Goal: Ask a question: Seek information or help from site administrators or community

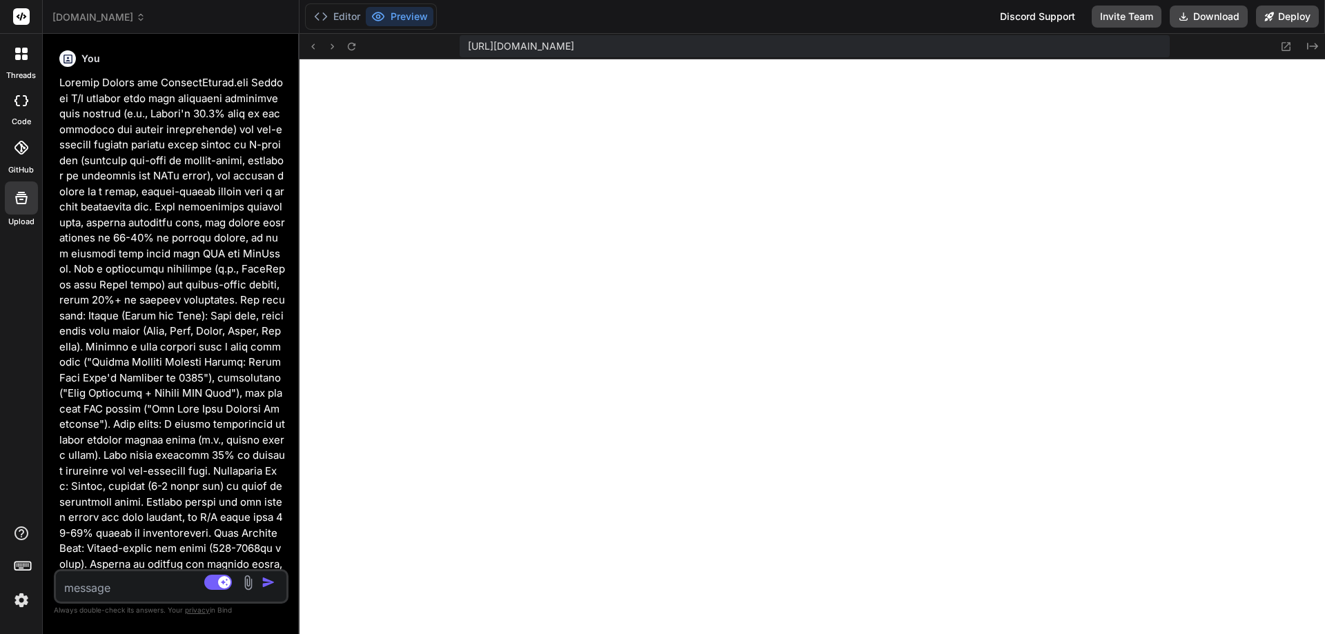
scroll to position [9784, 0]
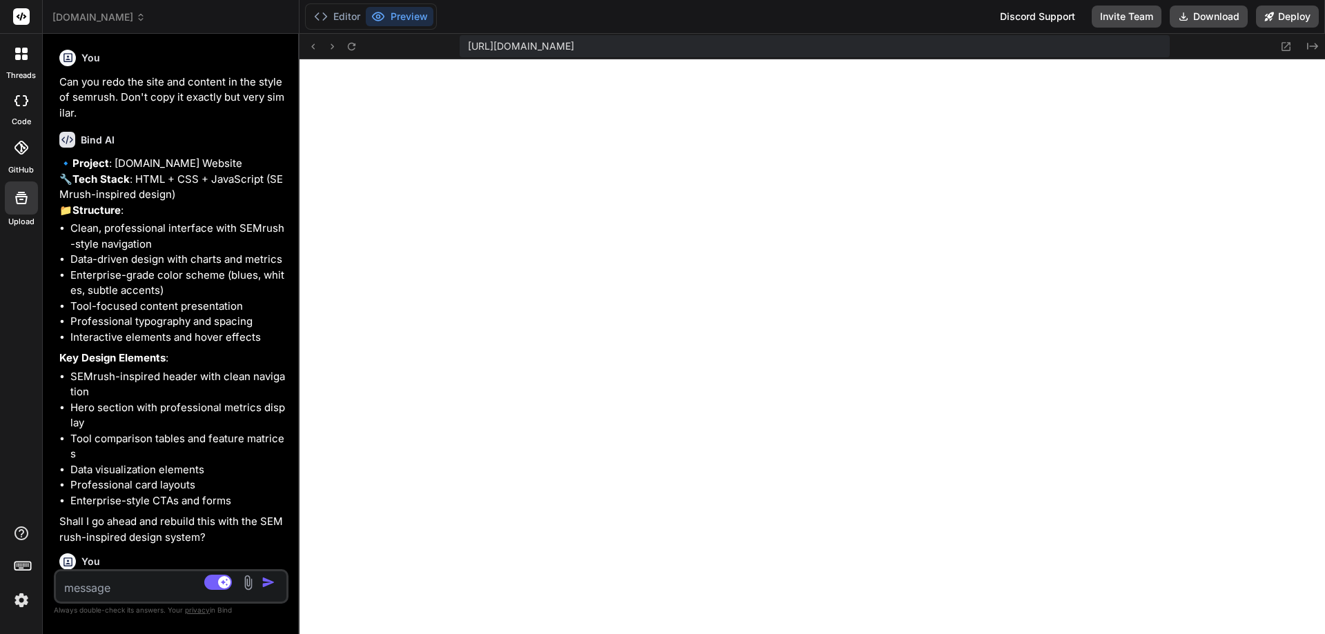
click at [90, 578] on textarea at bounding box center [152, 584] width 192 height 25
click at [115, 586] on textarea at bounding box center [152, 584] width 192 height 25
click at [170, 585] on textarea at bounding box center [152, 584] width 192 height 25
type textarea "i"
type textarea "x"
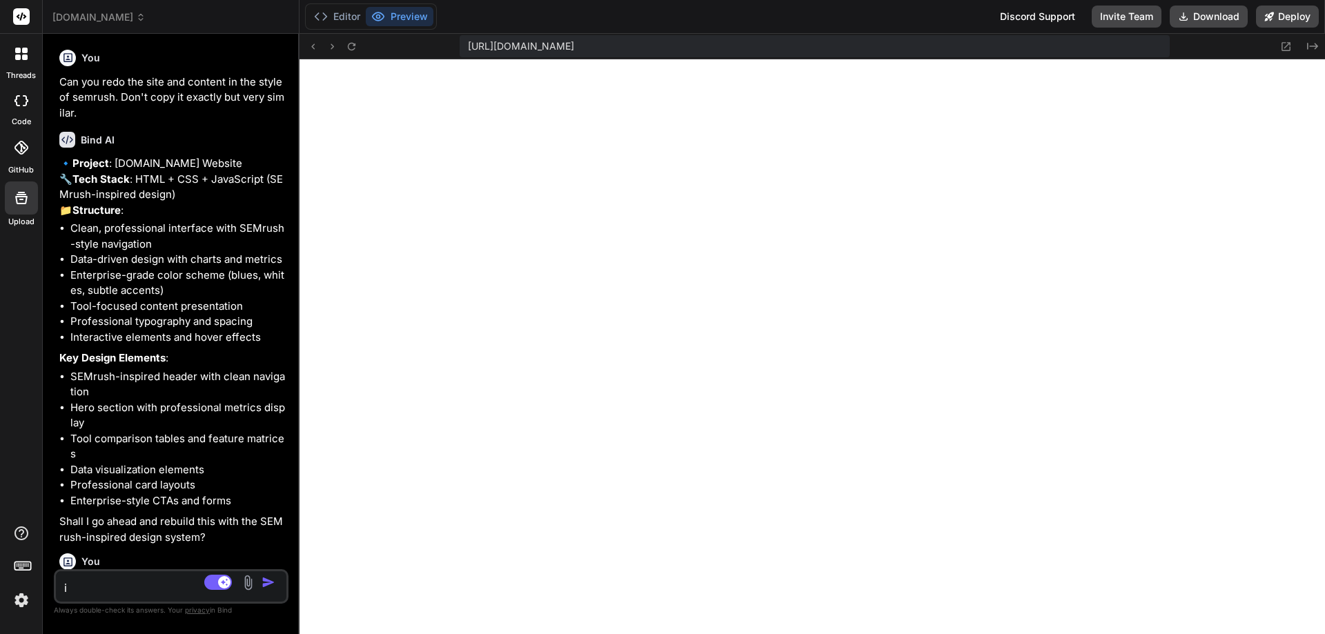
type textarea "i"
type textarea "x"
type textarea "i l"
type textarea "x"
type textarea "i li"
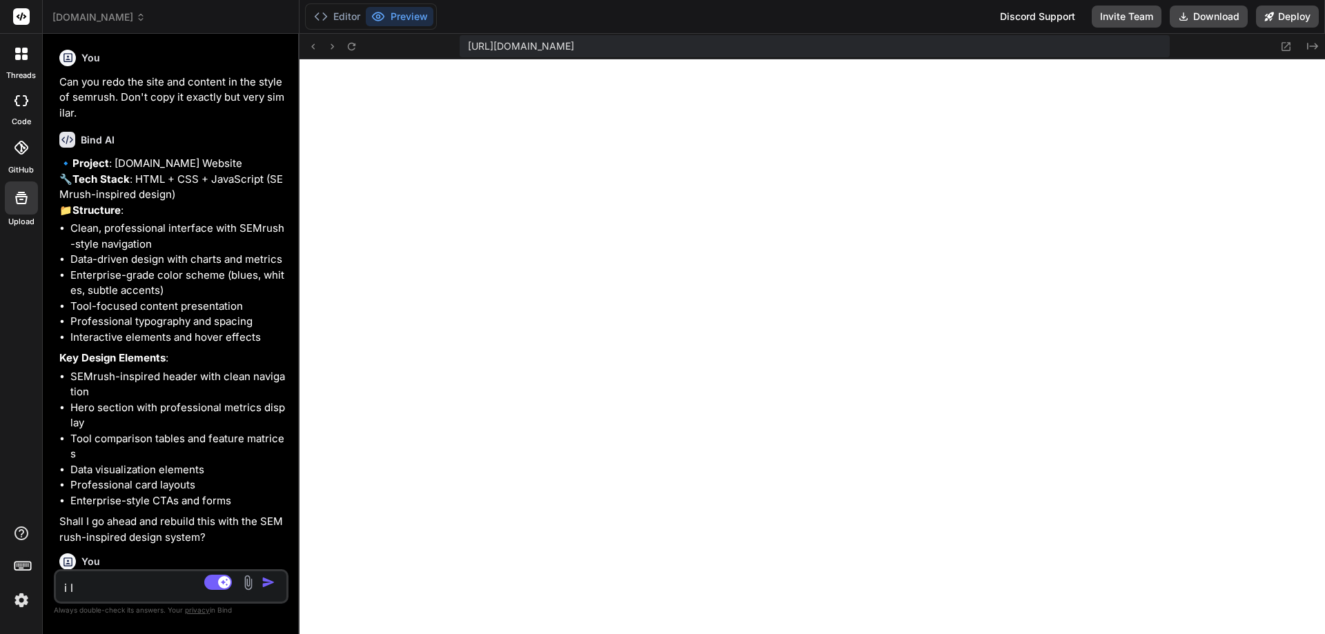
type textarea "x"
type textarea "i lik"
type textarea "x"
type textarea "i like"
type textarea "x"
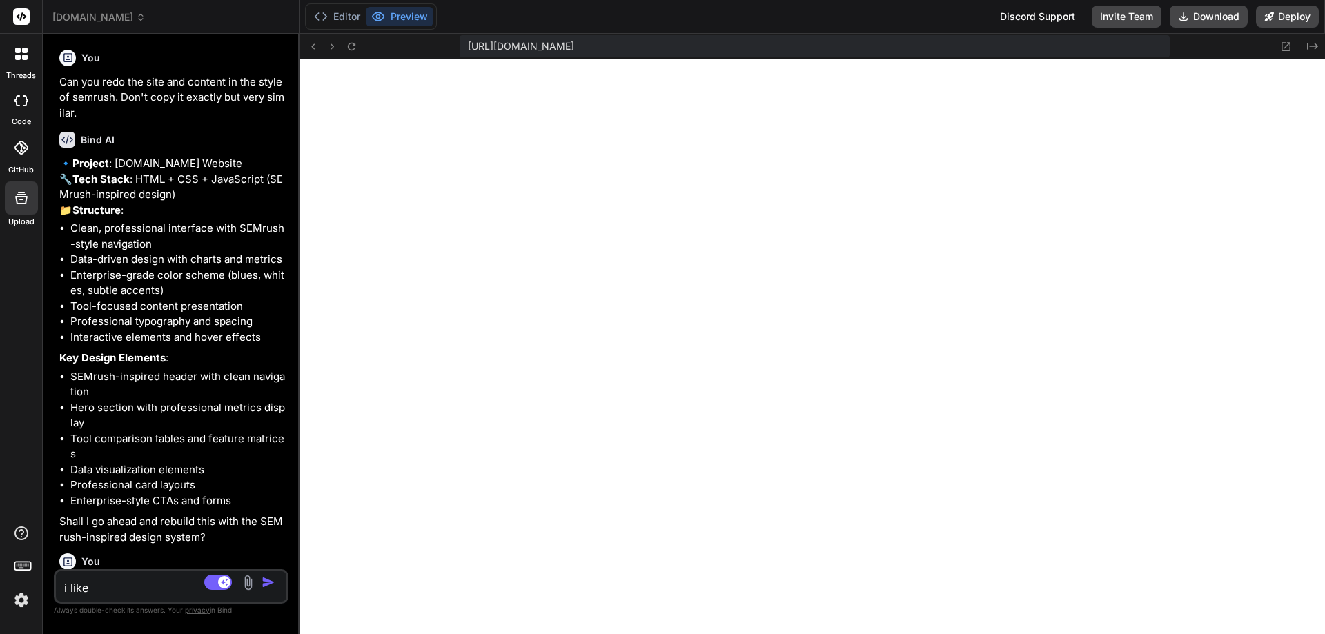
type textarea "i like"
type textarea "x"
type textarea "i like t"
type textarea "x"
type textarea "i like th"
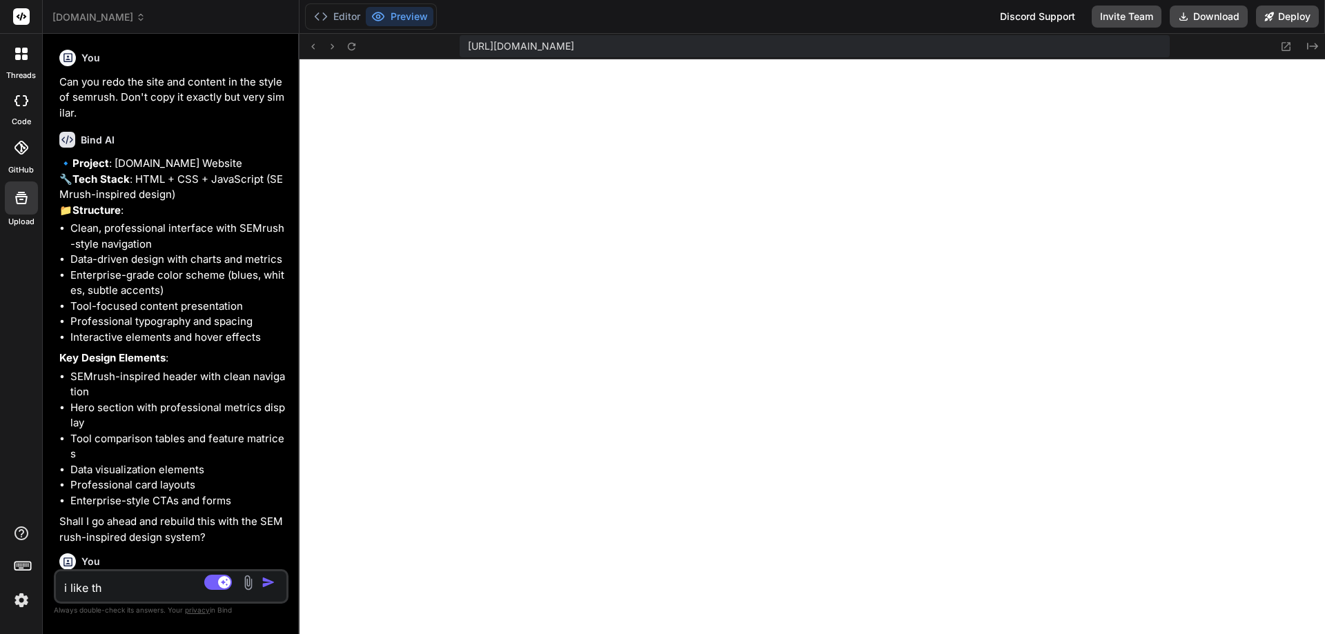
type textarea "x"
type textarea "i like the"
type textarea "x"
type textarea "i like the"
type textarea "x"
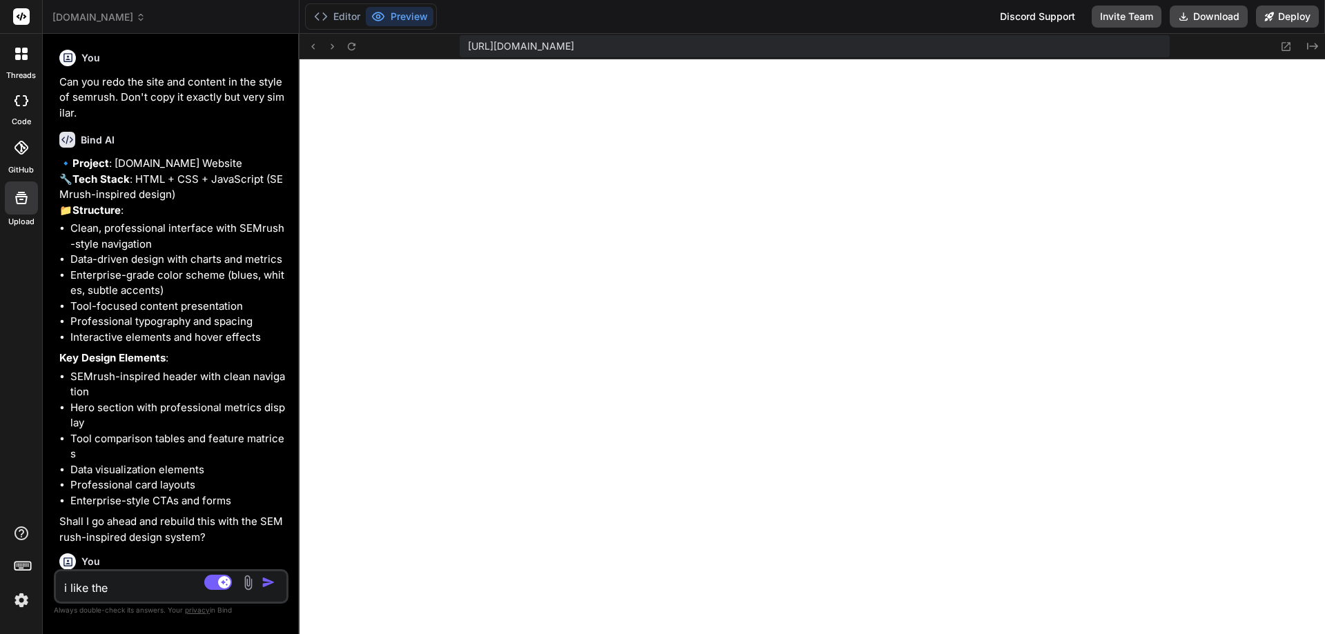
type textarea "i like the m"
type textarea "x"
type textarea "i like the me"
type textarea "x"
type textarea "i like the men"
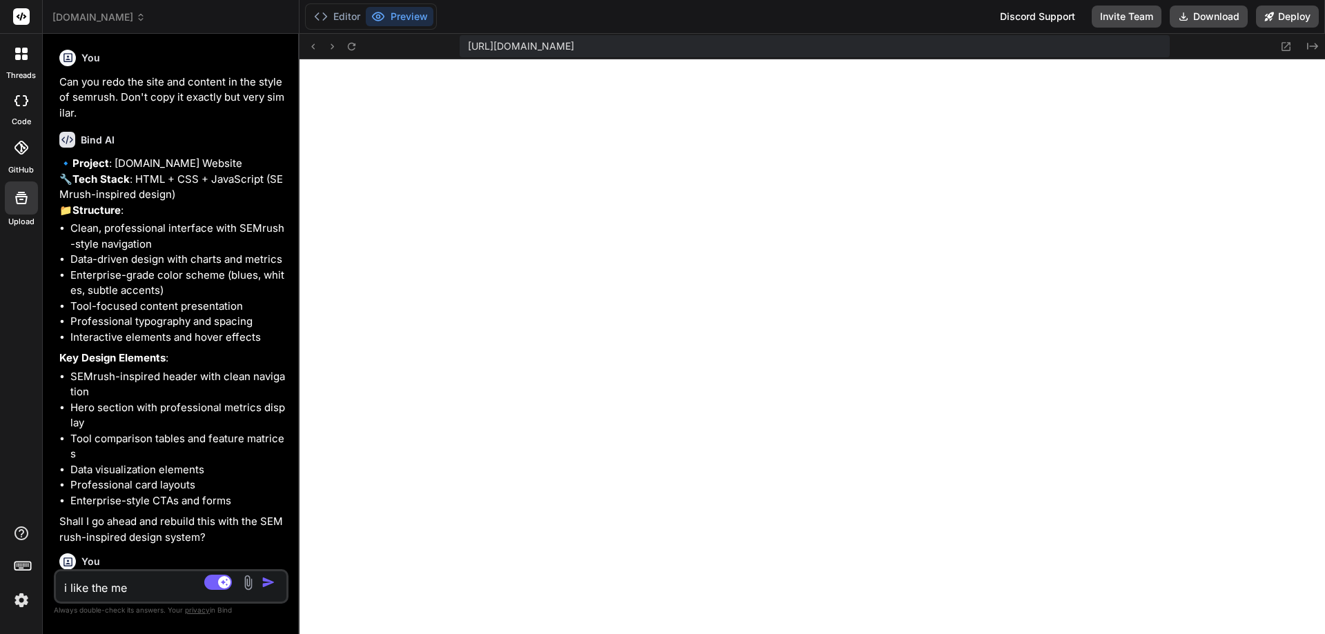
type textarea "x"
type textarea "i like the menu"
type textarea "x"
type textarea "i like the menu"
type textarea "x"
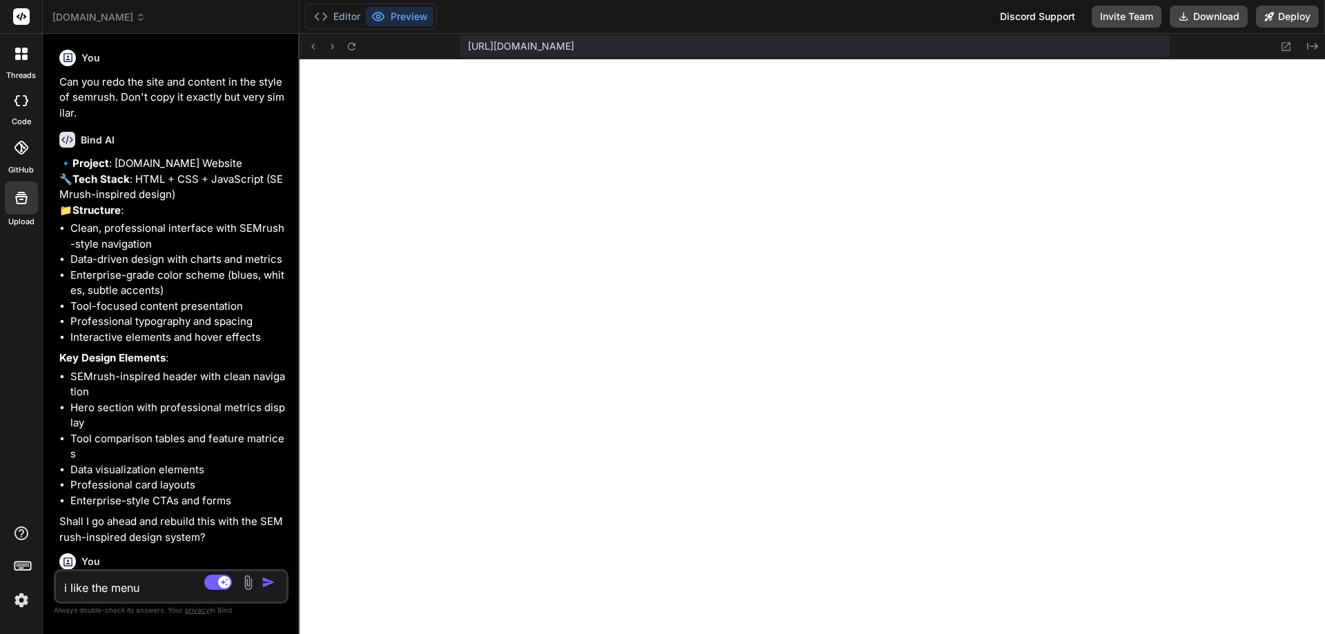
type textarea "i like the menu a"
type textarea "x"
type textarea "i like the menu an"
type textarea "x"
type textarea "i like the menu and"
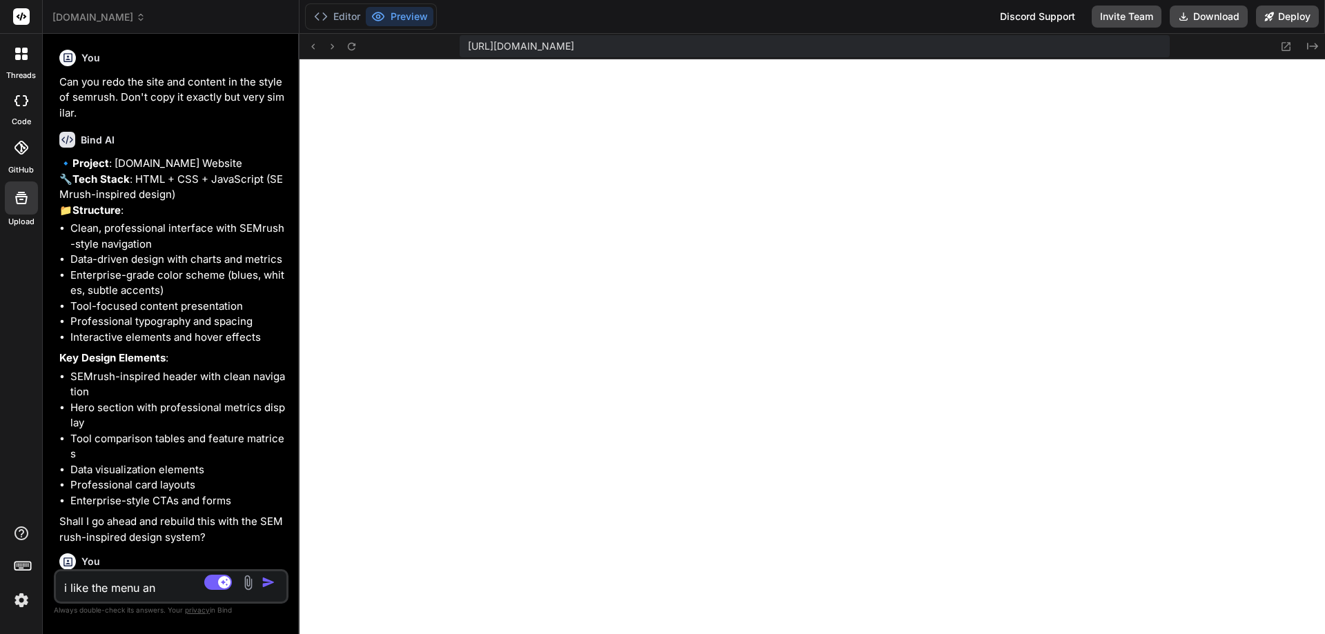
type textarea "x"
type textarea "i like the menu and"
type textarea "x"
type textarea "i like the menu and t"
type textarea "x"
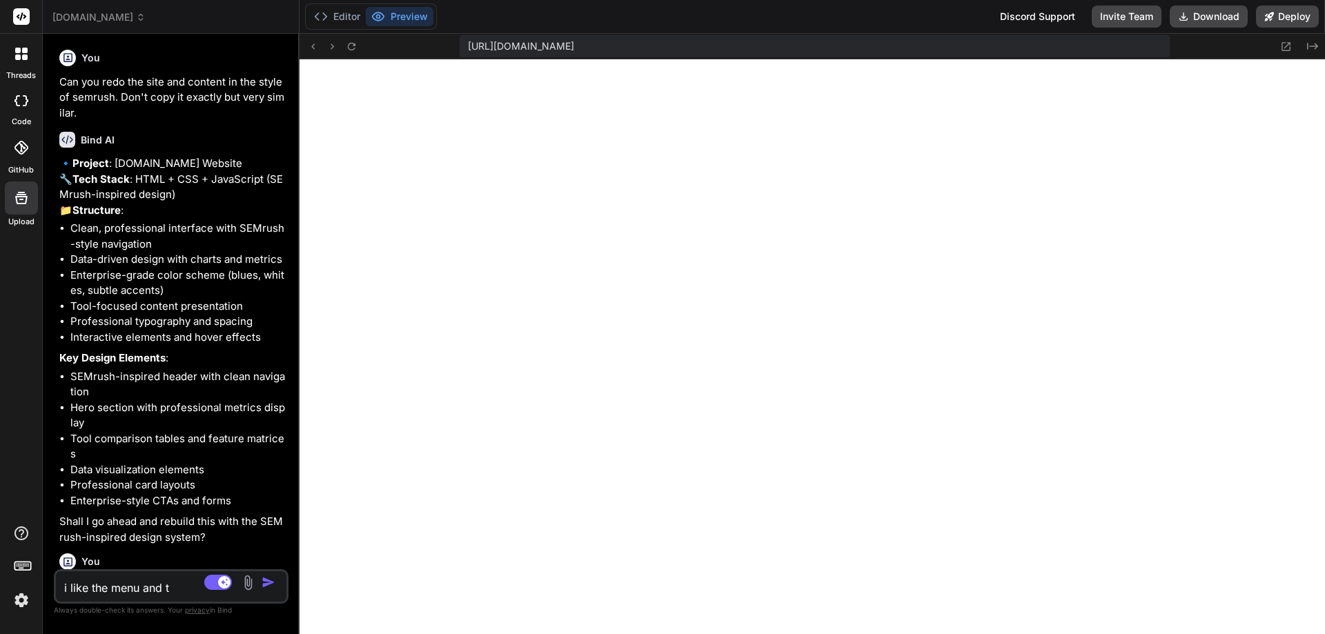
type textarea "i like the menu and th"
type textarea "x"
type textarea "i like the menu and the"
type textarea "x"
type textarea "i like the menu and the"
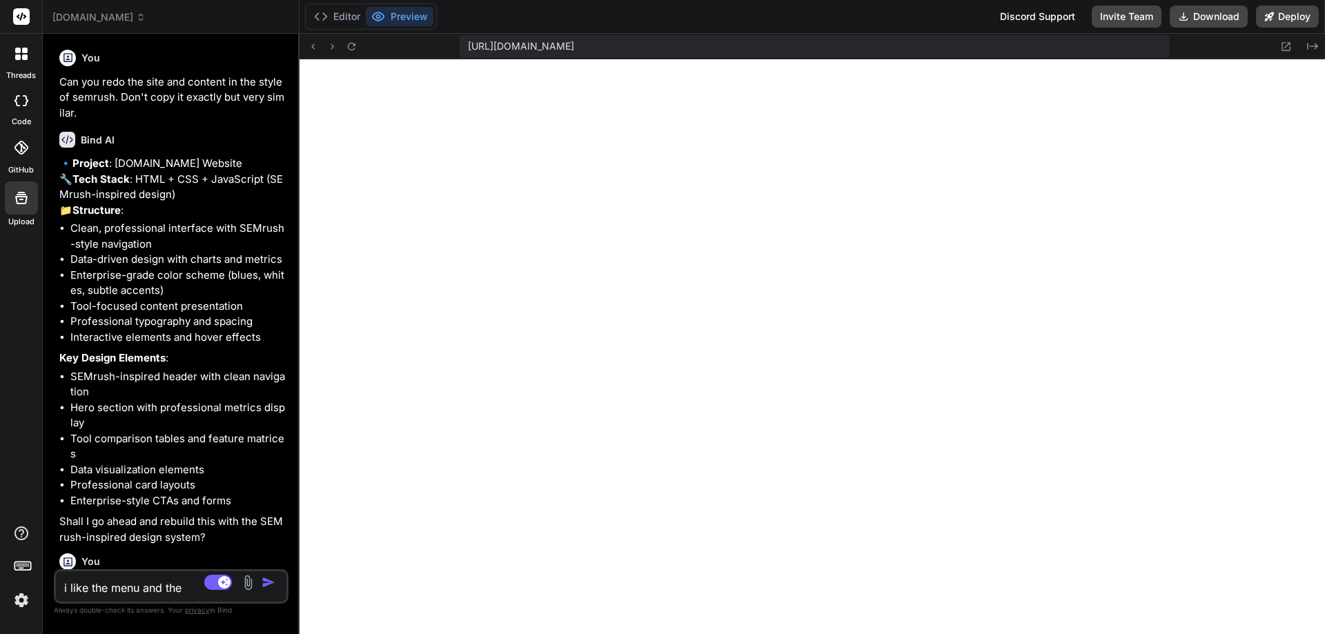
type textarea "x"
type textarea "i like the menu and the c"
type textarea "x"
type textarea "i like the menu and the co"
type textarea "x"
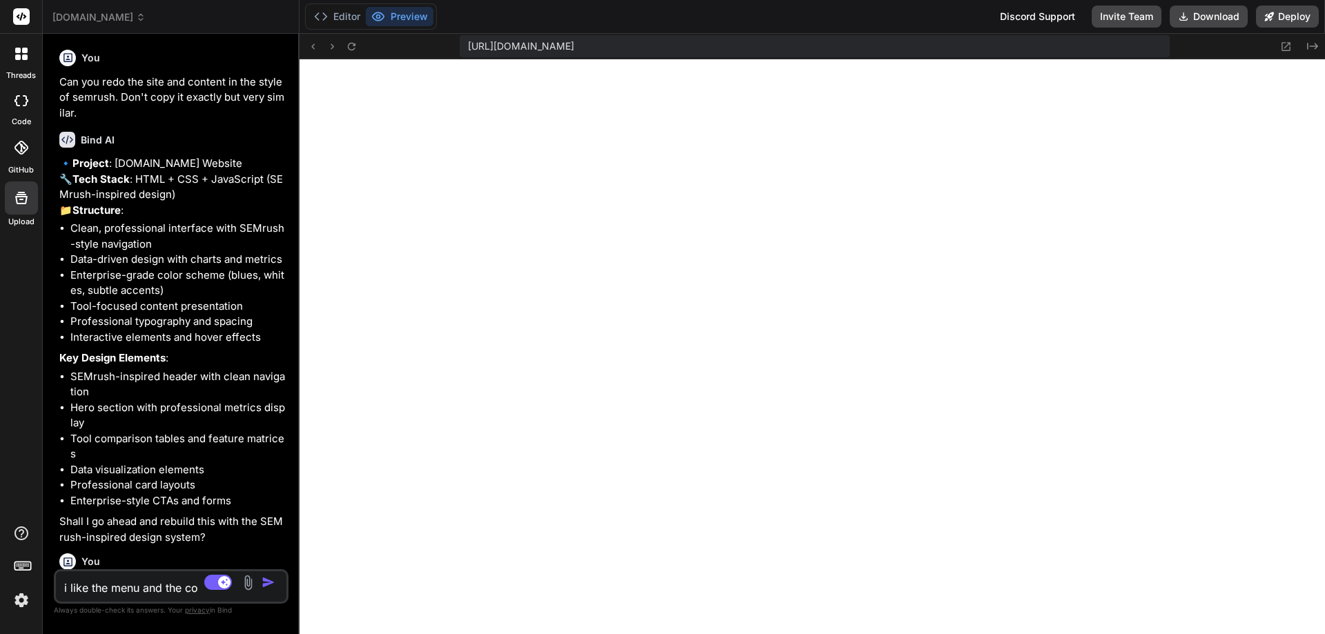
type textarea "i like the menu and the col"
type textarea "x"
type textarea "i like the menu and the colo"
type textarea "x"
type textarea "i like the menu and the color"
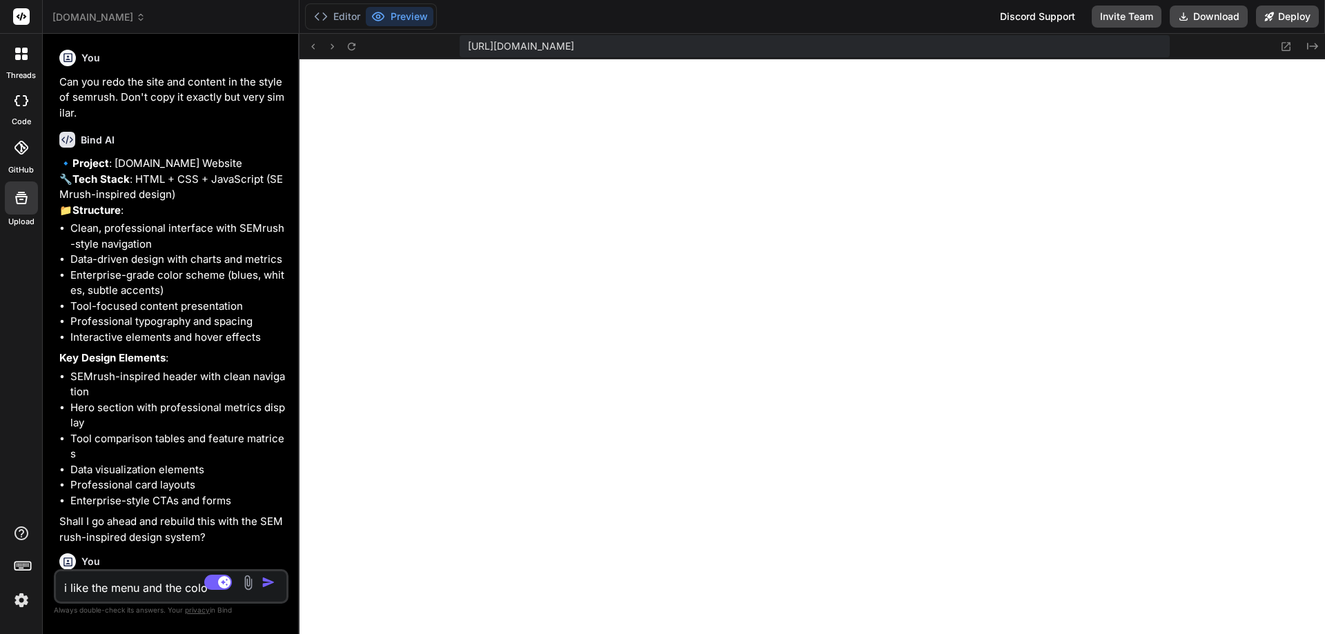
type textarea "x"
type textarea "i like the menu and the color"
type textarea "x"
type textarea "i like the menu and the color s"
type textarea "x"
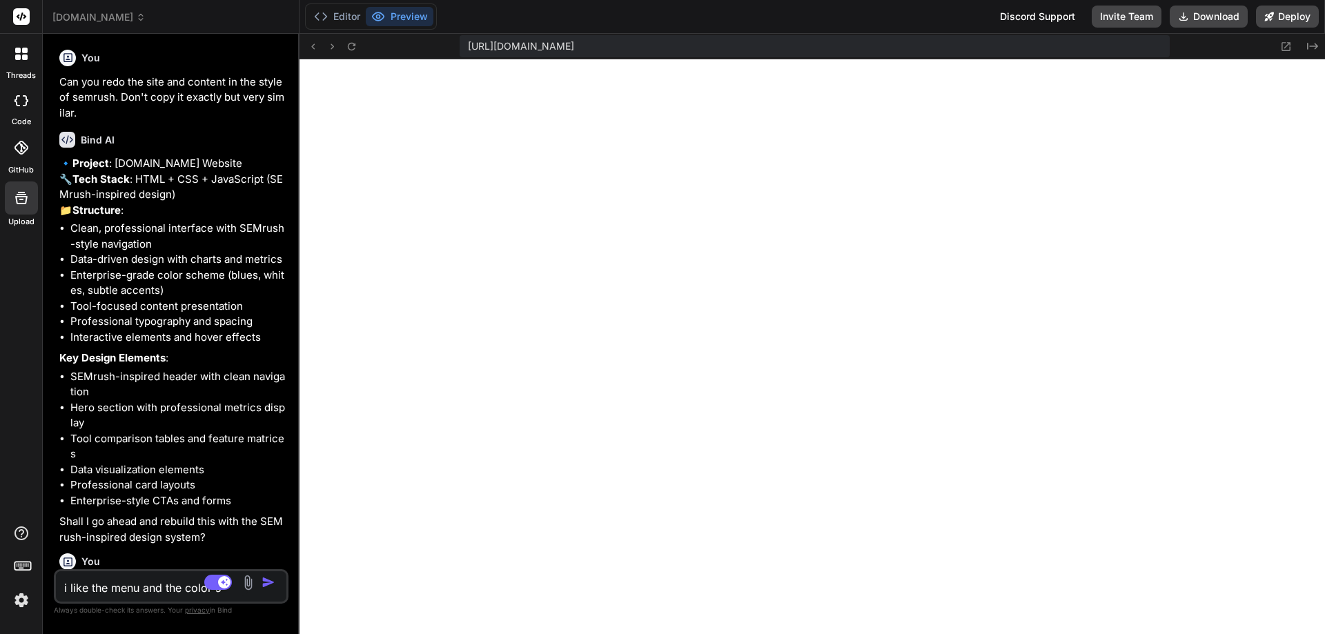
type textarea "i like the menu and the color sc"
type textarea "x"
type textarea "i like the menu and the color sch"
type textarea "x"
type textarea "i like the menu and the color sche"
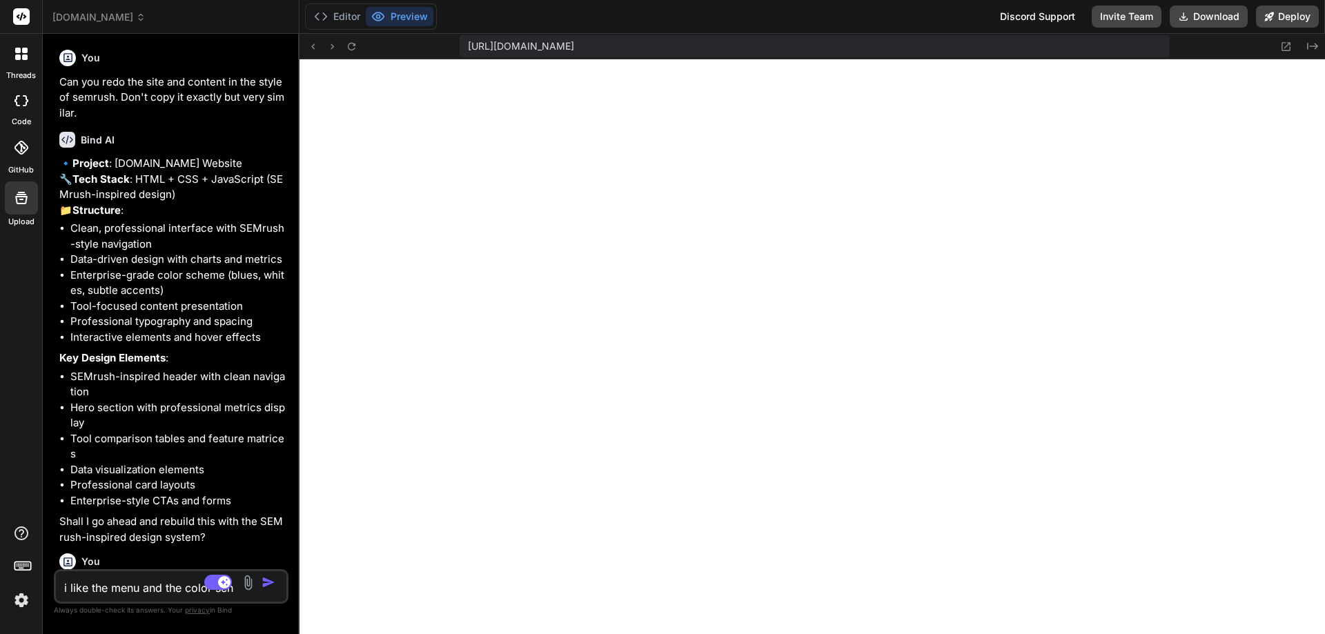
type textarea "x"
type textarea "i like the menu and the color schem"
type textarea "x"
type textarea "i like the menu and the color scheme"
type textarea "x"
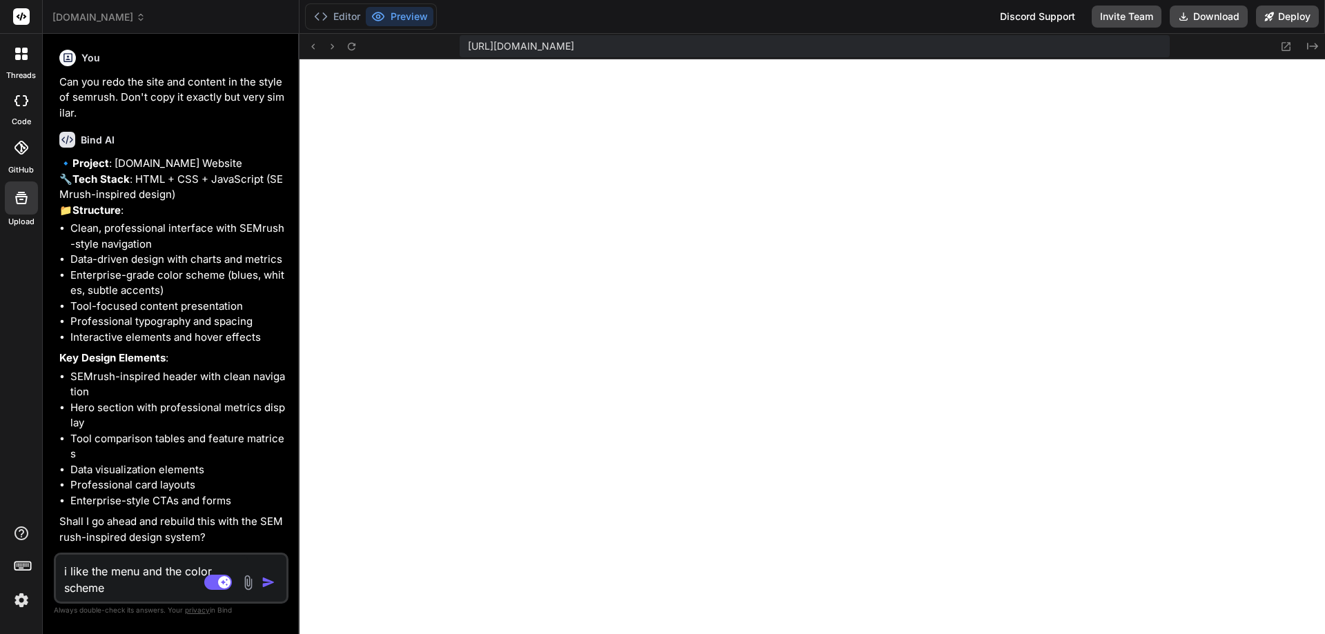
type textarea "i like the menu and the color scheme"
type textarea "x"
type textarea "i like the menu and the color scheme b"
type textarea "x"
type textarea "i like the menu and the color scheme bu"
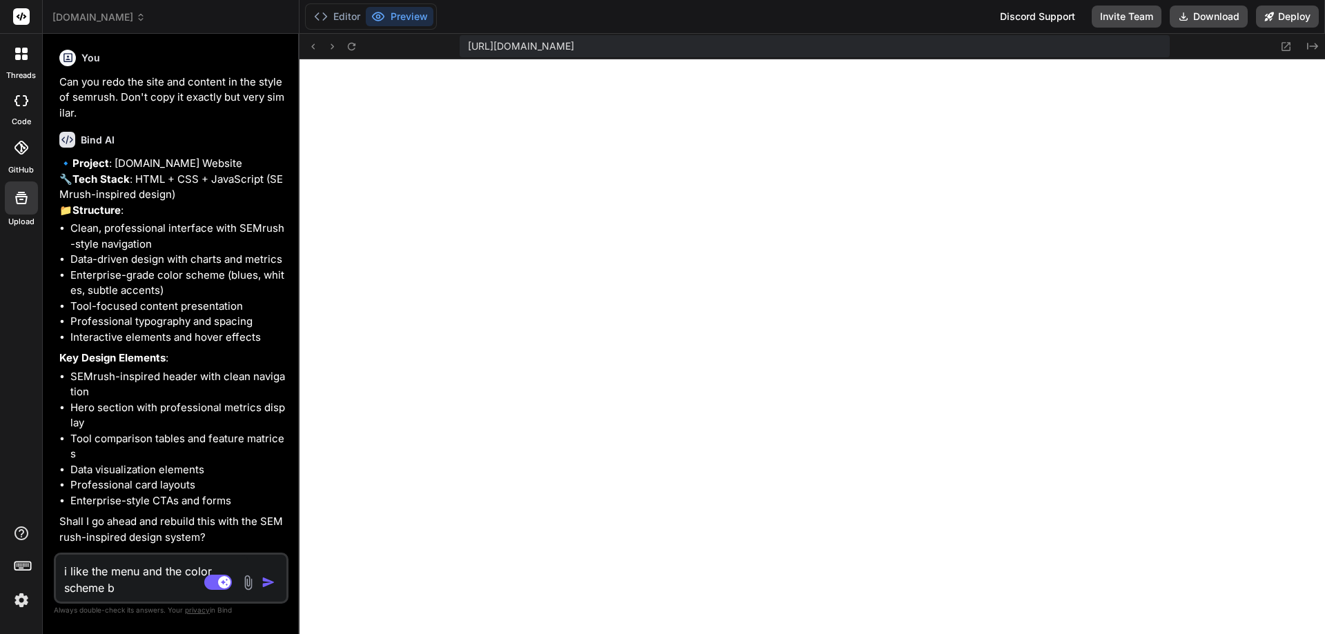
type textarea "x"
type textarea "i like the menu and the color scheme but"
type textarea "x"
type textarea "i like the menu and the color scheme but"
type textarea "x"
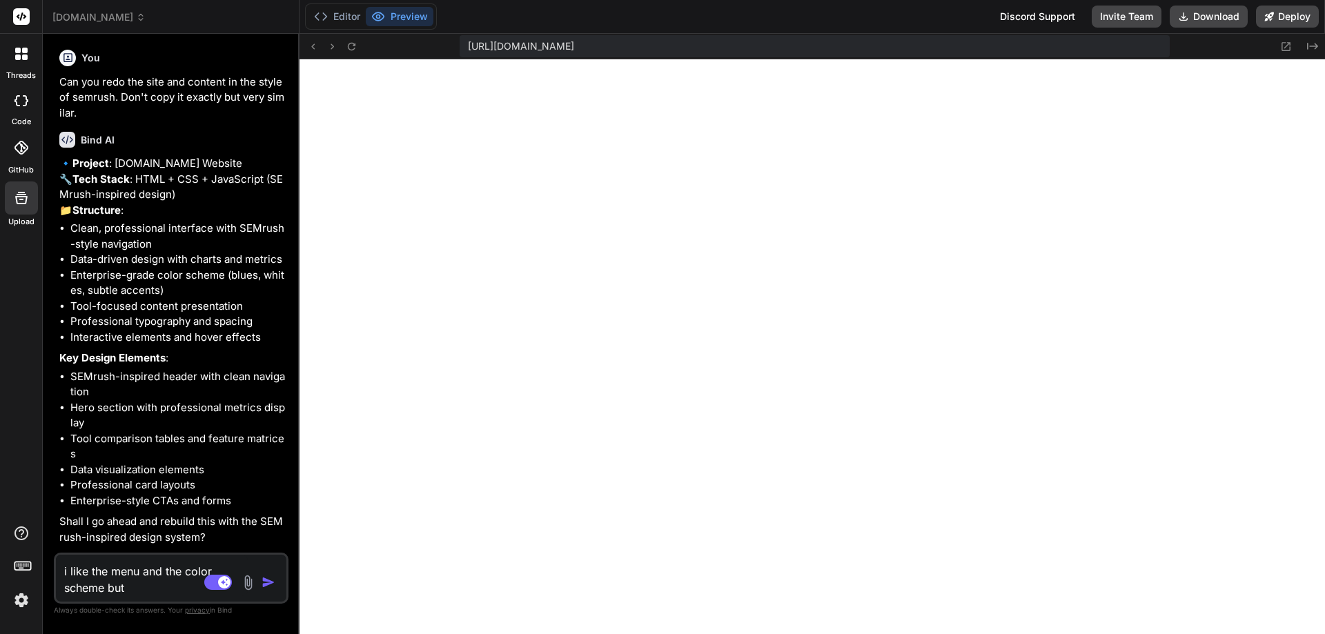
type textarea "i like the menu and the color scheme but t"
type textarea "x"
type textarea "i like the menu and the color scheme but th"
type textarea "x"
type textarea "i like the menu and the color scheme but the"
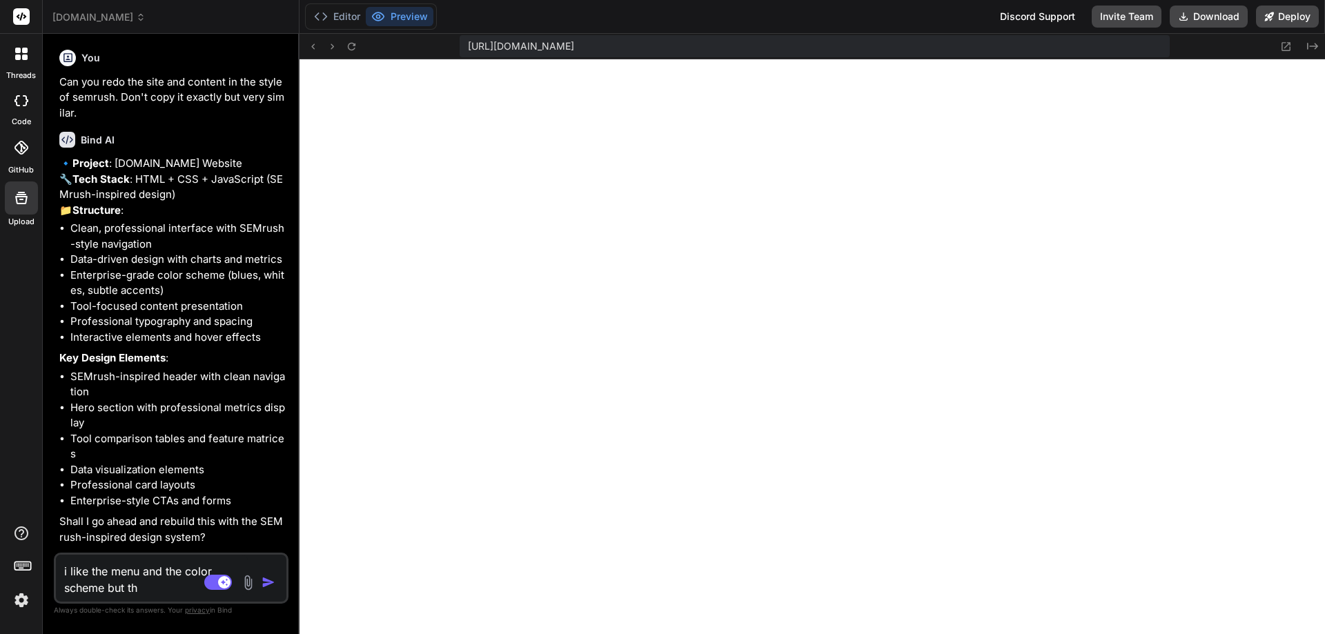
type textarea "x"
type textarea "i like the menu and the color scheme but the"
type textarea "x"
type textarea "i like the menu and the color scheme but the t"
type textarea "x"
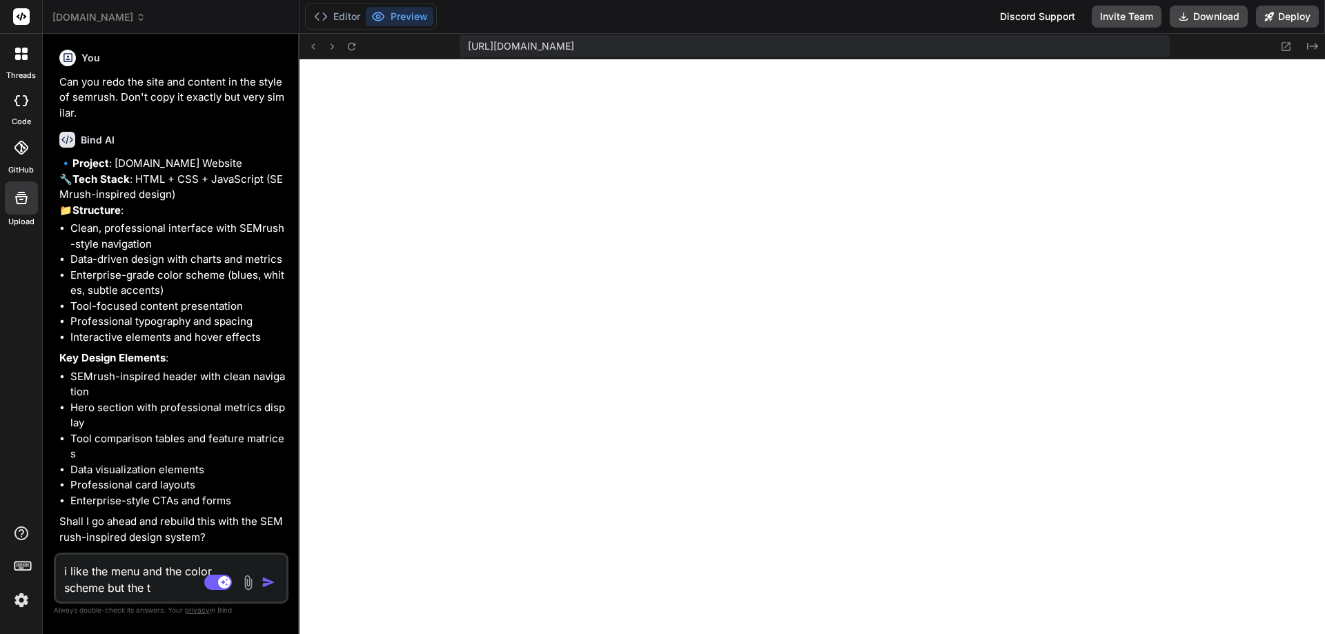
type textarea "i like the menu and the color scheme but the tr"
type textarea "x"
type textarea "i like the menu and the color scheme but the tra"
type textarea "x"
type textarea "i like the menu and the color scheme but the traf"
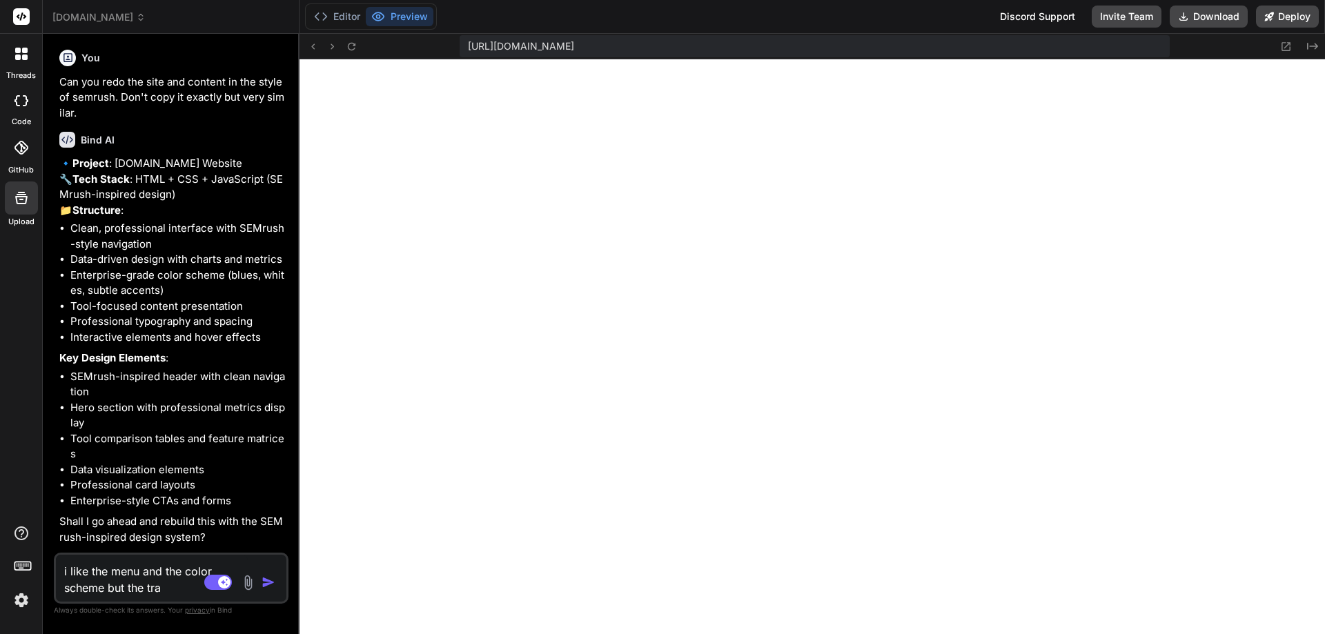
type textarea "x"
type textarea "i like the menu and the color scheme but the traff"
type textarea "x"
type textarea "i like the menu and the color scheme but the traffi"
type textarea "x"
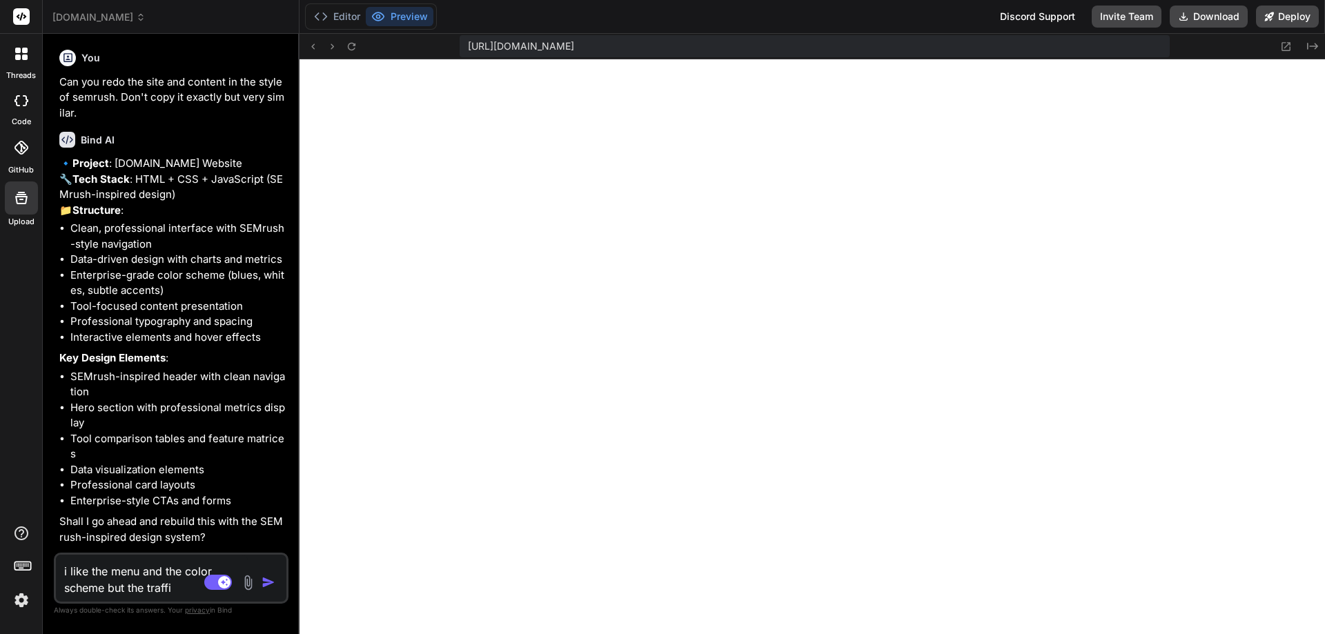
type textarea "i like the menu and the color scheme but the traffic"
type textarea "x"
type textarea "i like the menu and the color scheme but the traffic"
type textarea "x"
type textarea "i like the menu and the color scheme but the traffic b"
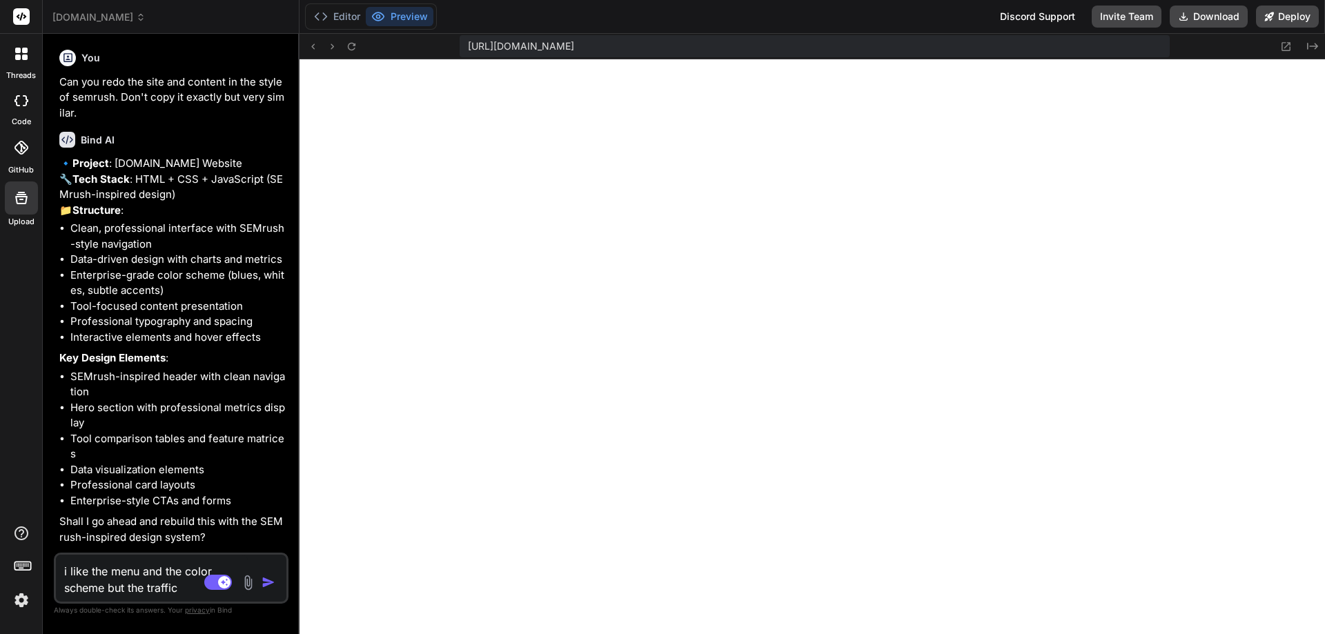
type textarea "x"
type textarea "i like the menu and the color scheme but the traffic ba"
type textarea "x"
type textarea "i like the menu and the color scheme but the traffic bas"
type textarea "x"
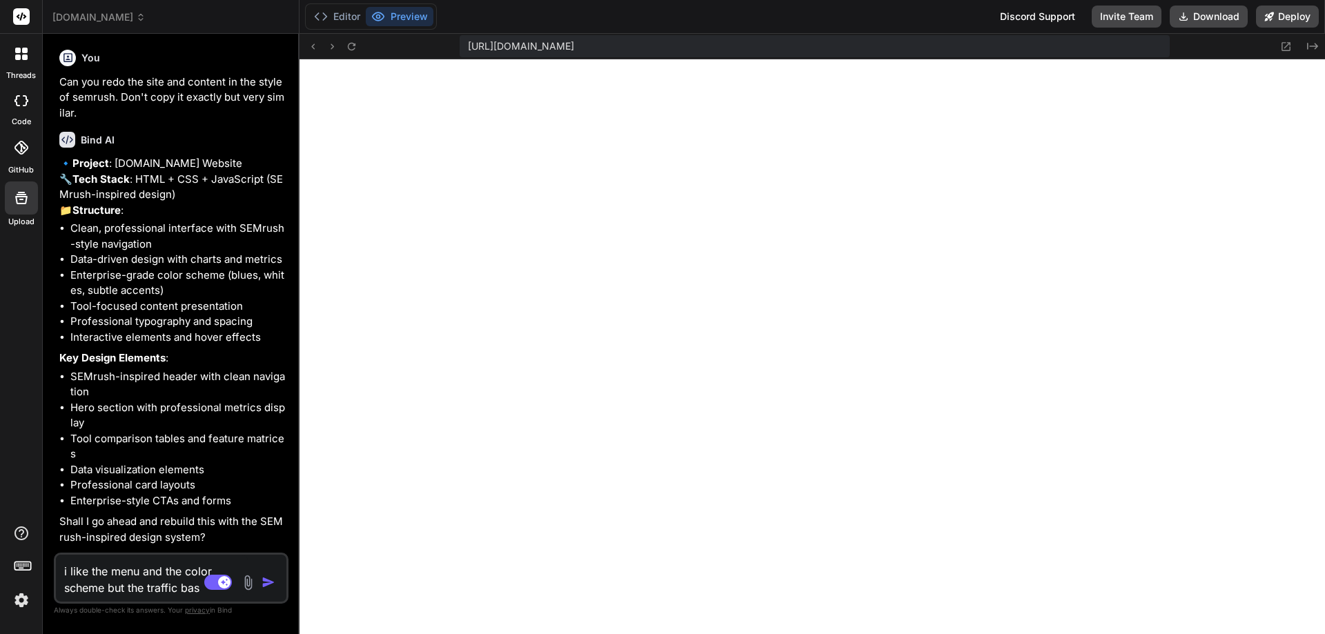
type textarea "i like the menu and the color scheme but the traffic basi"
type textarea "x"
type textarea "i like the menu and the color scheme but the traffic basic"
type textarea "x"
type textarea "i like the menu and the color scheme but the traffic basics"
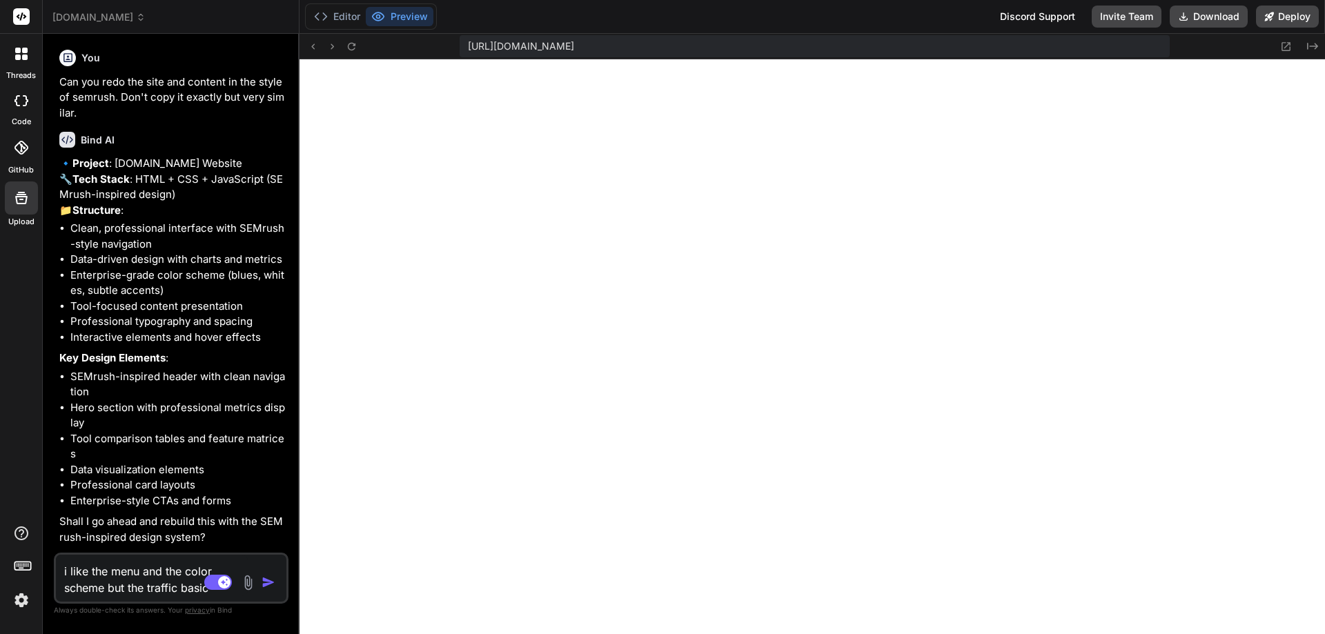
type textarea "x"
type textarea "i like the menu and the color scheme but the traffic basics."
type textarea "x"
type textarea "i like the menu and the color scheme but the traffic basics.c"
type textarea "x"
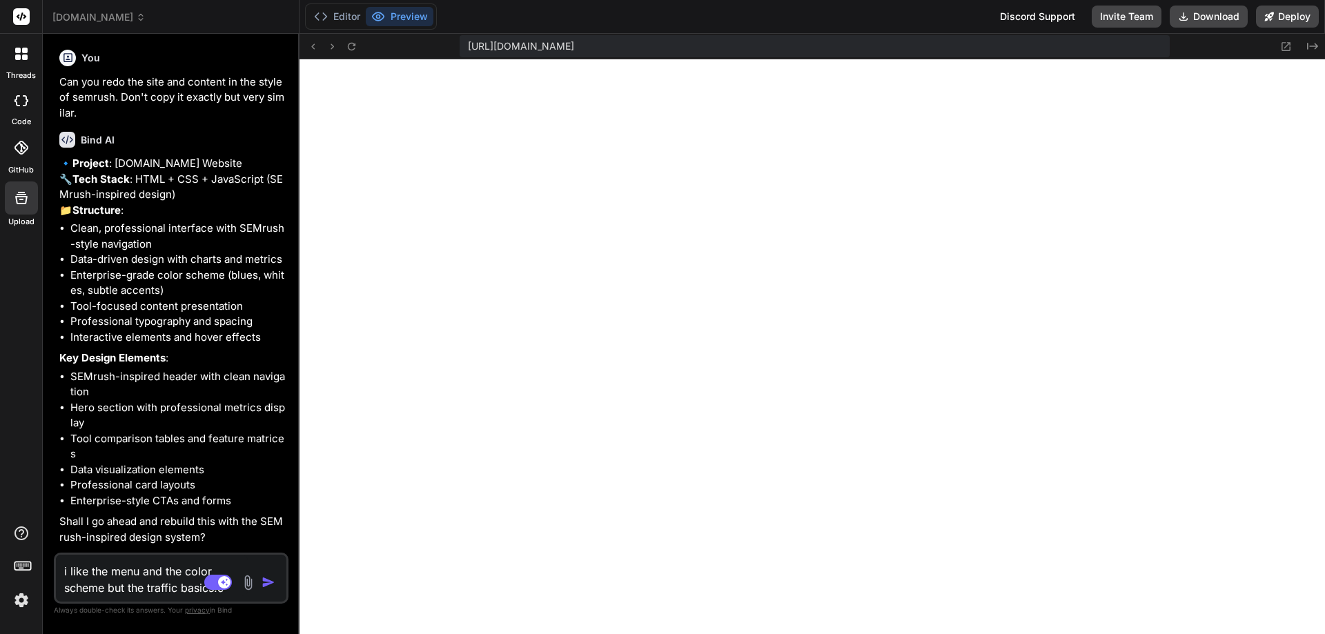
type textarea "i like the menu and the color scheme but the traffic basics."
type textarea "x"
type textarea "i like the menu and the color scheme but the traffic basics"
type textarea "x"
type textarea "i like the menu and the color scheme but the traffic basic"
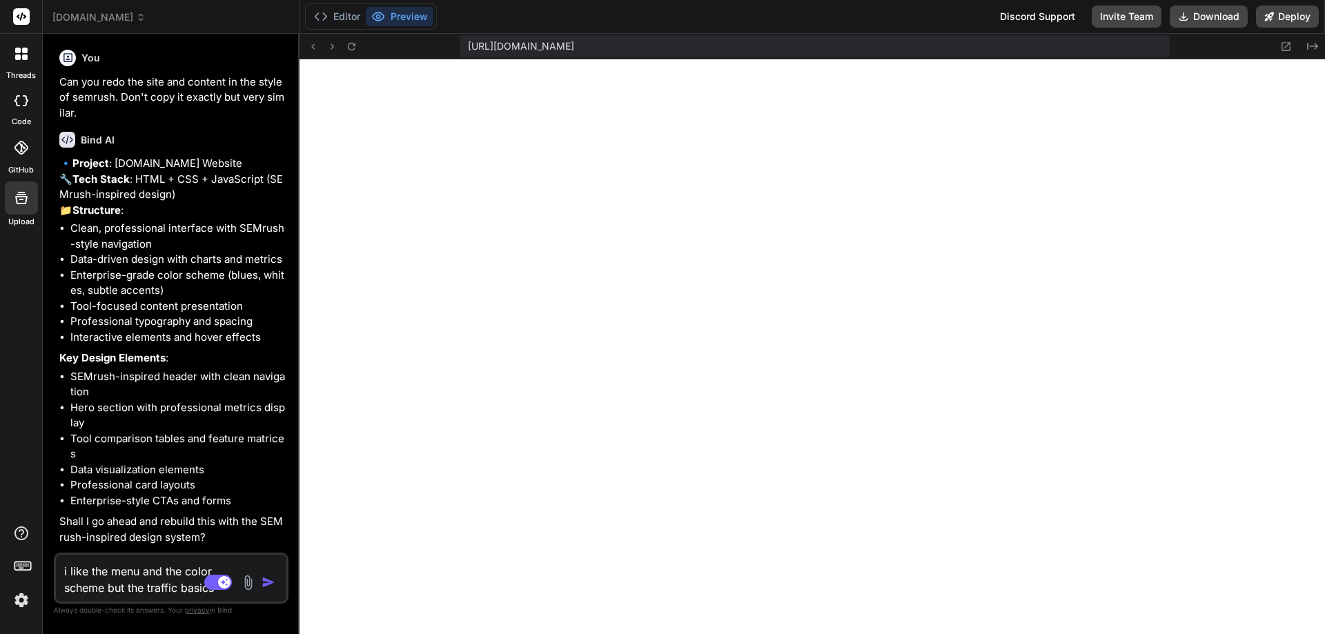
type textarea "x"
type textarea "i like the menu and the color scheme but the traffic basi"
type textarea "x"
type textarea "i like the menu and the color scheme but the traffic bas"
type textarea "x"
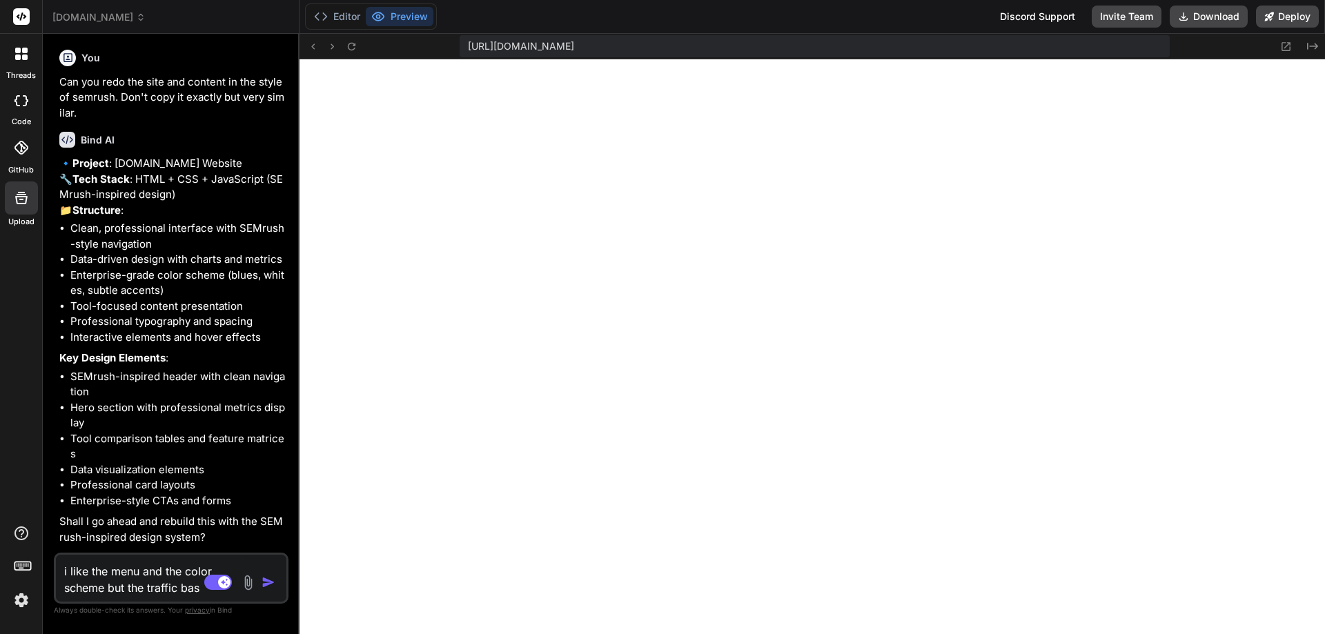
type textarea "i like the menu and the color scheme but the traffic ba"
type textarea "x"
type textarea "i like the menu and the color scheme but the traffic b"
type textarea "x"
type textarea "i like the menu and the color scheme but the traffic"
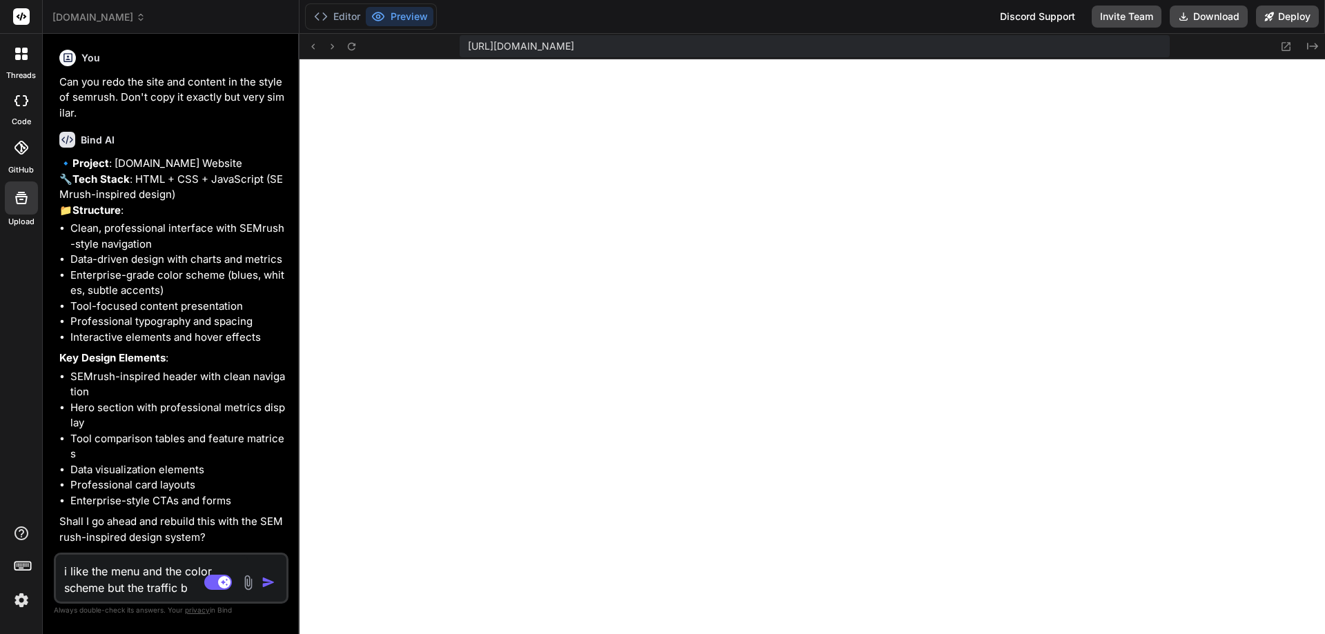
type textarea "x"
type textarea "i like the menu and the color scheme but the traffic"
type textarea "x"
type textarea "i like the menu and the color scheme but the trafficb"
type textarea "x"
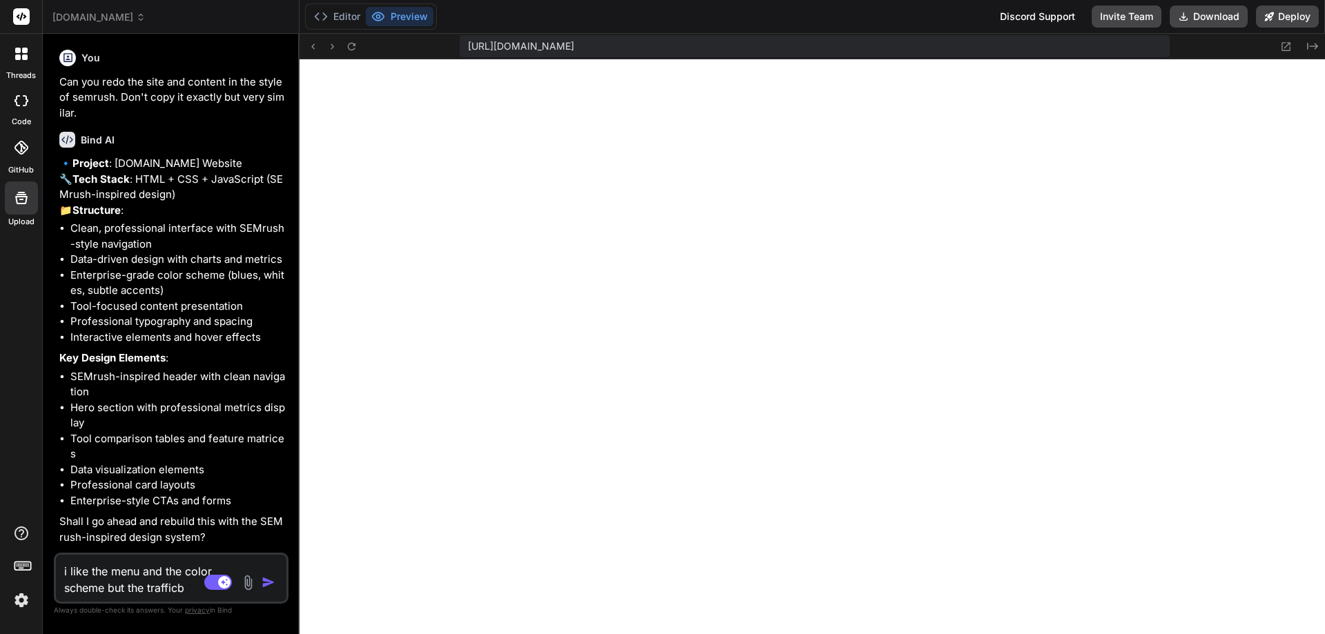
type textarea "i like the menu and the color scheme but the trafficba"
type textarea "x"
type textarea "i like the menu and the color scheme but the trafficbas"
type textarea "x"
type textarea "i like the menu and the color scheme but the trafficbasi"
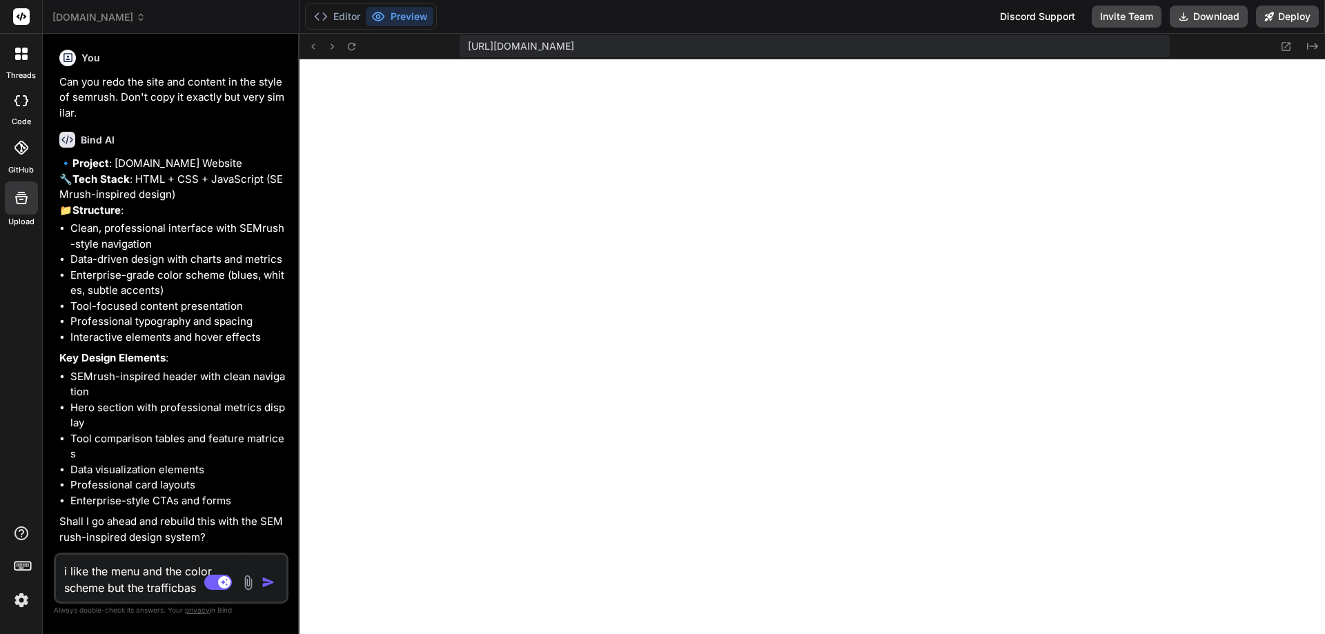
type textarea "x"
type textarea "i like the menu and the color scheme but the trafficbasic"
type textarea "x"
type textarea "i like the menu and the color scheme but the trafficbasics"
type textarea "x"
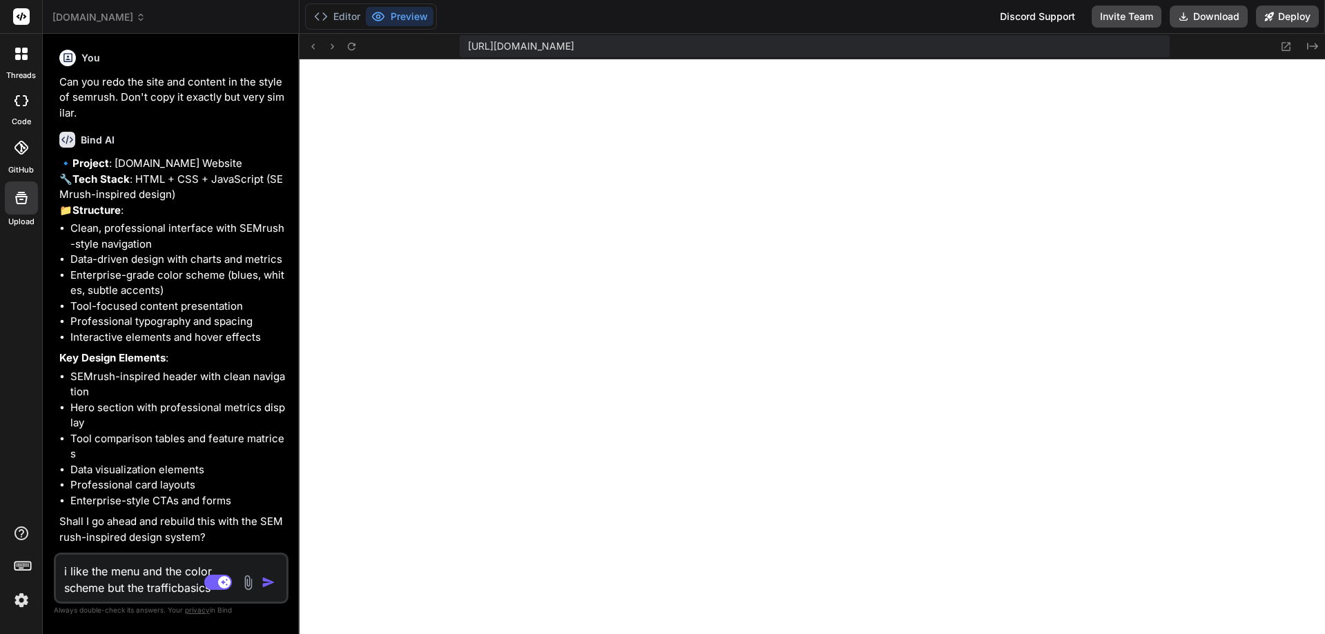
type textarea "i like the menu and the color scheme but the trafficbasics."
type textarea "x"
type textarea "i like the menu and the color scheme but the trafficbasics.c"
type textarea "x"
type textarea "i like the menu and the color scheme but the [DOMAIN_NAME]"
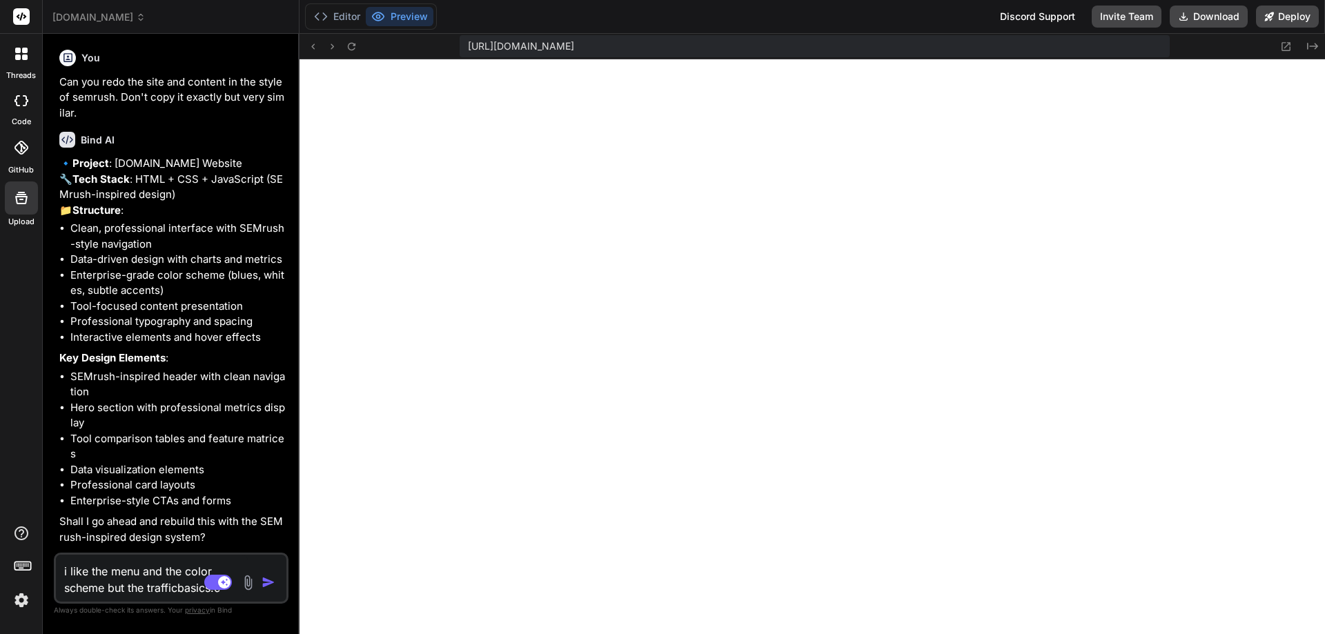
type textarea "x"
type textarea "i like the menu and the color scheme but the [DOMAIN_NAME]"
type textarea "x"
type textarea "i like the menu and the color scheme but the [DOMAIN_NAME]"
type textarea "x"
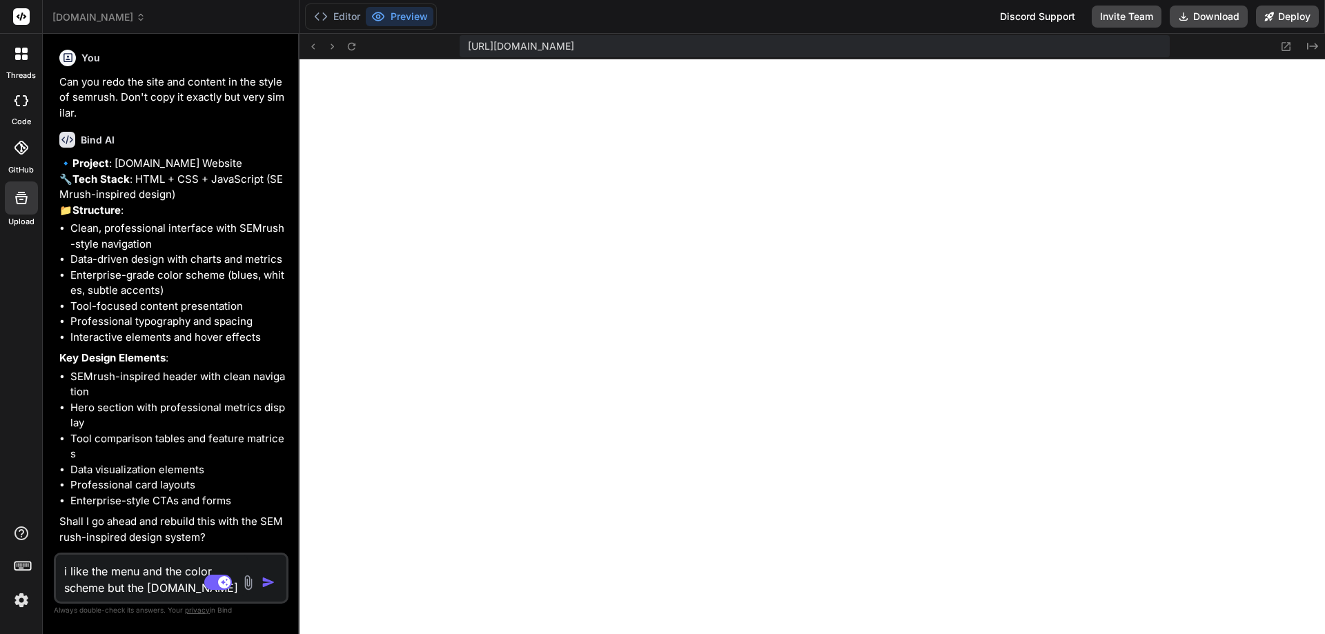
type textarea "i like the menu and the color scheme but the [DOMAIN_NAME] d"
type textarea "x"
type textarea "i like the menu and the color scheme but the [DOMAIN_NAME] do"
type textarea "x"
type textarea "i like the menu and the color scheme but the [DOMAIN_NAME] doe"
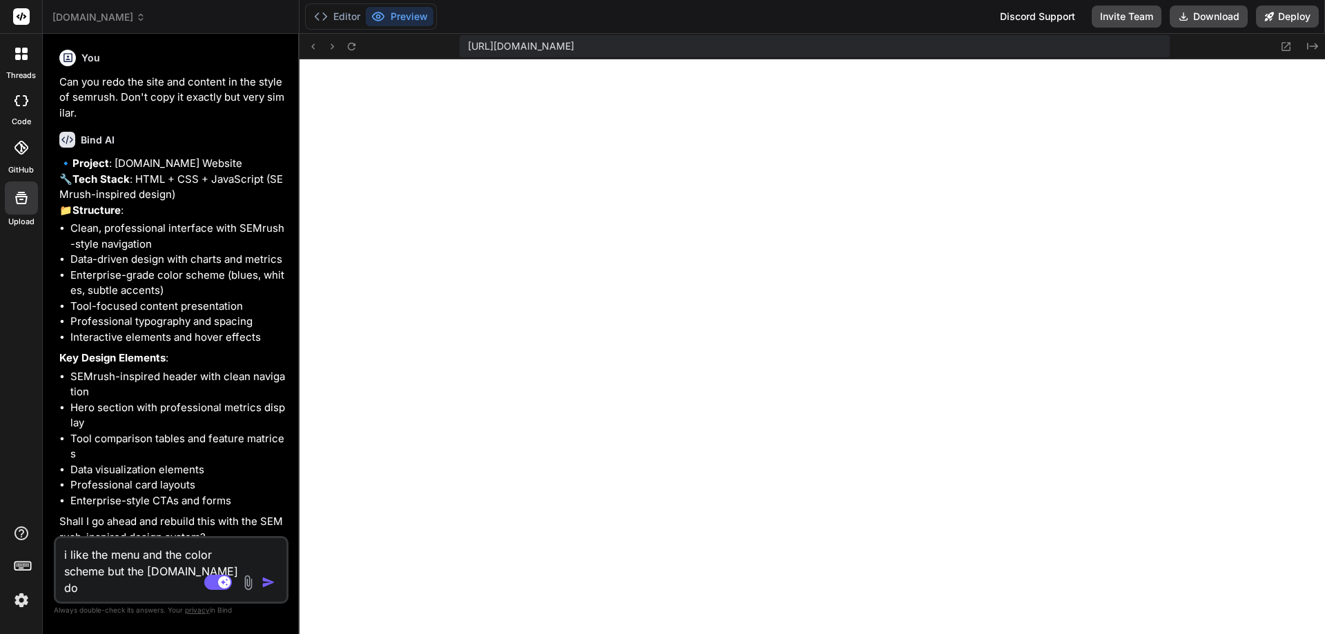
type textarea "x"
type textarea "i like the menu and the color scheme but the [DOMAIN_NAME] does"
type textarea "x"
type textarea "i like the menu and the color scheme but the [DOMAIN_NAME] does"
type textarea "x"
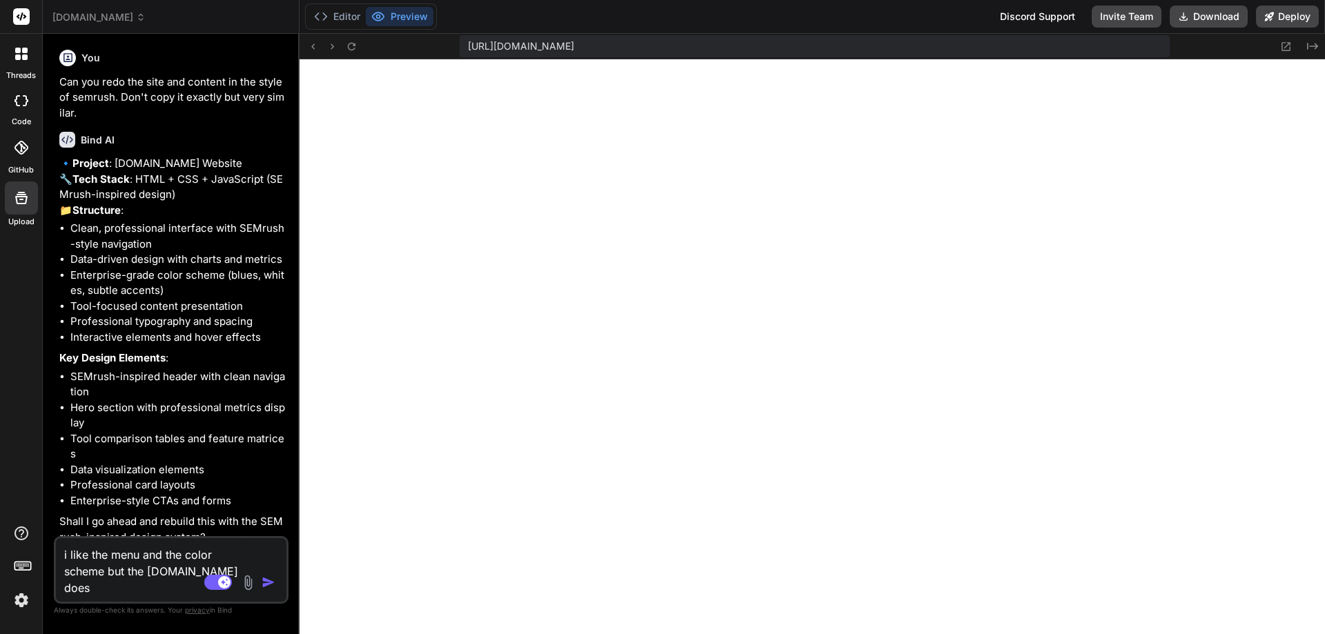
type textarea "i like the menu and the color scheme but the [DOMAIN_NAME] does n"
type textarea "x"
type textarea "i like the menu and the color scheme but the [DOMAIN_NAME] does no"
type textarea "x"
type textarea "i like the menu and the color scheme but the [DOMAIN_NAME] does not"
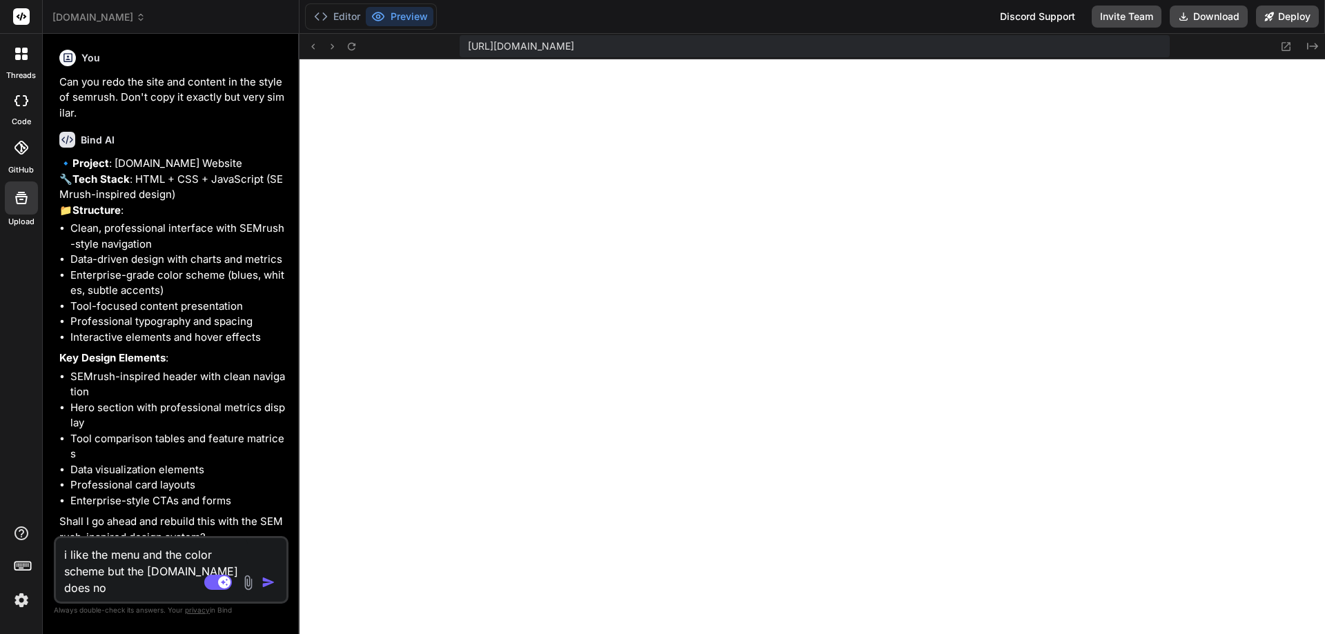
type textarea "x"
type textarea "i like the menu and the color scheme but the [DOMAIN_NAME] does not"
type textarea "x"
type textarea "i like the menu and the color scheme but the [DOMAIN_NAME] does not h"
type textarea "x"
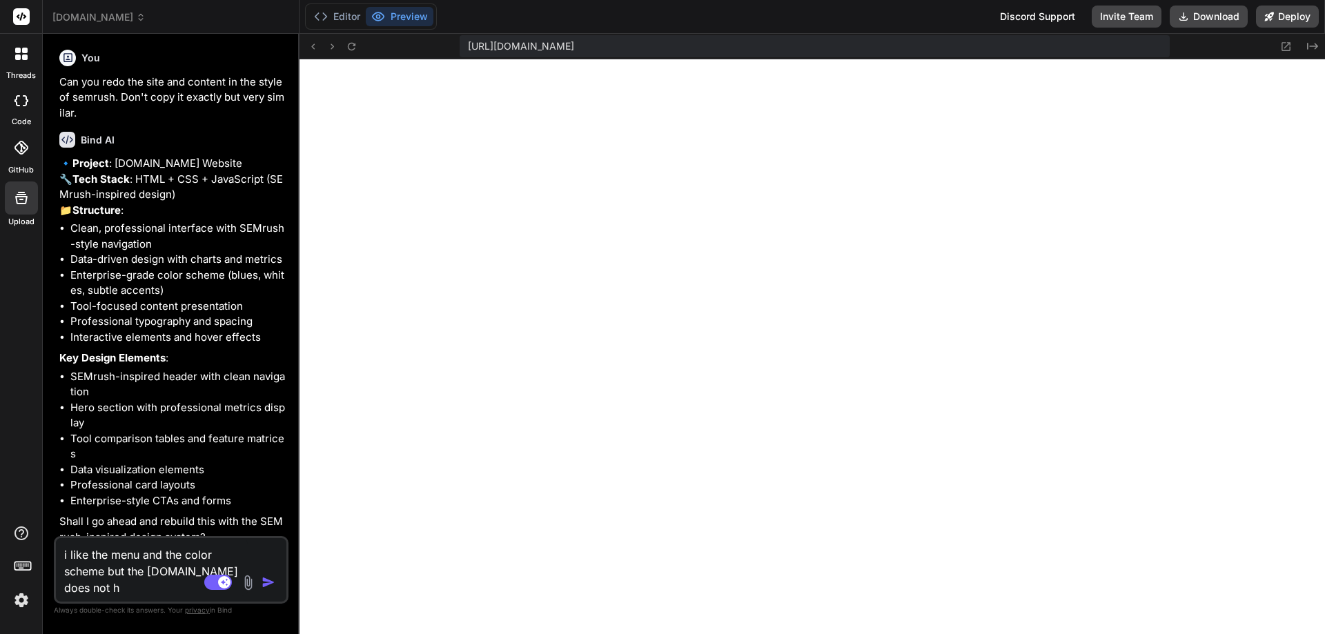
type textarea "i like the menu and the color scheme but the [DOMAIN_NAME] does not ha"
type textarea "x"
type textarea "i like the menu and the color scheme but the [DOMAIN_NAME] does not hav"
type textarea "x"
type textarea "i like the menu and the color scheme but the [DOMAIN_NAME] does not have"
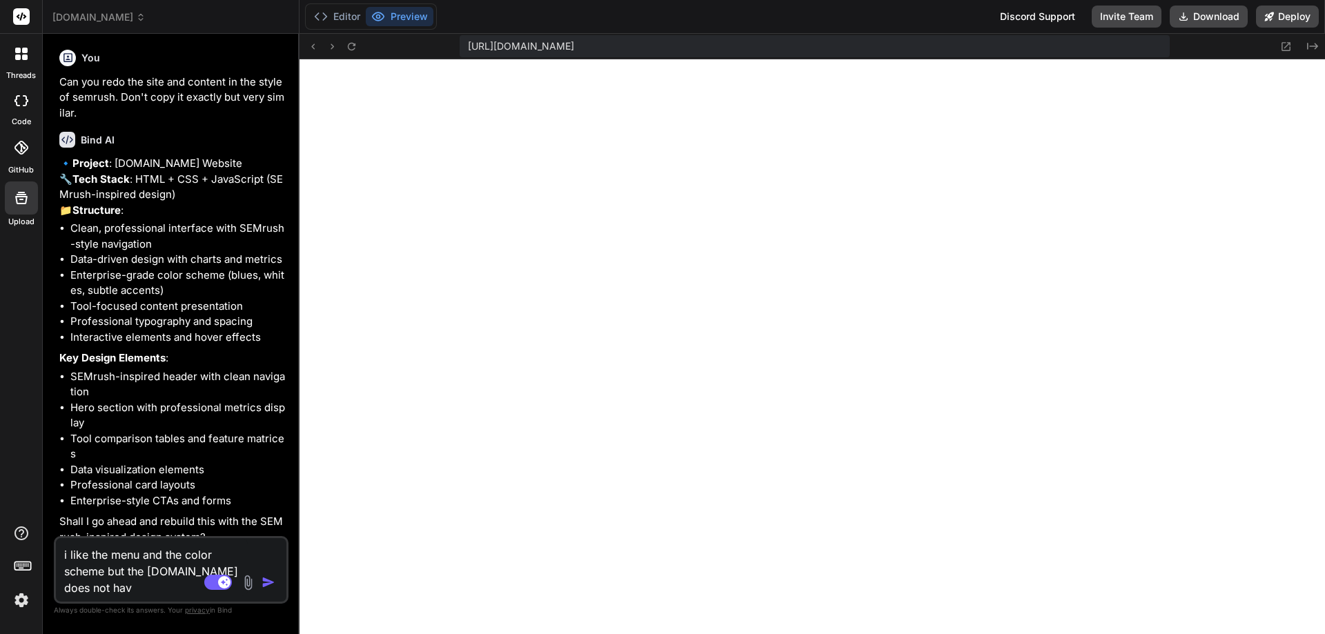
type textarea "x"
type textarea "i like the menu and the color scheme but the [DOMAIN_NAME] does not have"
type textarea "x"
type textarea "i like the menu and the color scheme but the [DOMAIN_NAME] does not have a"
type textarea "x"
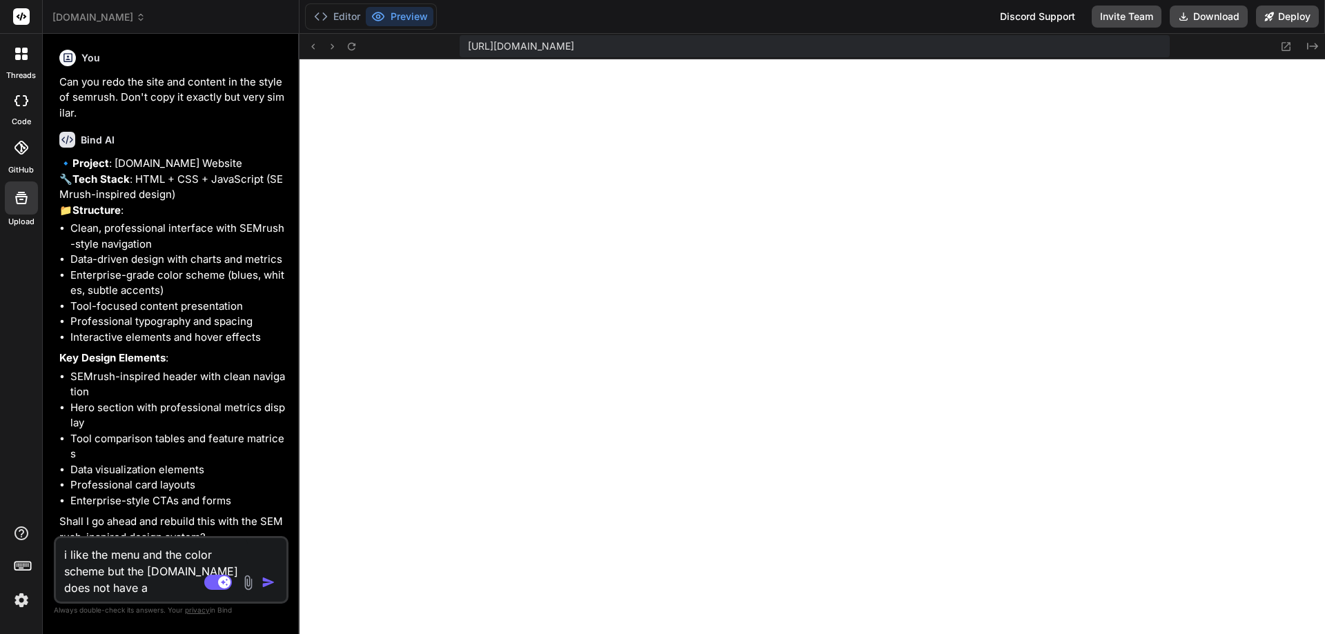
type textarea "i like the menu and the color scheme but the [DOMAIN_NAME] does not have an"
type textarea "x"
type textarea "i like the menu and the color scheme but the [DOMAIN_NAME] does not have an"
type textarea "x"
type textarea "i like the menu and the color scheme but the [DOMAIN_NAME] does not have an a"
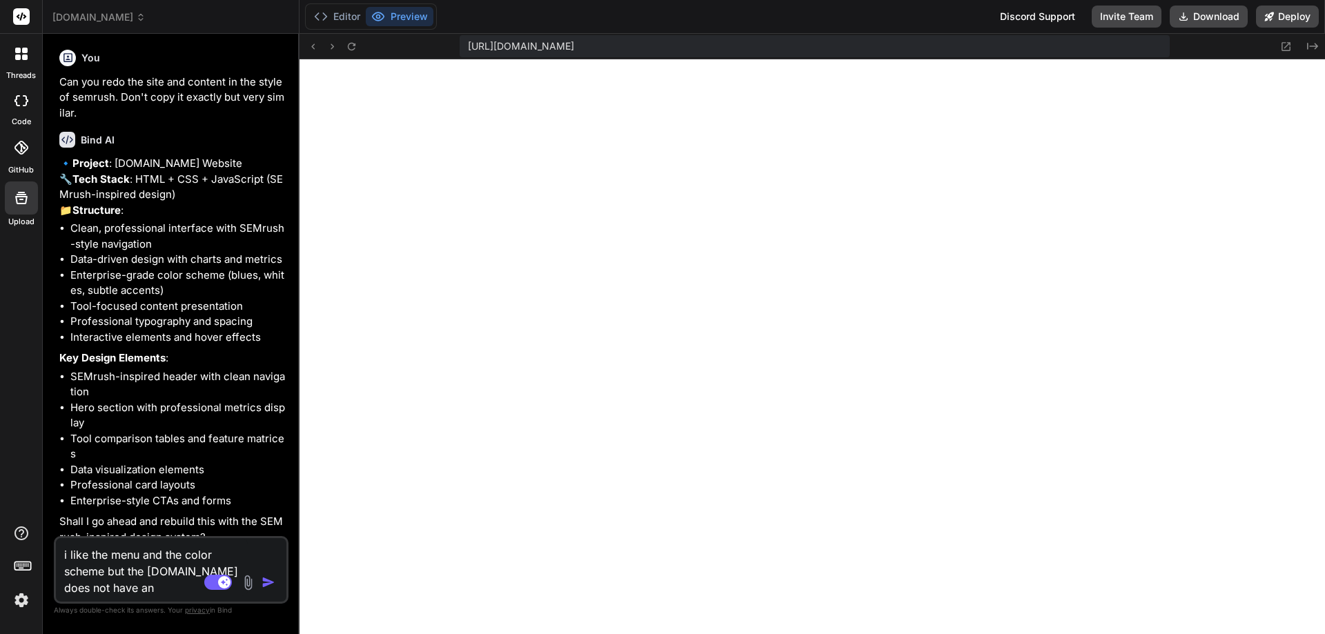
type textarea "x"
type textarea "i like the menu and the color scheme but the [DOMAIN_NAME] does not have an ap"
type textarea "x"
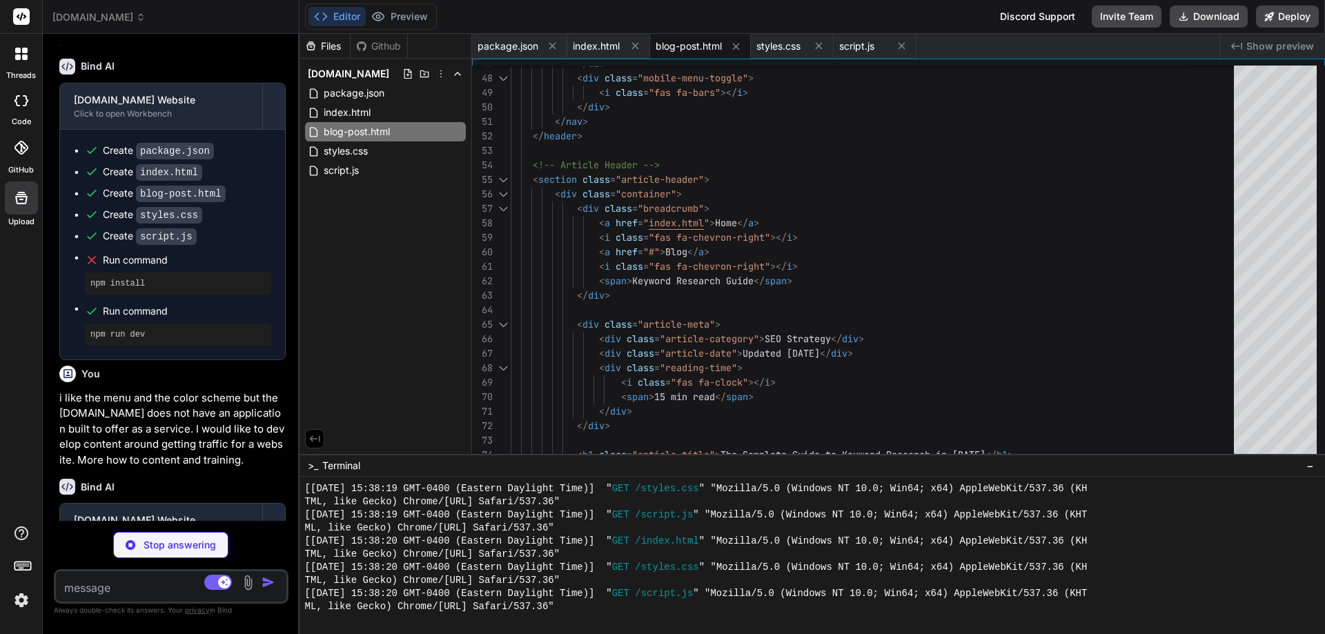
scroll to position [6496, 0]
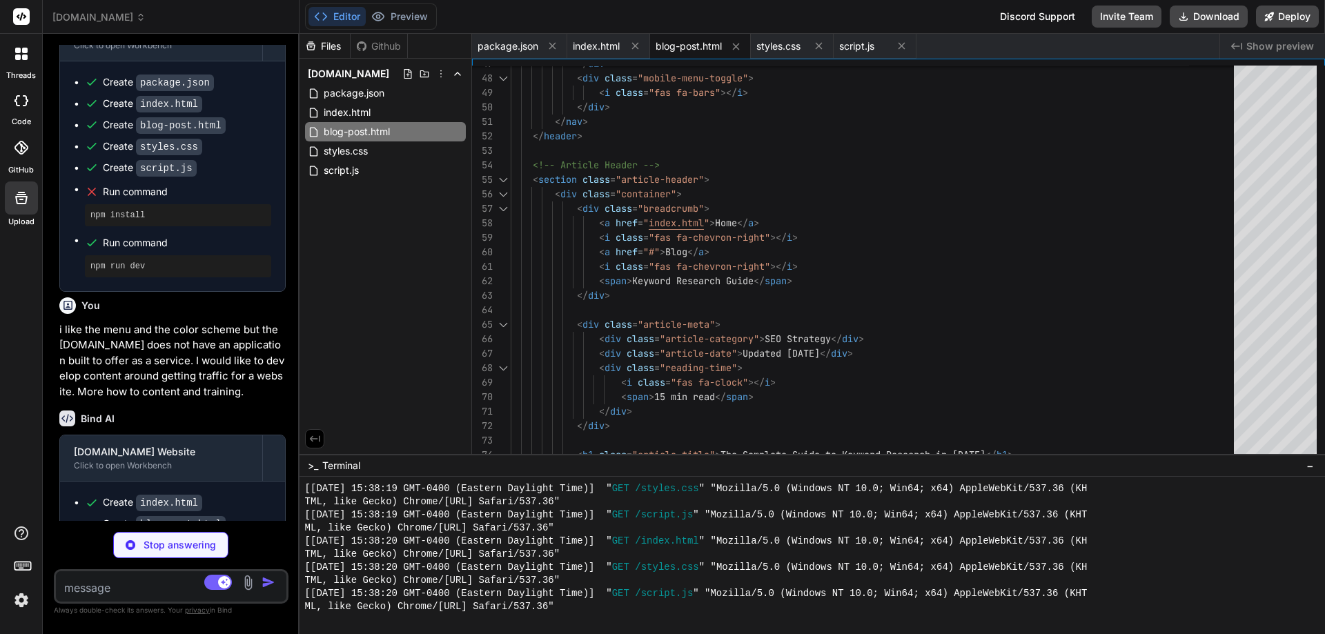
click at [24, 605] on img at bounding box center [21, 600] width 23 height 23
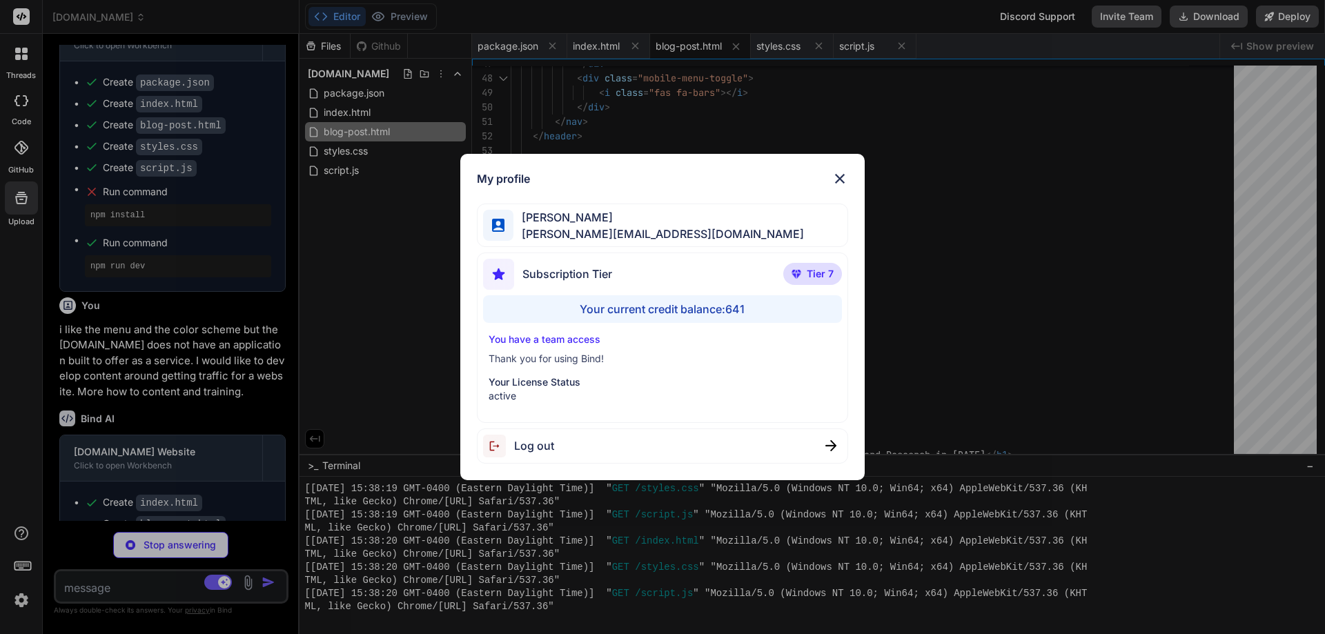
click at [541, 265] on div "Subscription Tier" at bounding box center [547, 274] width 129 height 31
click at [551, 361] on p "Thank you for using Bind!" at bounding box center [663, 359] width 349 height 14
click at [549, 383] on p "Your License Status" at bounding box center [663, 383] width 349 height 14
click at [809, 266] on p "Tier 7" at bounding box center [813, 274] width 59 height 22
click at [737, 311] on div "Your current credit balance: 641" at bounding box center [663, 309] width 360 height 28
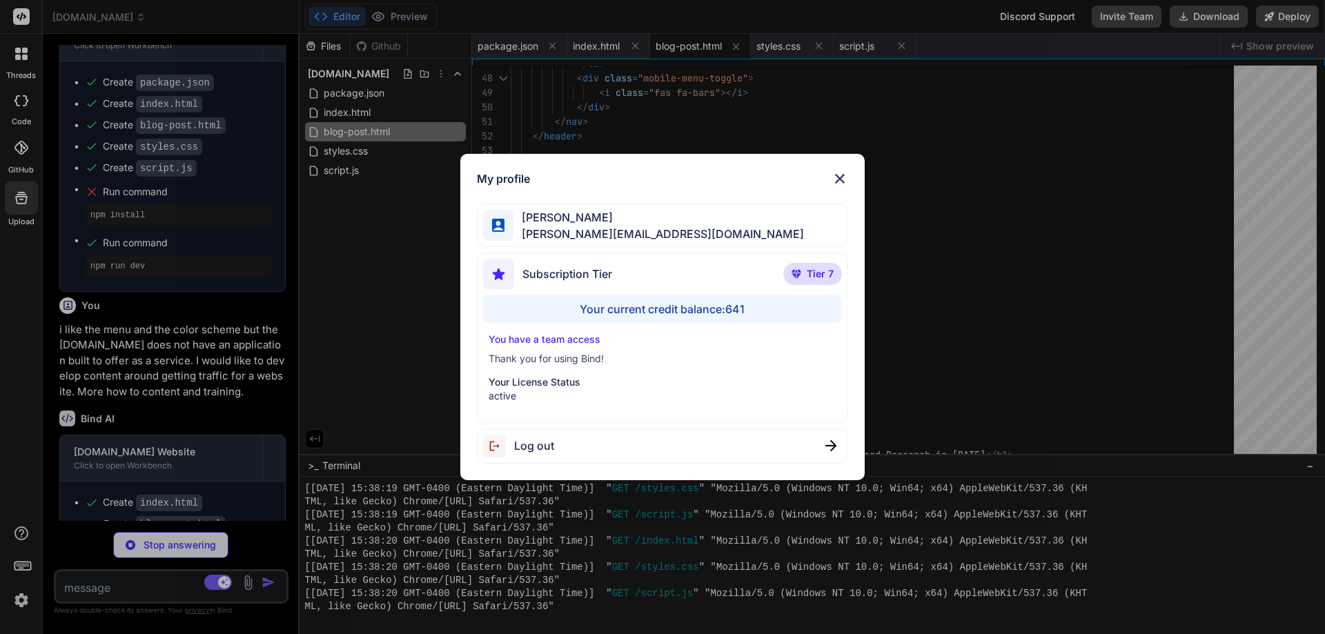
click at [605, 272] on span "Subscription Tier" at bounding box center [568, 274] width 90 height 17
drag, startPoint x: 581, startPoint y: 227, endPoint x: 714, endPoint y: 204, distance: 136.0
click at [602, 226] on span "[PERSON_NAME][EMAIL_ADDRESS][DOMAIN_NAME]" at bounding box center [659, 234] width 291 height 17
click at [841, 179] on img at bounding box center [840, 179] width 17 height 17
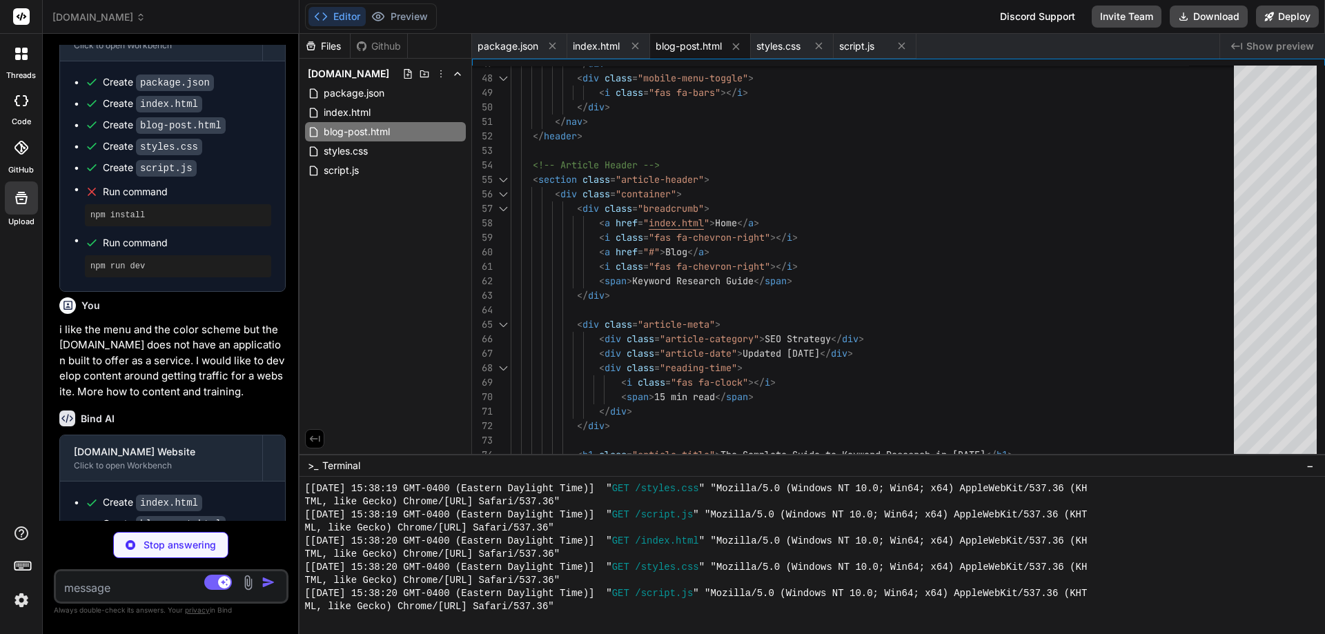
click at [33, 115] on div "code" at bounding box center [21, 104] width 42 height 46
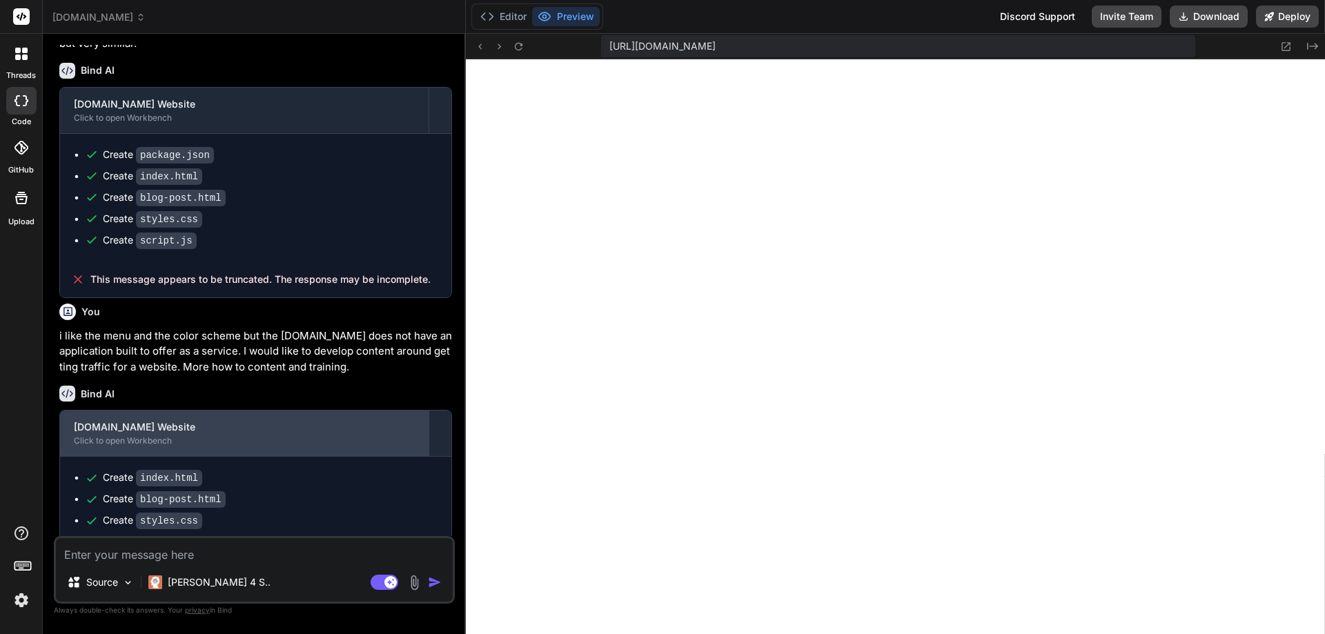
scroll to position [3678, 0]
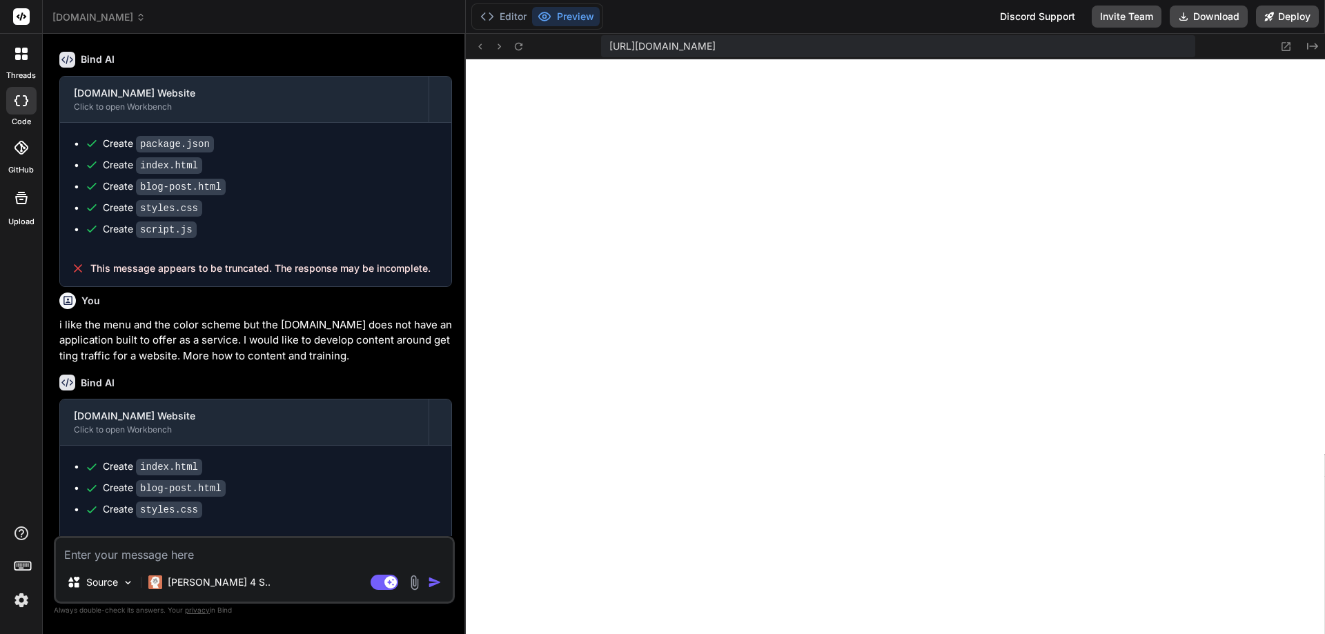
click at [303, 561] on textarea at bounding box center [254, 550] width 397 height 25
type textarea "x"
type textarea "p"
type textarea "x"
type textarea "pl"
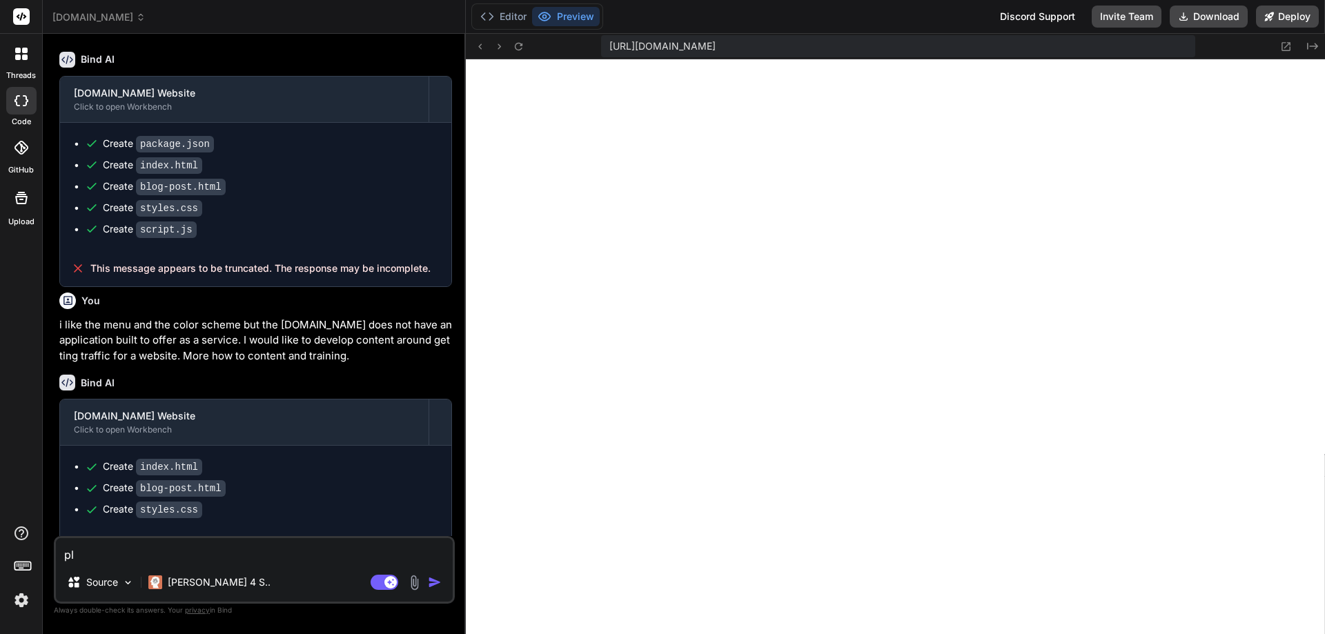
type textarea "x"
type textarea "ple"
type textarea "x"
type textarea "plea"
type textarea "x"
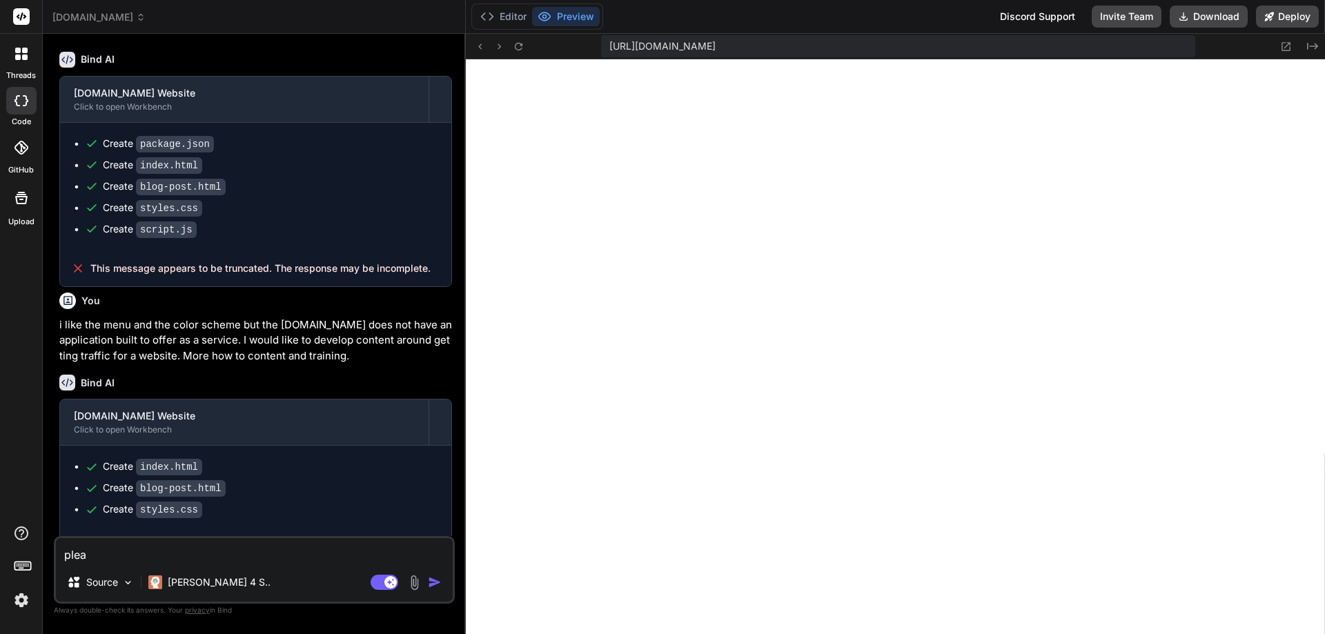
type textarea "pleas"
type textarea "x"
type textarea "please"
type textarea "x"
type textarea "please"
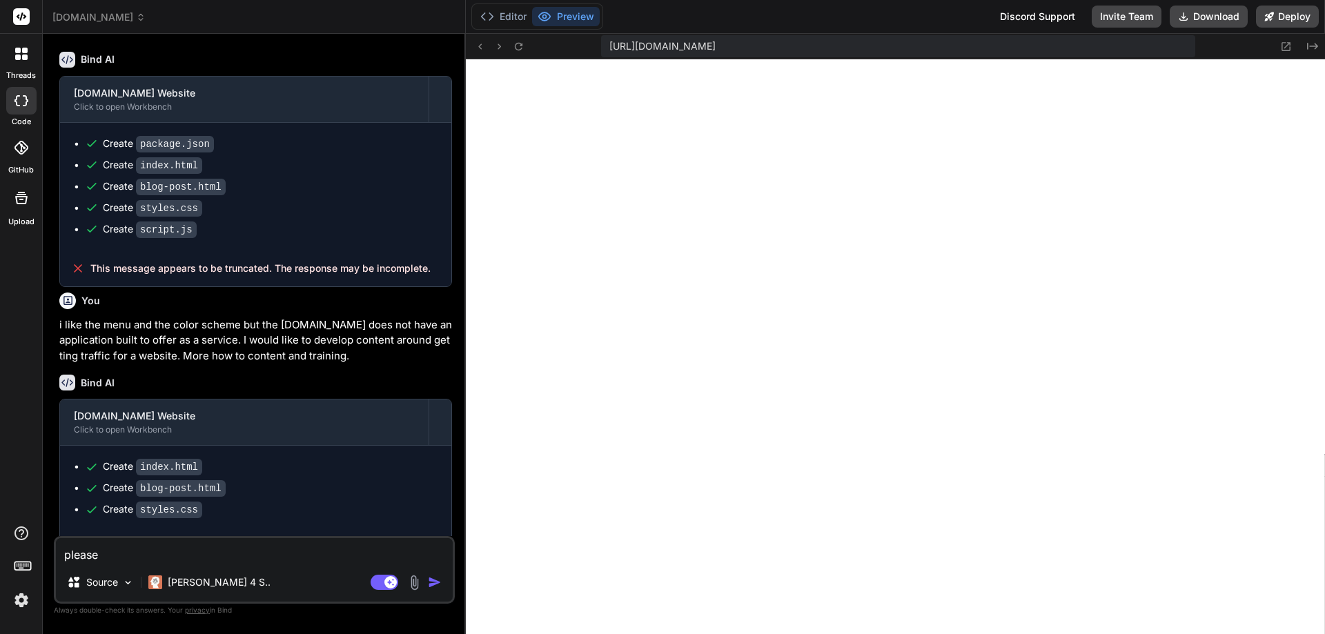
type textarea "x"
type textarea "please c"
type textarea "x"
type textarea "please co"
type textarea "x"
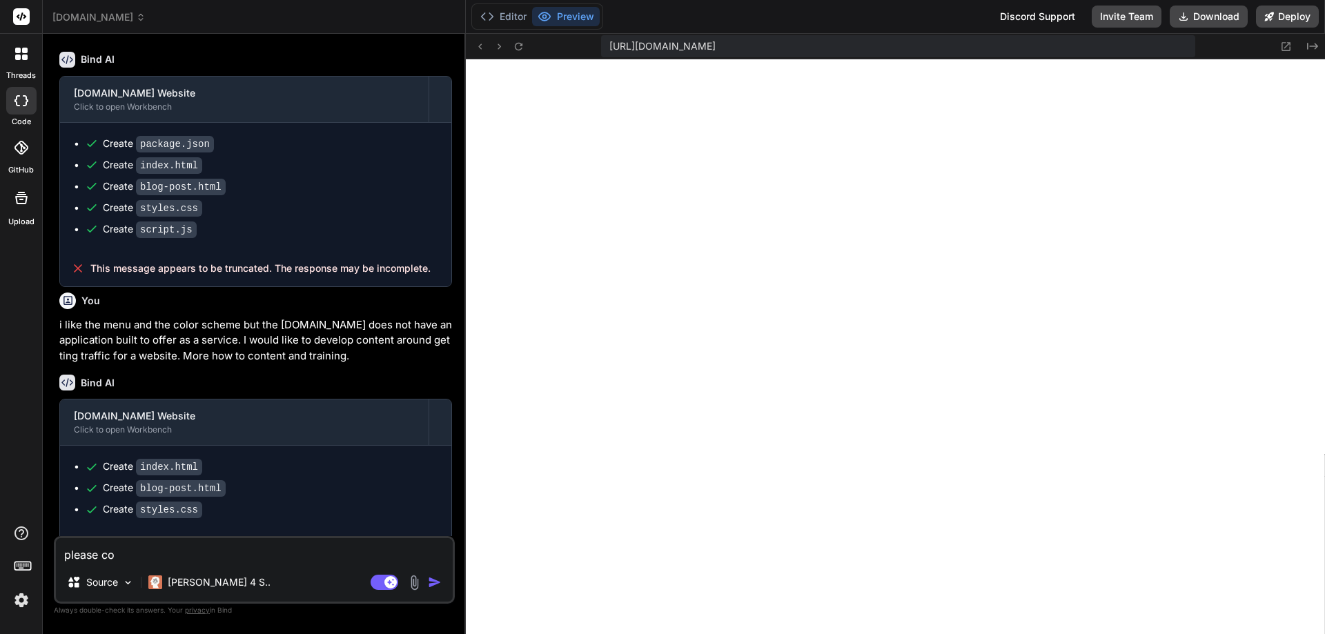
type textarea "please con"
type textarea "x"
type textarea "please cont"
type textarea "x"
type textarea "please conti"
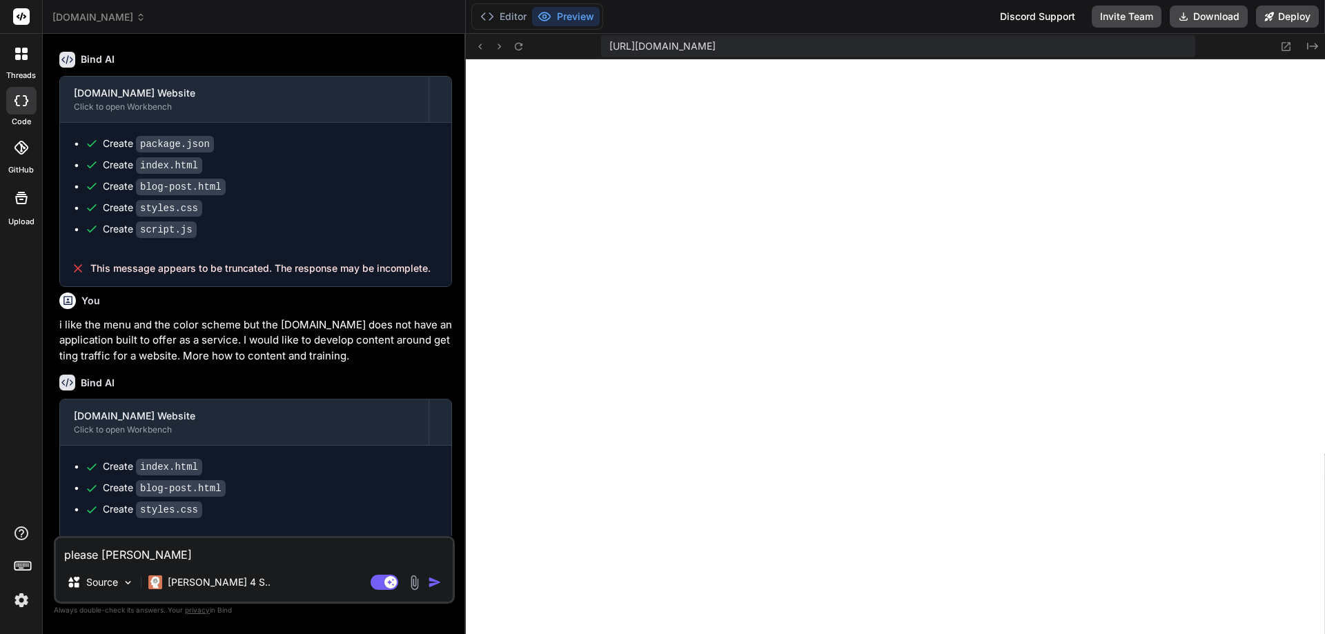
type textarea "x"
type textarea "please contin"
type textarea "x"
type textarea "please continu"
type textarea "x"
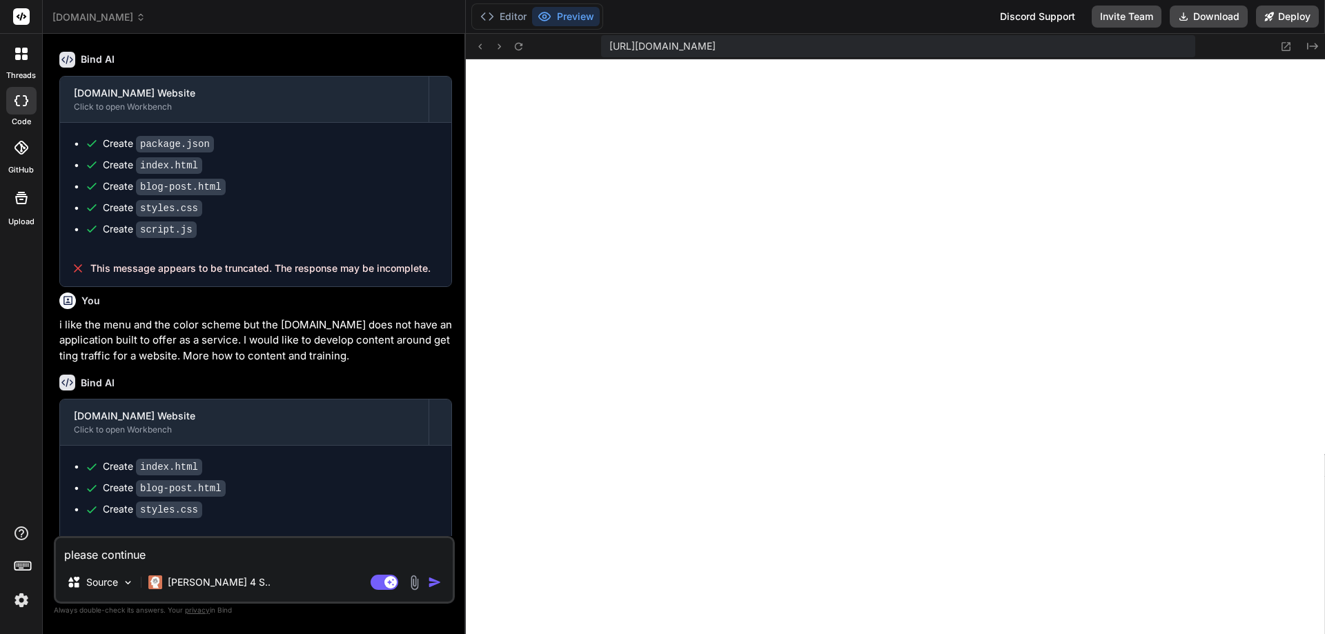
type textarea "please continue"
type textarea "x"
type textarea "please continue b"
type textarea "x"
type textarea "please continue bu"
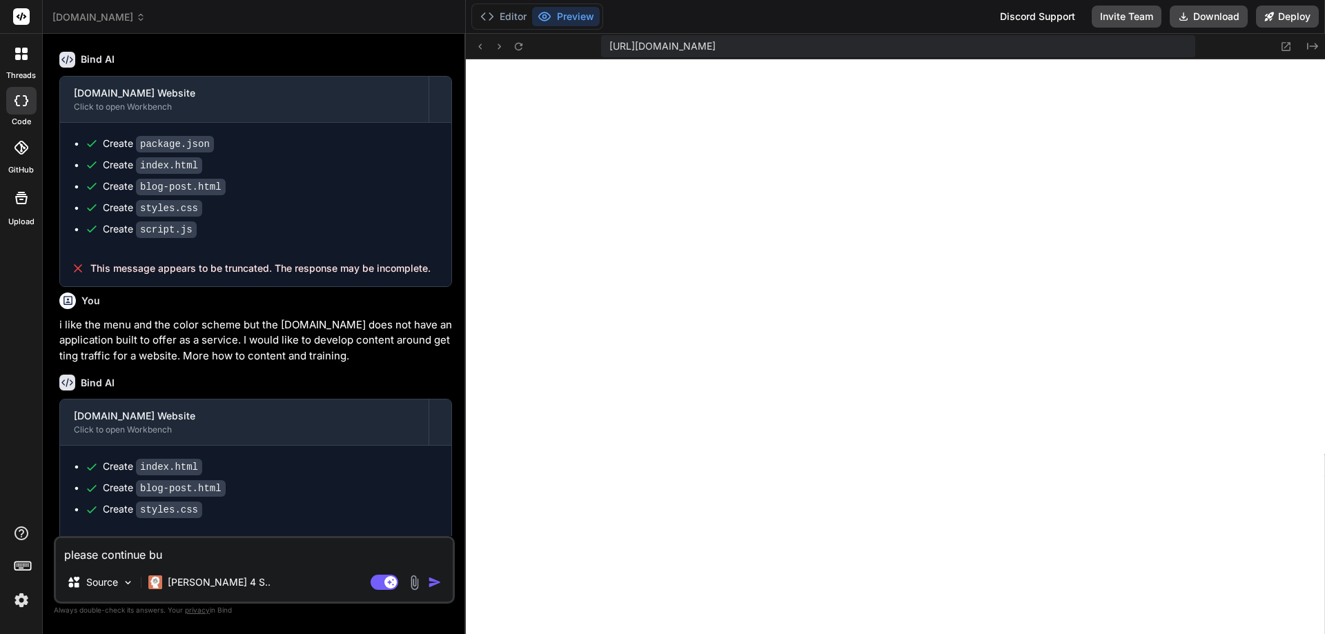
type textarea "x"
type textarea "please continue bu"
type textarea "x"
type textarea "please continue bu t"
type textarea "x"
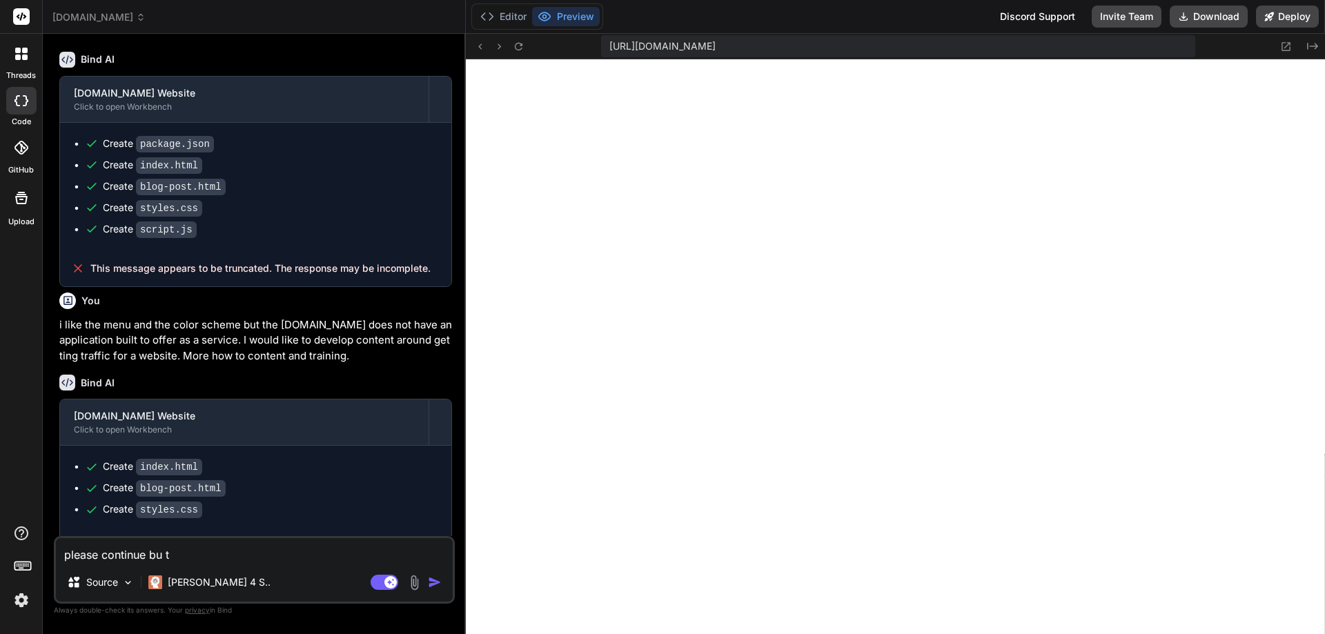
type textarea "please continue bu th"
type textarea "x"
type textarea "please continue bu t"
type textarea "x"
type textarea "please continue bu"
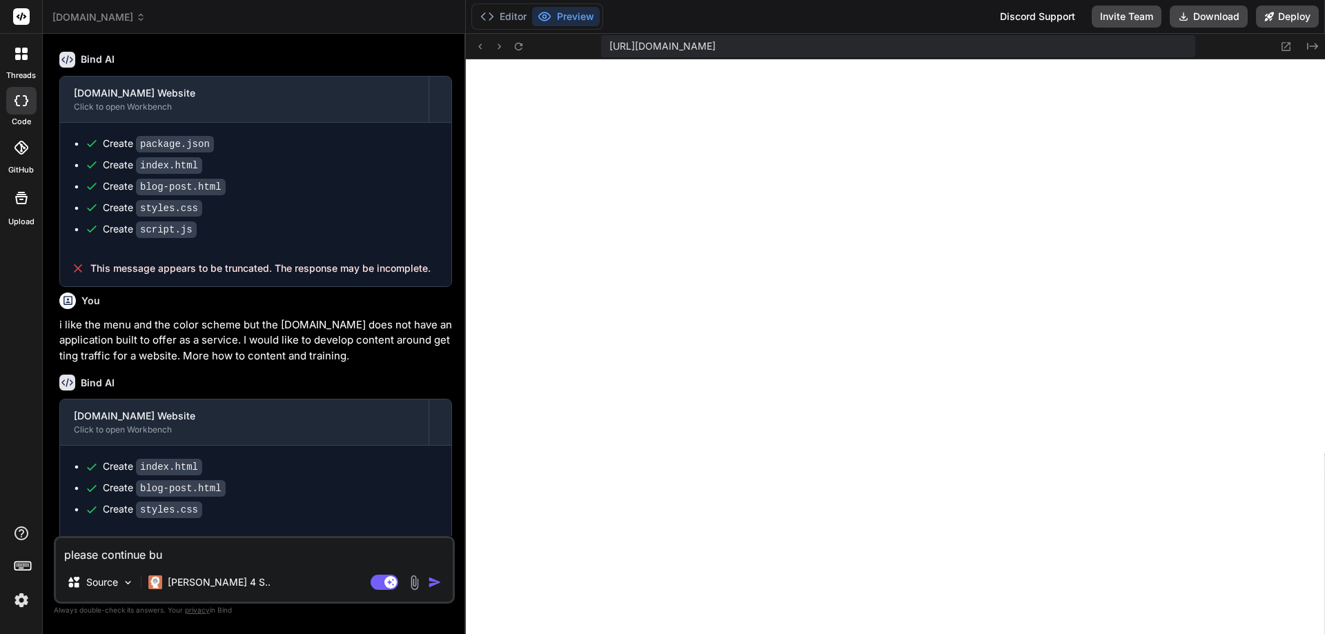
type textarea "x"
type textarea "please continue bu"
type textarea "x"
type textarea "please continue but"
type textarea "x"
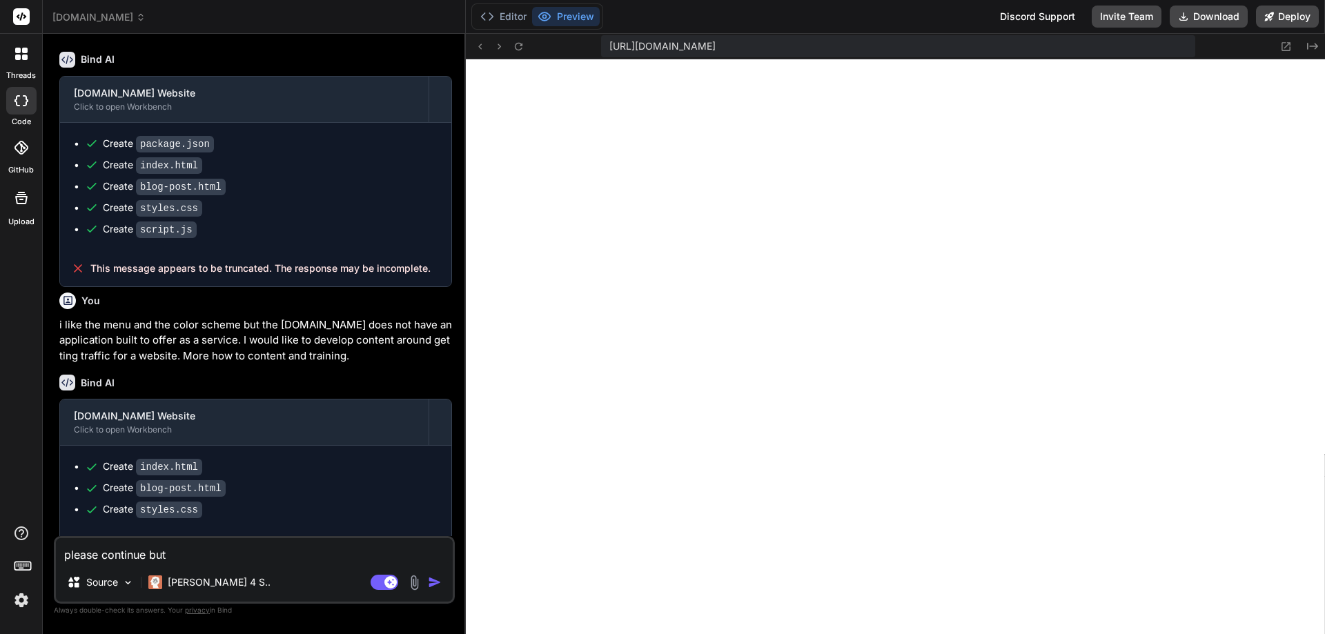
type textarea "please continue but"
type textarea "x"
type textarea "please continue but t"
type textarea "x"
type textarea "please continue but th"
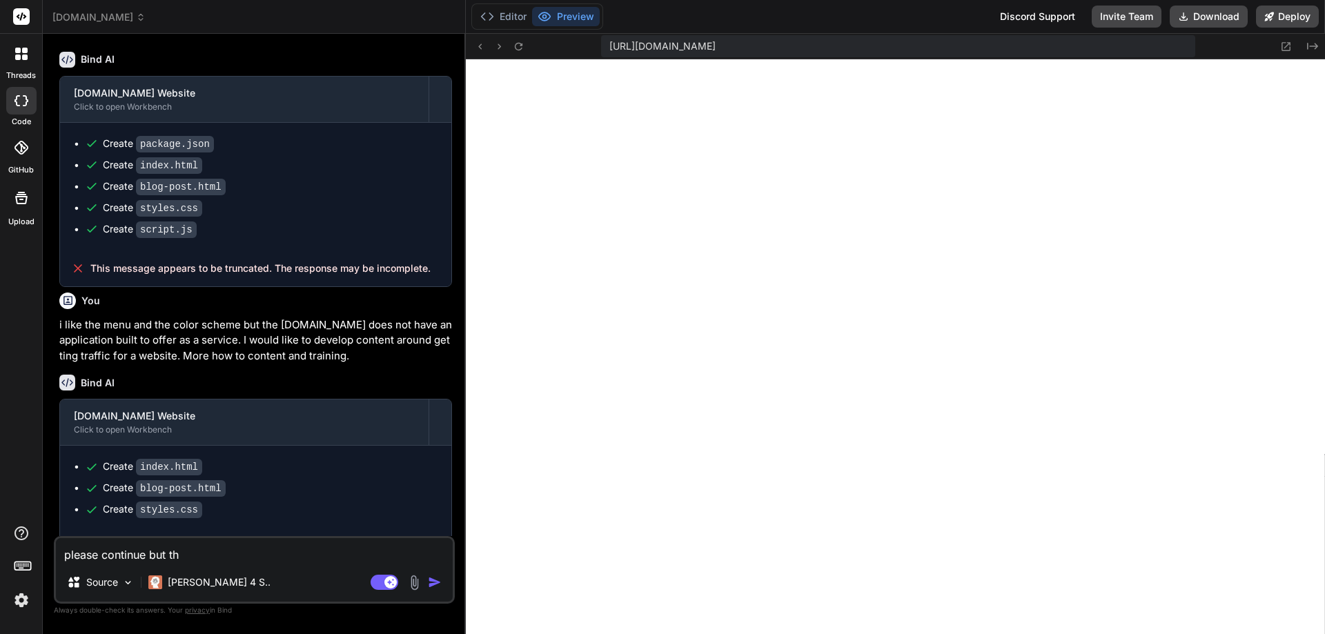
type textarea "x"
type textarea "please continue but the"
type textarea "x"
type textarea "please continue but the"
type textarea "x"
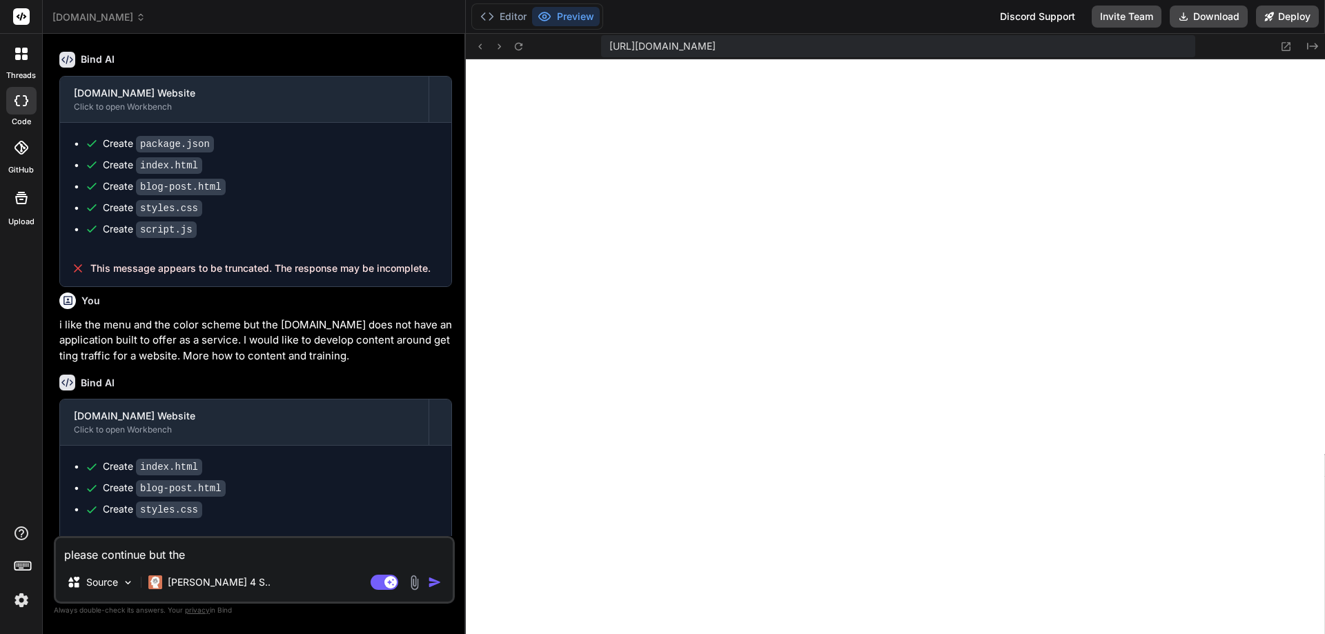
type textarea "please continue but the f"
type textarea "x"
type textarea "please continue but the fo"
type textarea "x"
type textarea "please continue but the for"
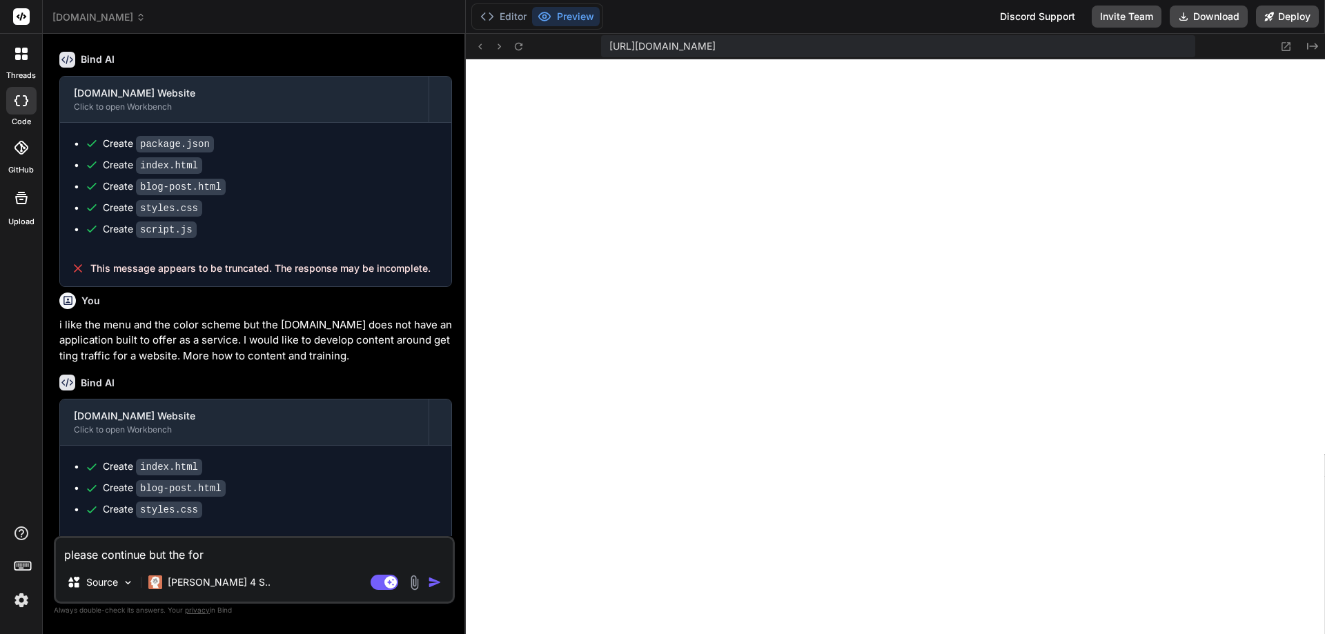
type textarea "x"
type textarea "please continue but the form"
type textarea "x"
type textarea "please continue but the forma"
type textarea "x"
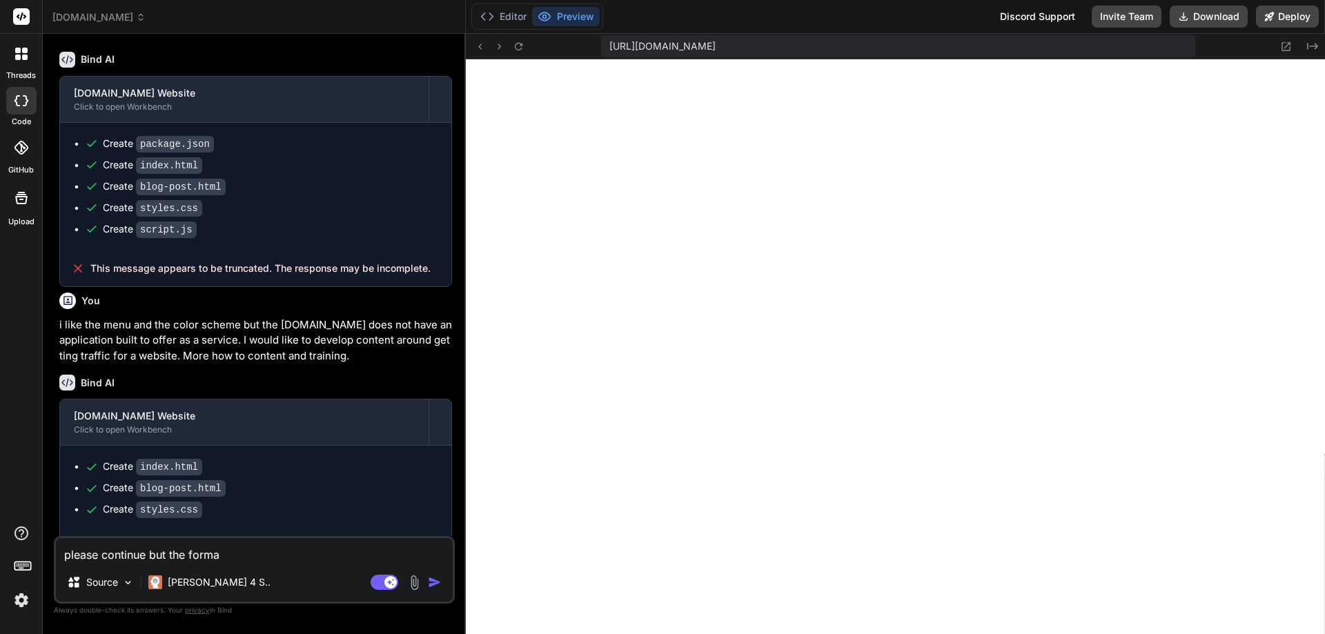
type textarea "please continue but the format"
type textarea "x"
type textarea "please continue but the formatt"
type textarea "x"
type textarea "please continue but the formatti"
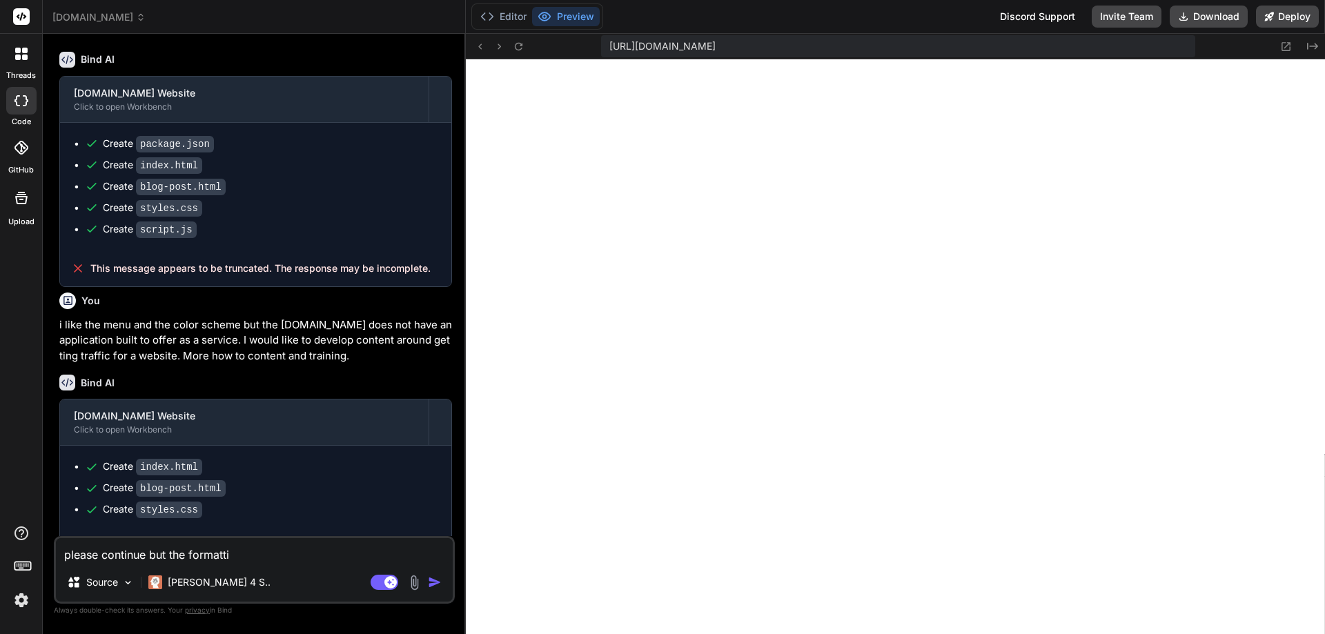
type textarea "x"
type textarea "please continue but the formattin"
type textarea "x"
type textarea "please continue but the formatting"
type textarea "x"
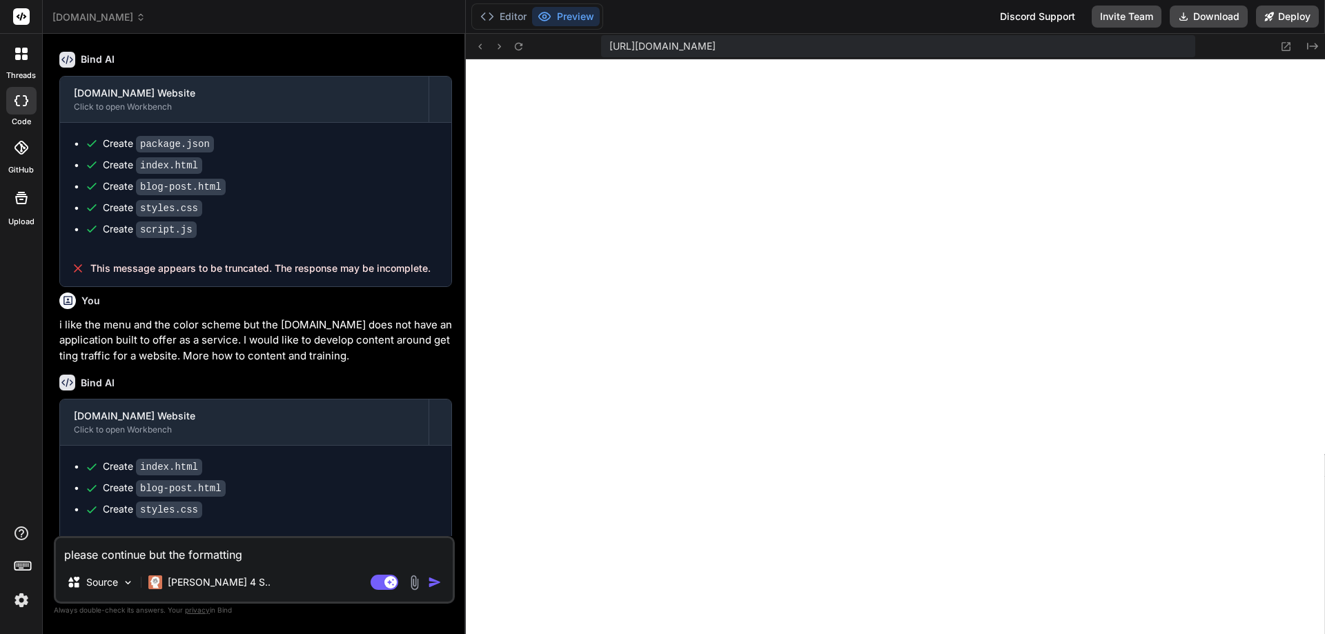
type textarea "please continue but the formatting"
type textarea "x"
type textarea "please continue but the formatting a"
type textarea "x"
type textarea "please continue but the formatting ap"
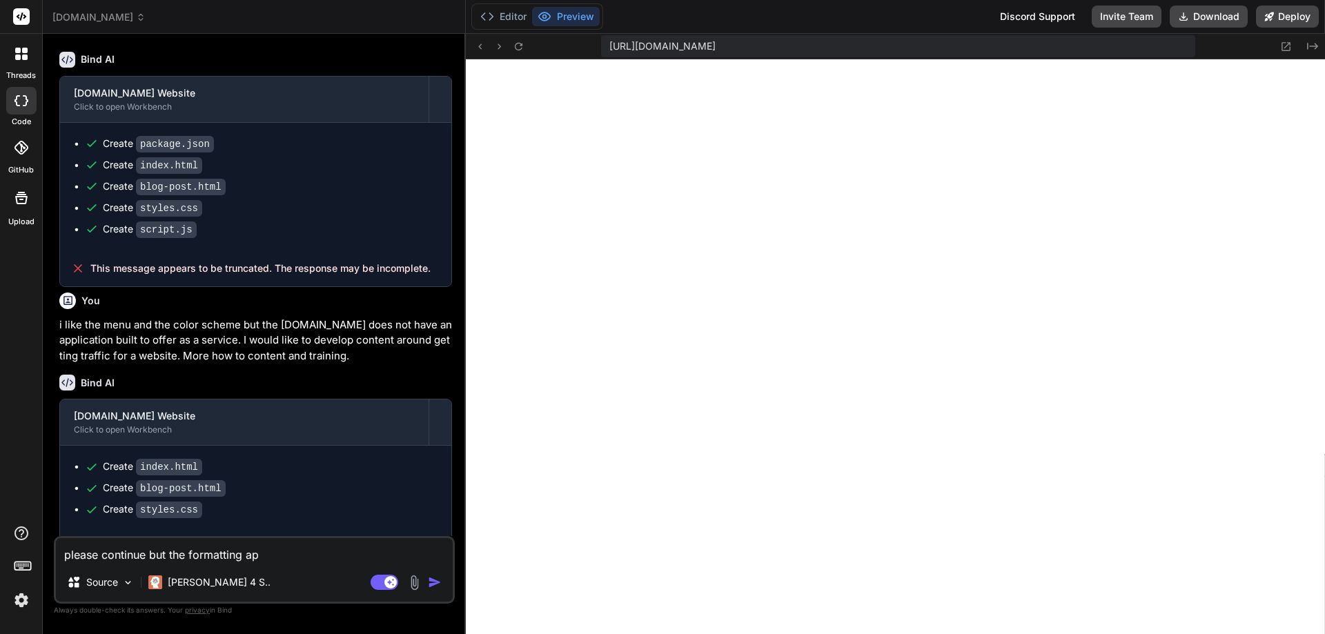
type textarea "x"
type textarea "please continue but the formatting app"
type textarea "x"
type textarea "please continue but the formatting appe"
type textarea "x"
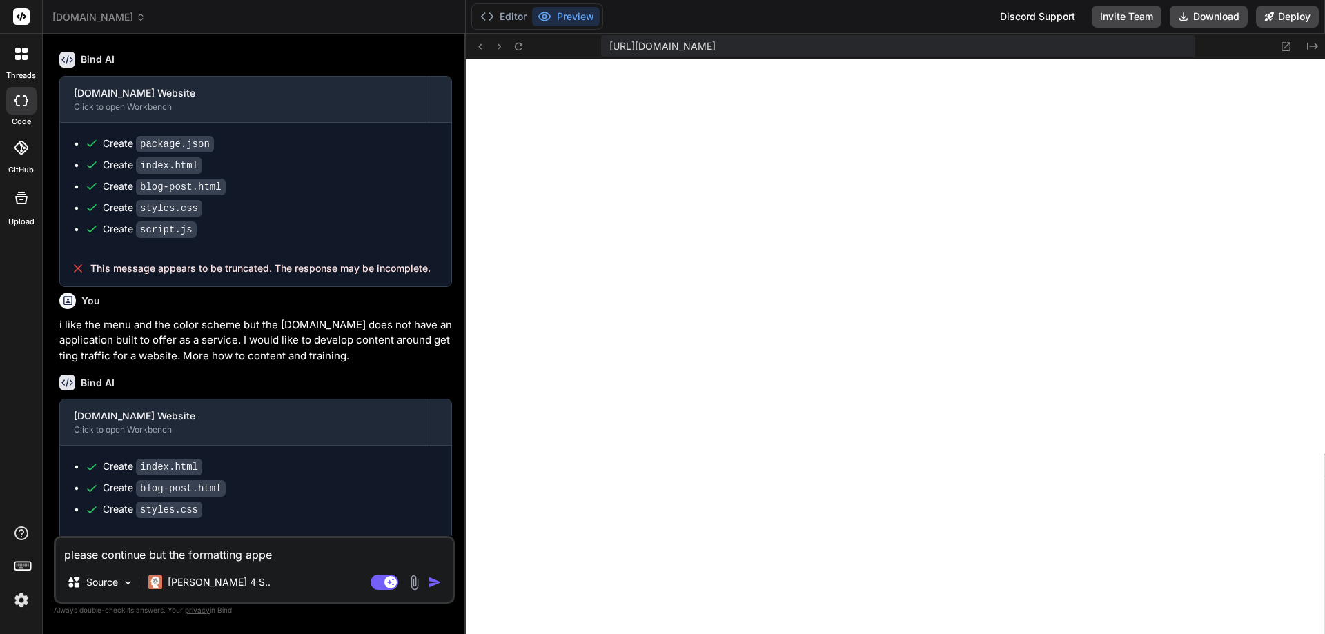
type textarea "please continue but the formatting appea"
type textarea "x"
type textarea "please continue but the formatting appear"
type textarea "x"
type textarea "please continue but the formatting appears"
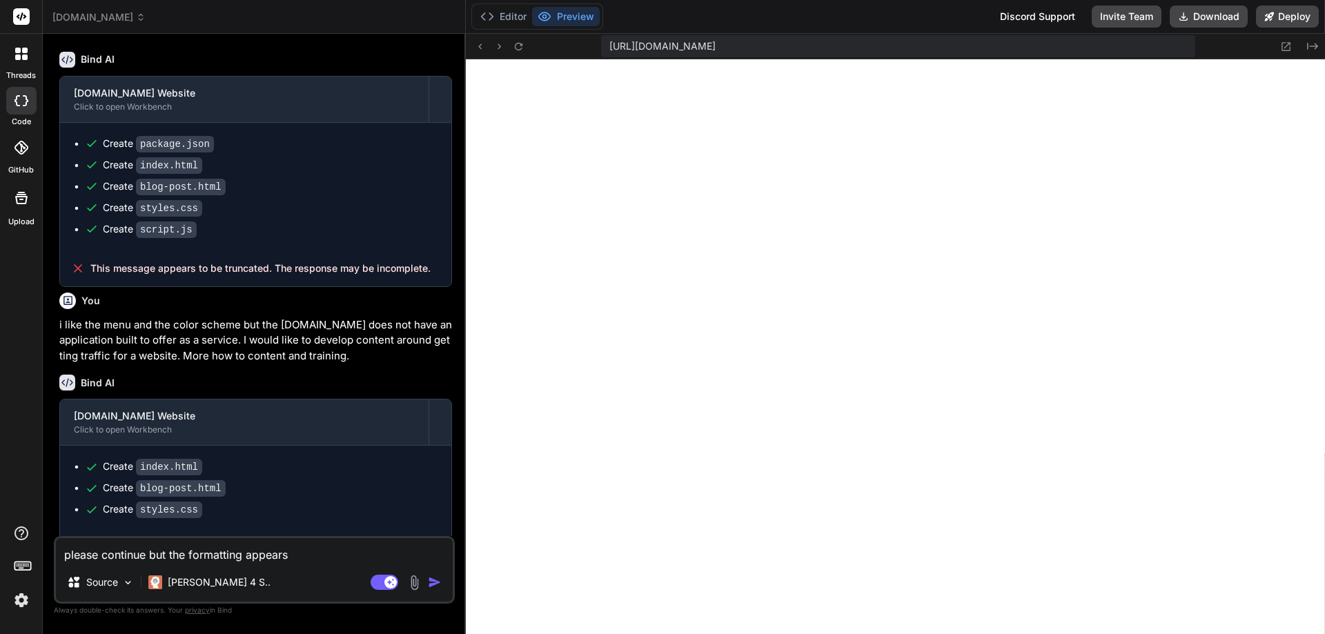
type textarea "x"
type textarea "please continue but the formatting appears"
type textarea "x"
type textarea "please continue but the formatting appears o"
type textarea "x"
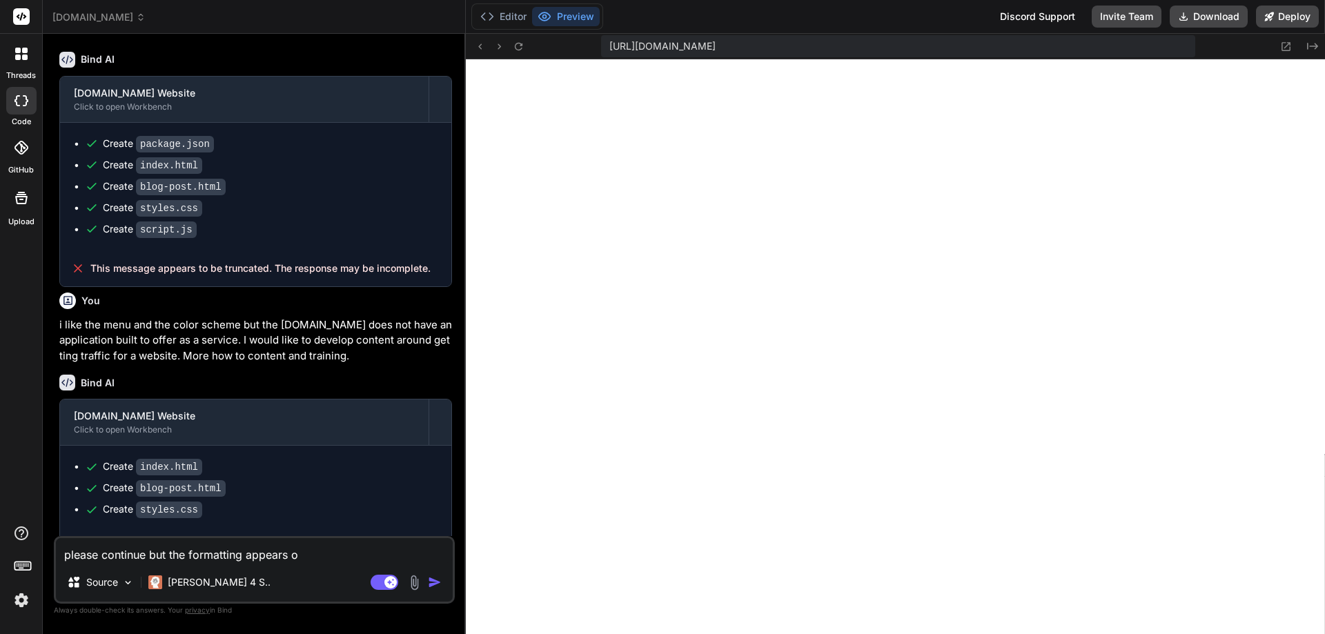
type textarea "please continue but the formatting appears of"
type textarea "x"
type textarea "please continue but the formatting appears off"
type textarea "x"
type textarea "please continue but the formatting appears off"
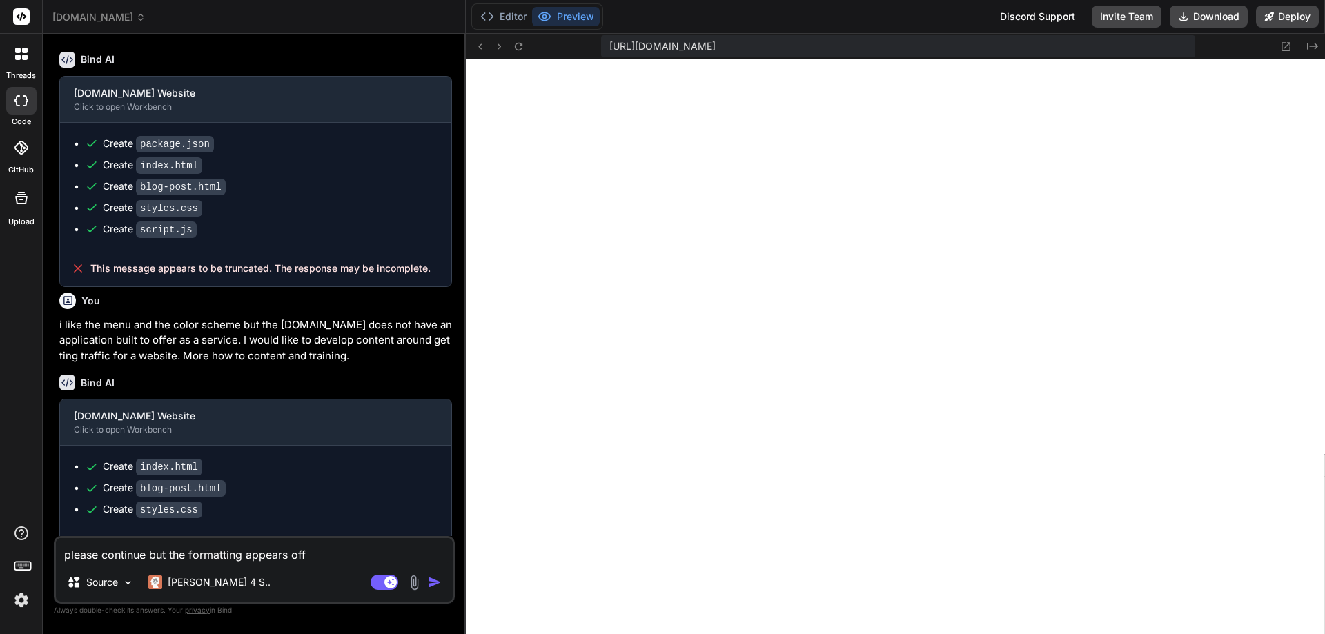
type textarea "x"
type textarea "please continue but the formatting appears off"
type textarea "x"
type textarea "please continue but the formatting appears of"
type textarea "x"
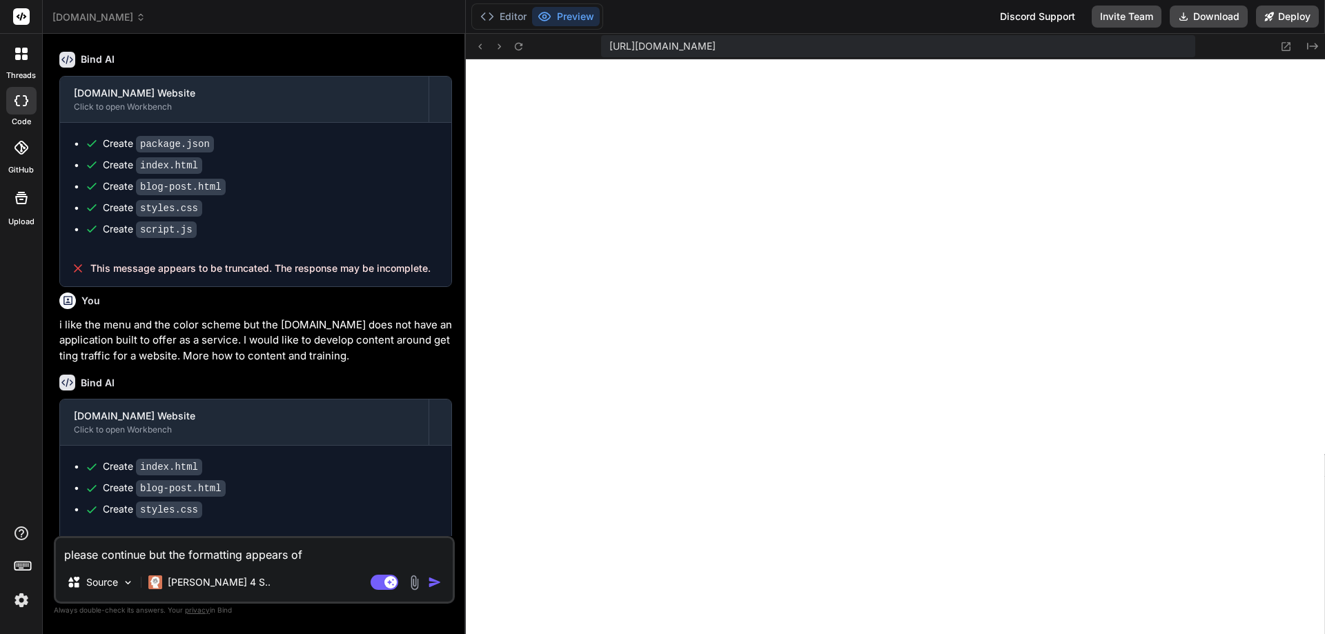
type textarea "please continue but the formatting appears o"
type textarea "x"
type textarea "please continue but the formatting appears"
type textarea "x"
type textarea "please continue but the formatting appears l"
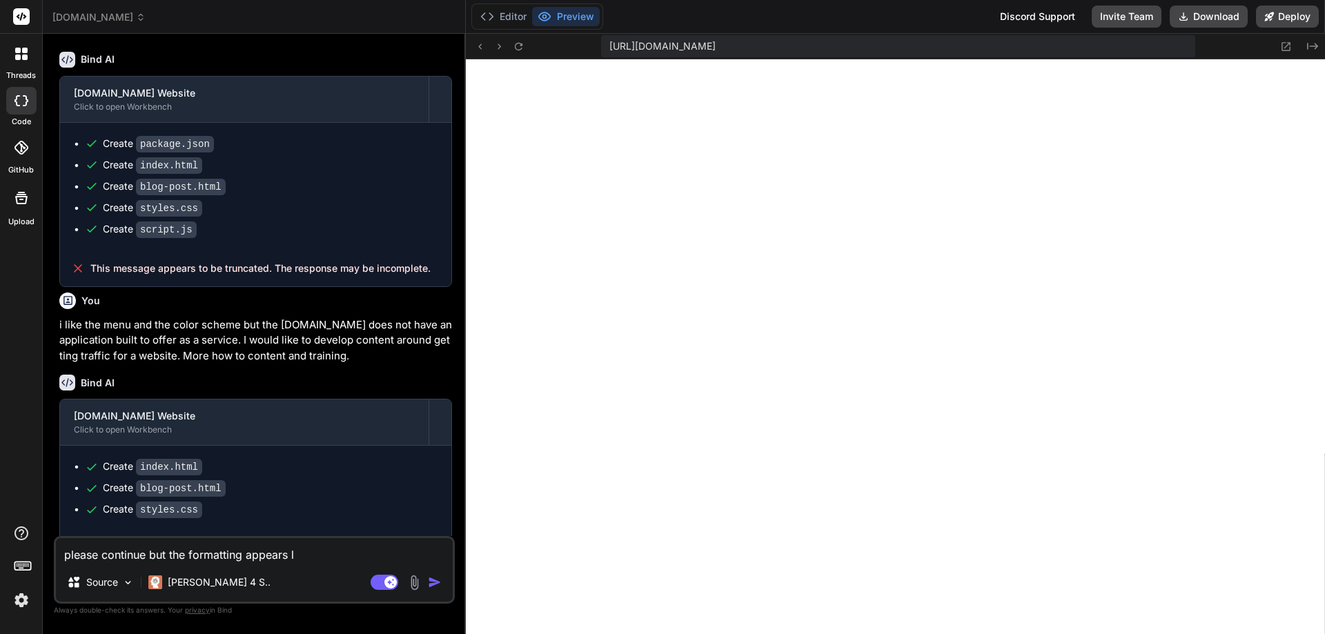
type textarea "x"
type textarea "please continue but the formatting appears li"
type textarea "x"
type textarea "please continue but the formatting appears lik"
type textarea "x"
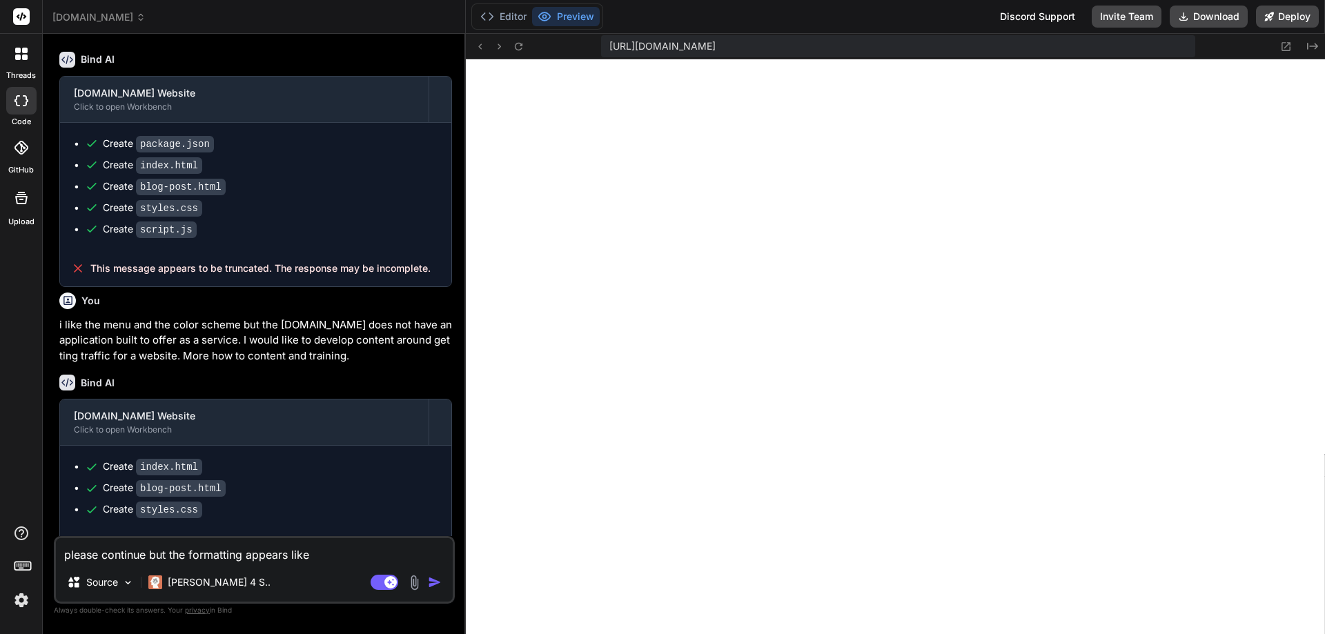
type textarea "please continue but the formatting appears like"
type textarea "x"
type textarea "please continue but the formatting appears like i"
type textarea "x"
type textarea "please continue but the formatting appears like is"
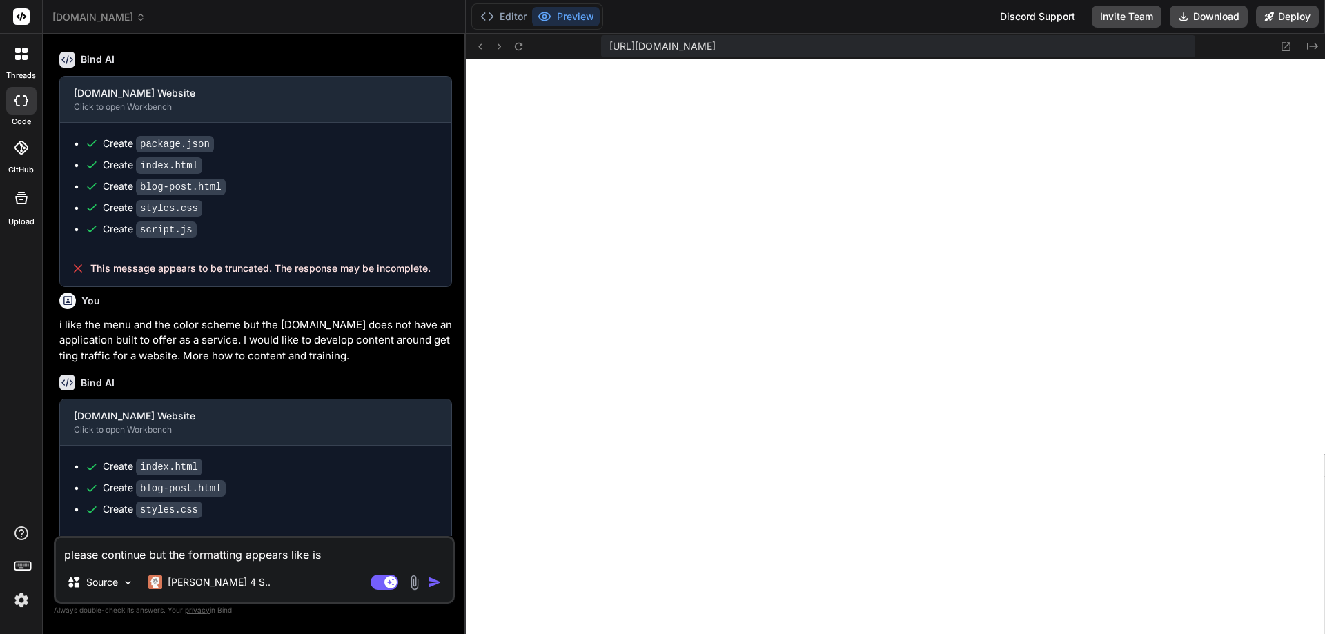
type textarea "x"
type textarea "please continue but the formatting appears like i"
type textarea "x"
type textarea "please continue but the formatting appears like"
type textarea "x"
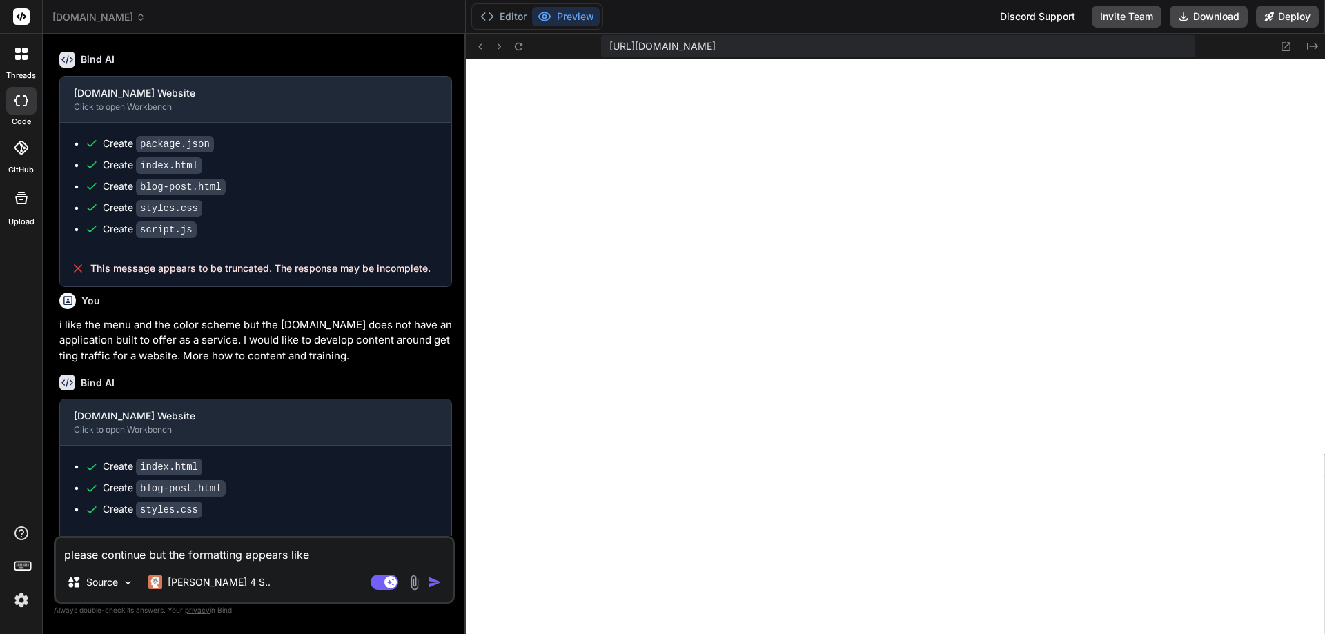
type textarea "please continue but the formatting appears like i"
type textarea "x"
type textarea "please continue but the formatting appears like it"
type textarea "x"
type textarea "please continue but the formatting appears like it"
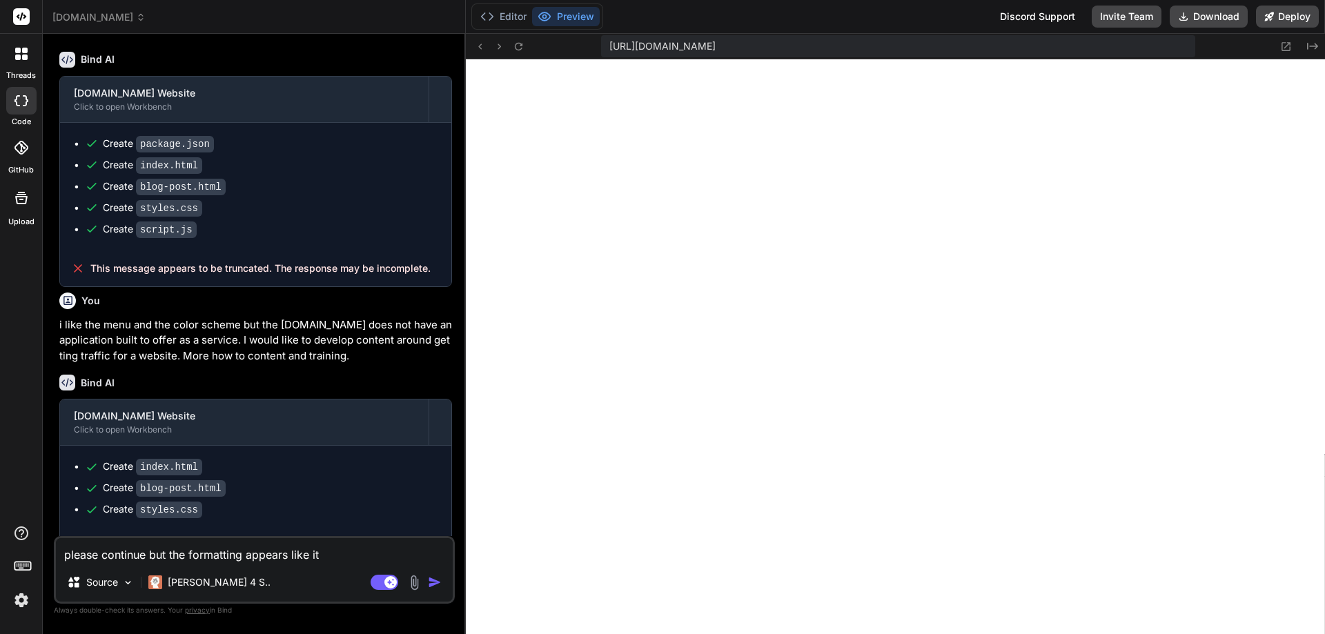
type textarea "x"
type textarea "please continue but the formatting appears like it i"
type textarea "x"
type textarea "please continue but the formatting appears like it is"
type textarea "x"
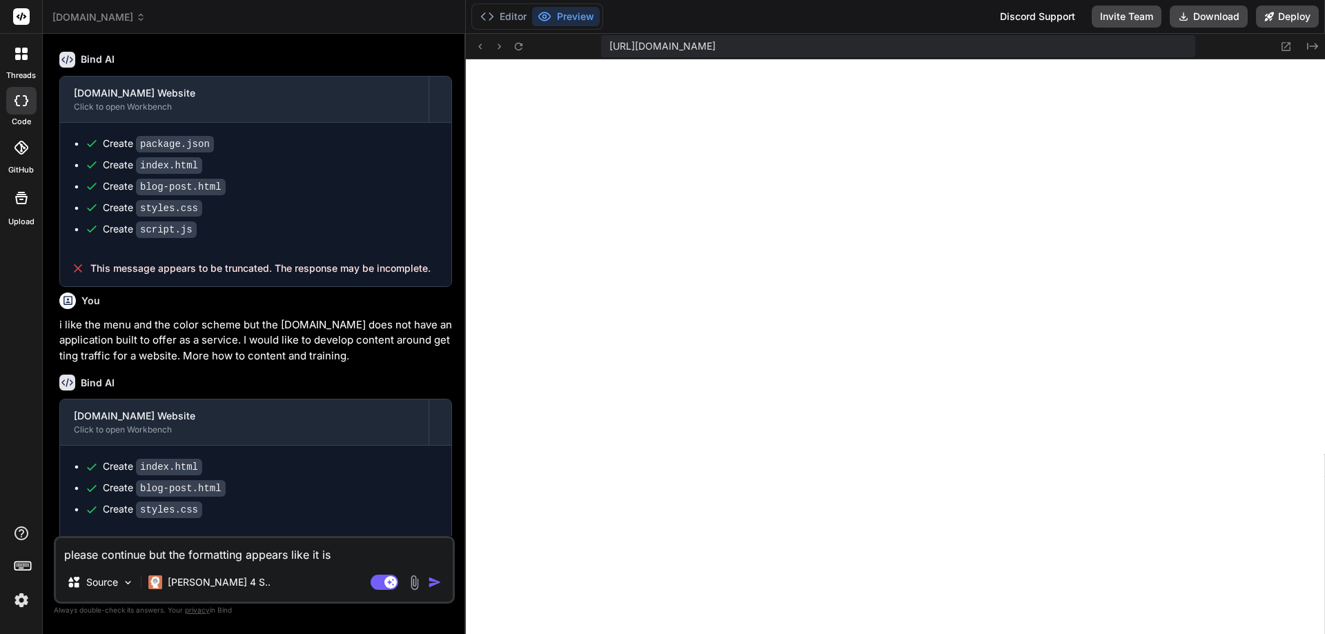
type textarea "please continue but the formatting appears like it is"
type textarea "x"
type textarea "please continue but the formatting appears like it is n"
type textarea "x"
type textarea "please continue but the formatting appears like it is no"
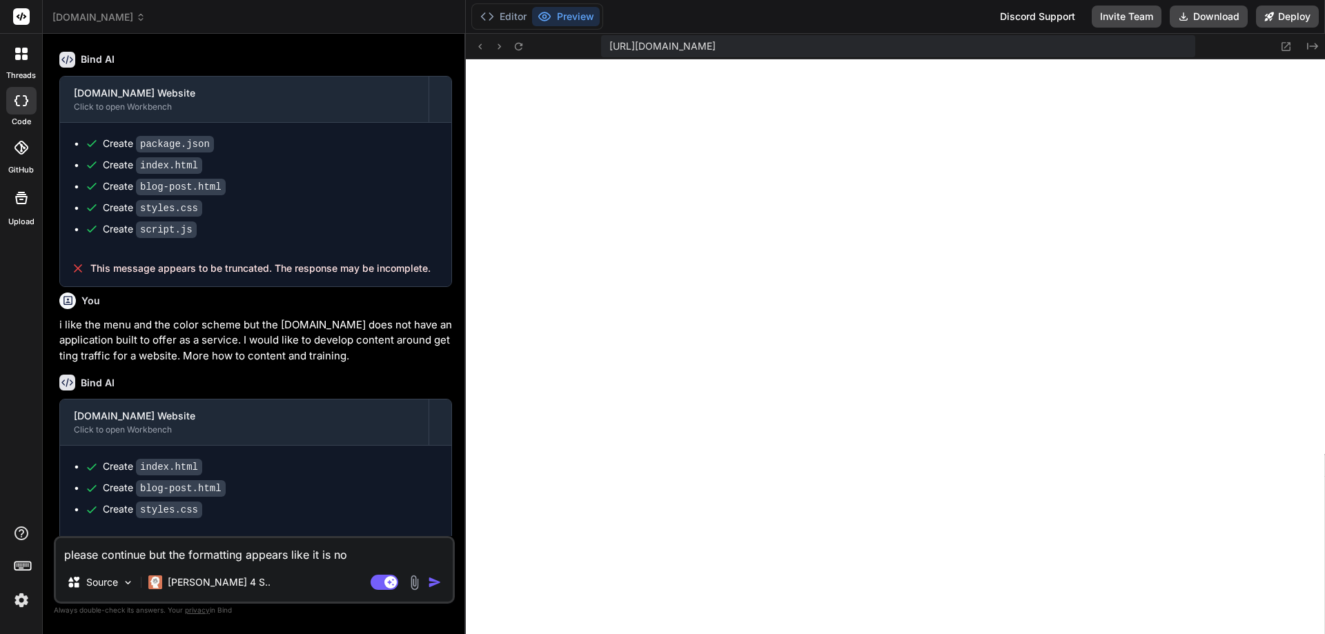
type textarea "x"
type textarea "please continue but the formatting appears like it is now"
type textarea "x"
type textarea "please continue but the formatting appears like it is now"
type textarea "x"
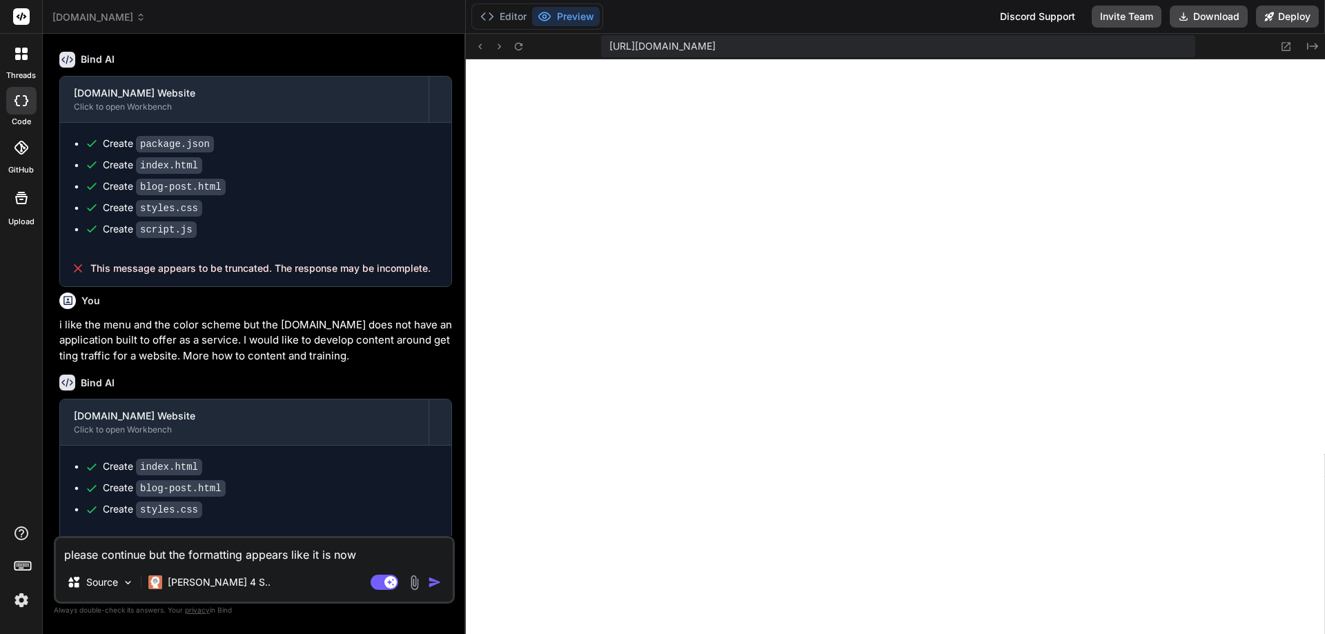
type textarea "please continue but the formatting appears like it is now s"
type textarea "x"
type textarea "please continue but the formatting appears like it is now"
type textarea "x"
type textarea "please continue but the formatting appears like it is now d"
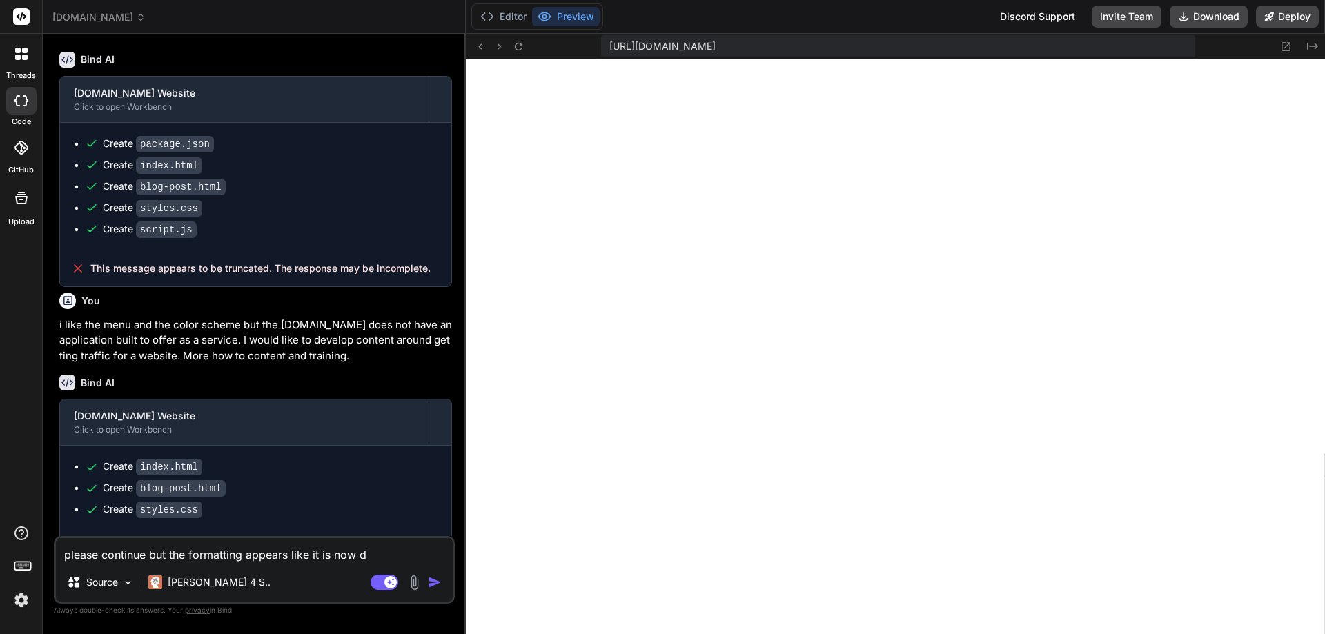
type textarea "x"
type textarea "please continue but the formatting appears like it is now di"
type textarea "x"
type textarea "please continue but the formatting appears like it is now dis"
type textarea "x"
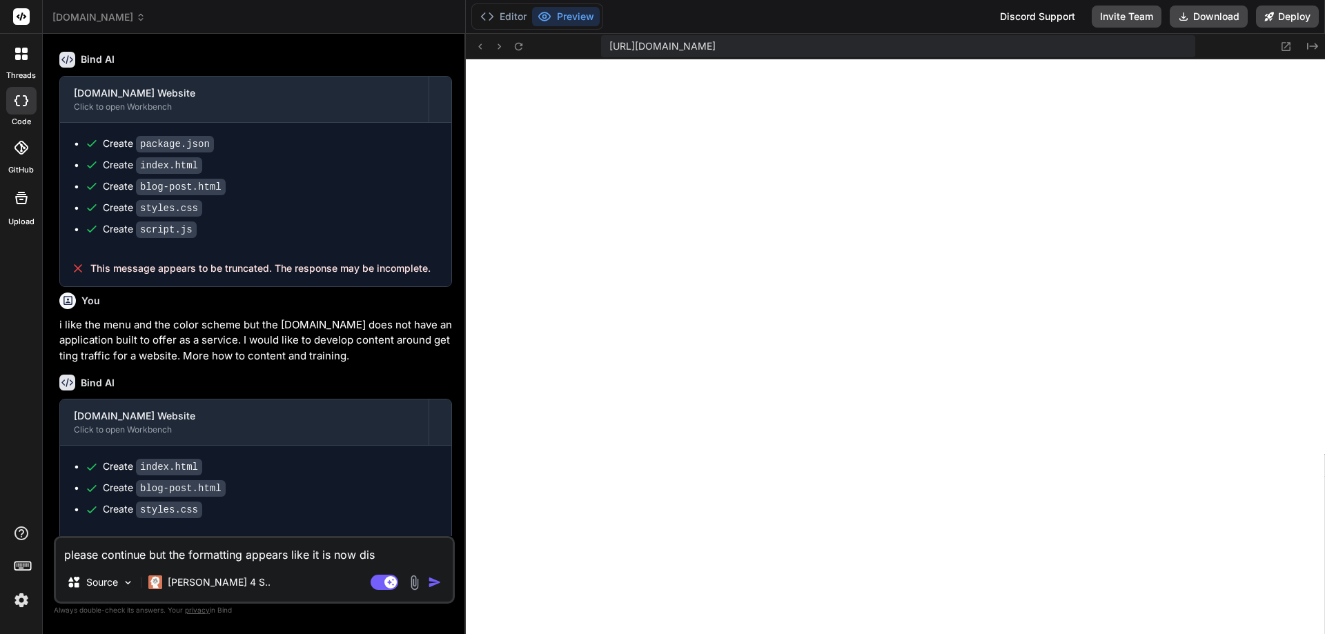
type textarea "please continue but the formatting appears like it is now dist"
type textarea "x"
type textarea "please continue but the formatting appears like it is now disto"
type textarea "x"
type textarea "please continue but the formatting appears like it is now distor"
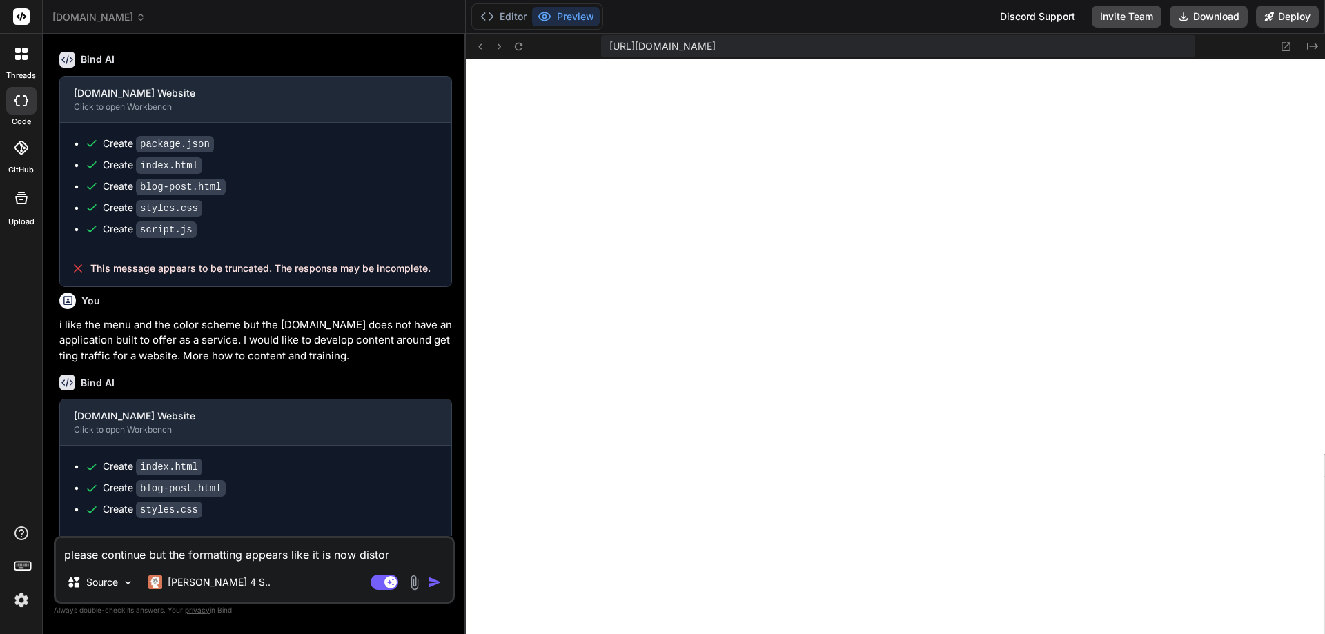
type textarea "x"
type textarea "please continue but the formatting appears like it is now distore"
type textarea "x"
type textarea "please continue but the formatting appears like it is now distor"
type textarea "x"
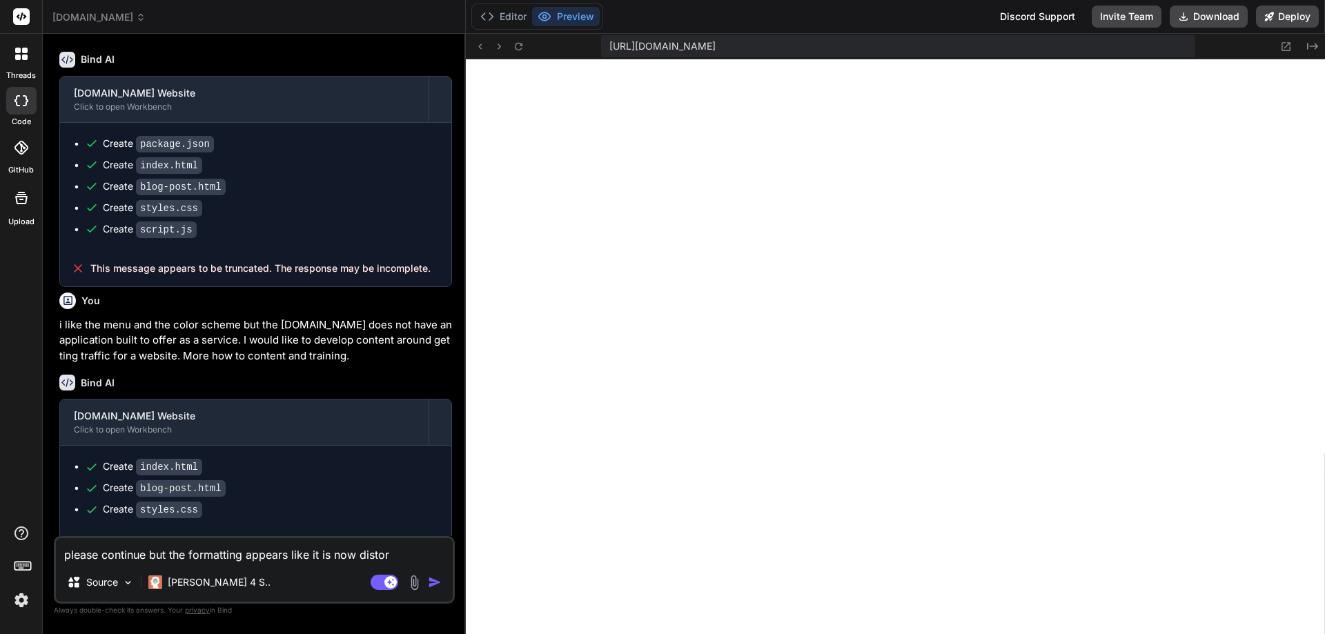
type textarea "please continue but the formatting appears like it is now distort"
type textarea "x"
type textarea "please continue but the formatting appears like it is now distorte"
type textarea "x"
type textarea "please continue but the formatting appears like it is now distorted"
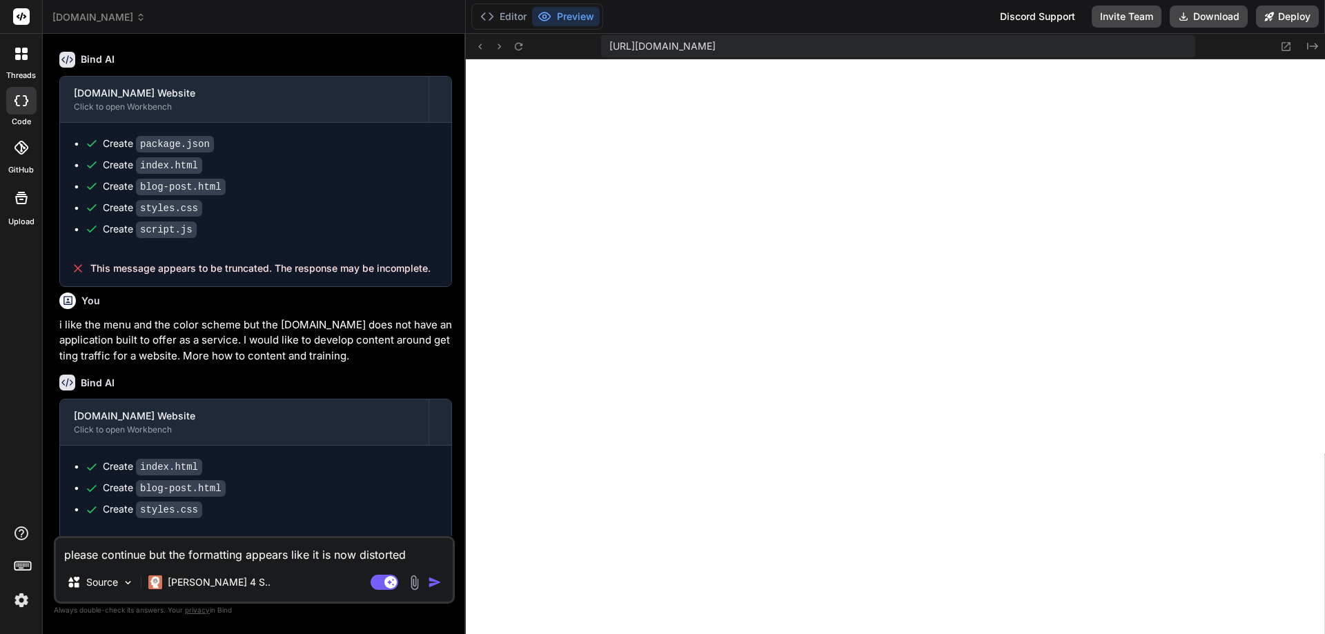
type textarea "x"
type textarea "please continue but the formatting appears like it is now distorted."
type textarea "x"
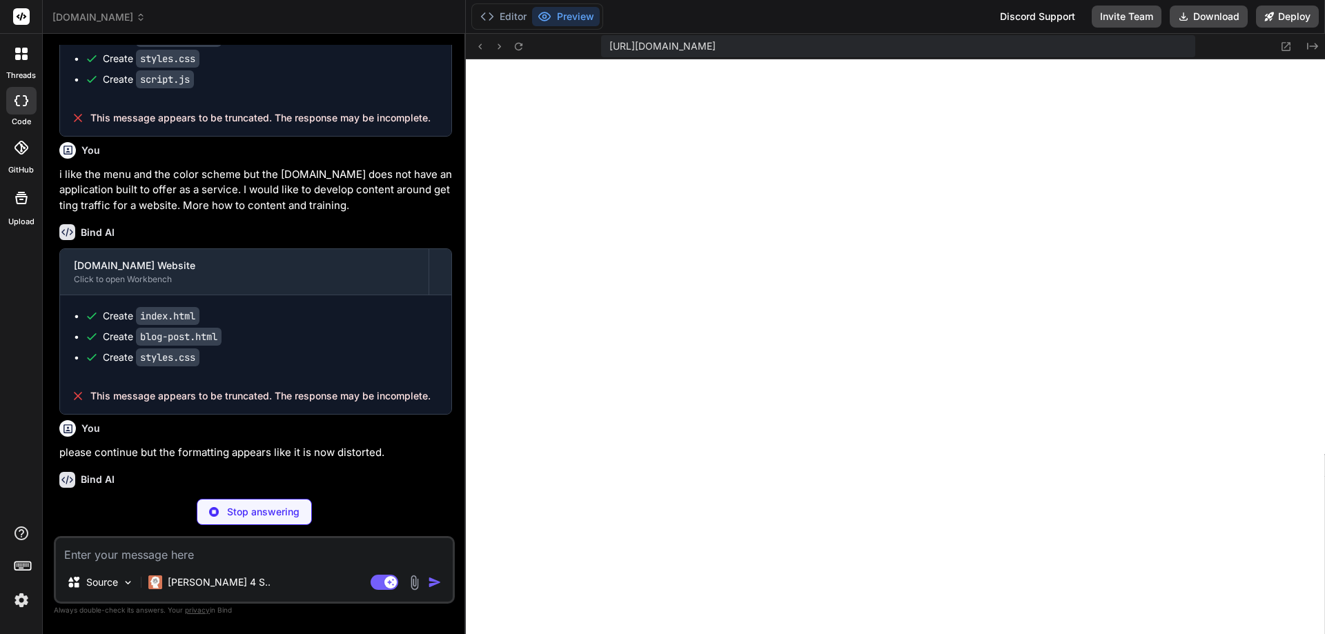
scroll to position [3815, 0]
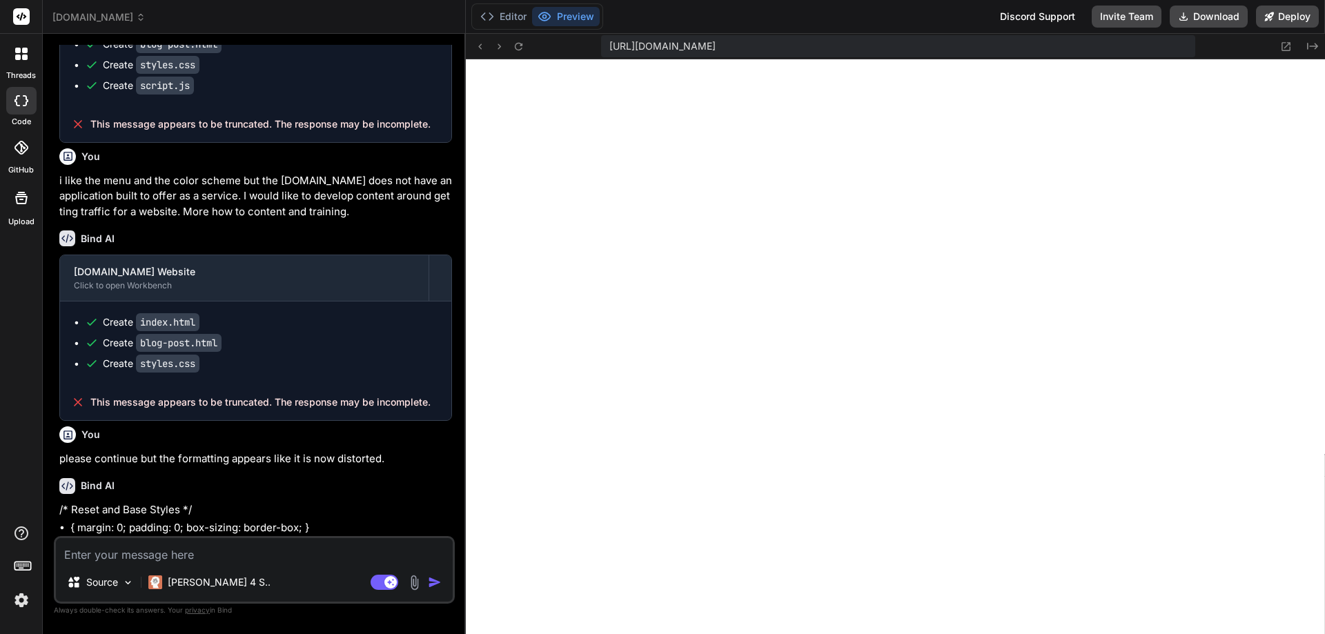
type textarea "x"
